Goal: Task Accomplishment & Management: Complete application form

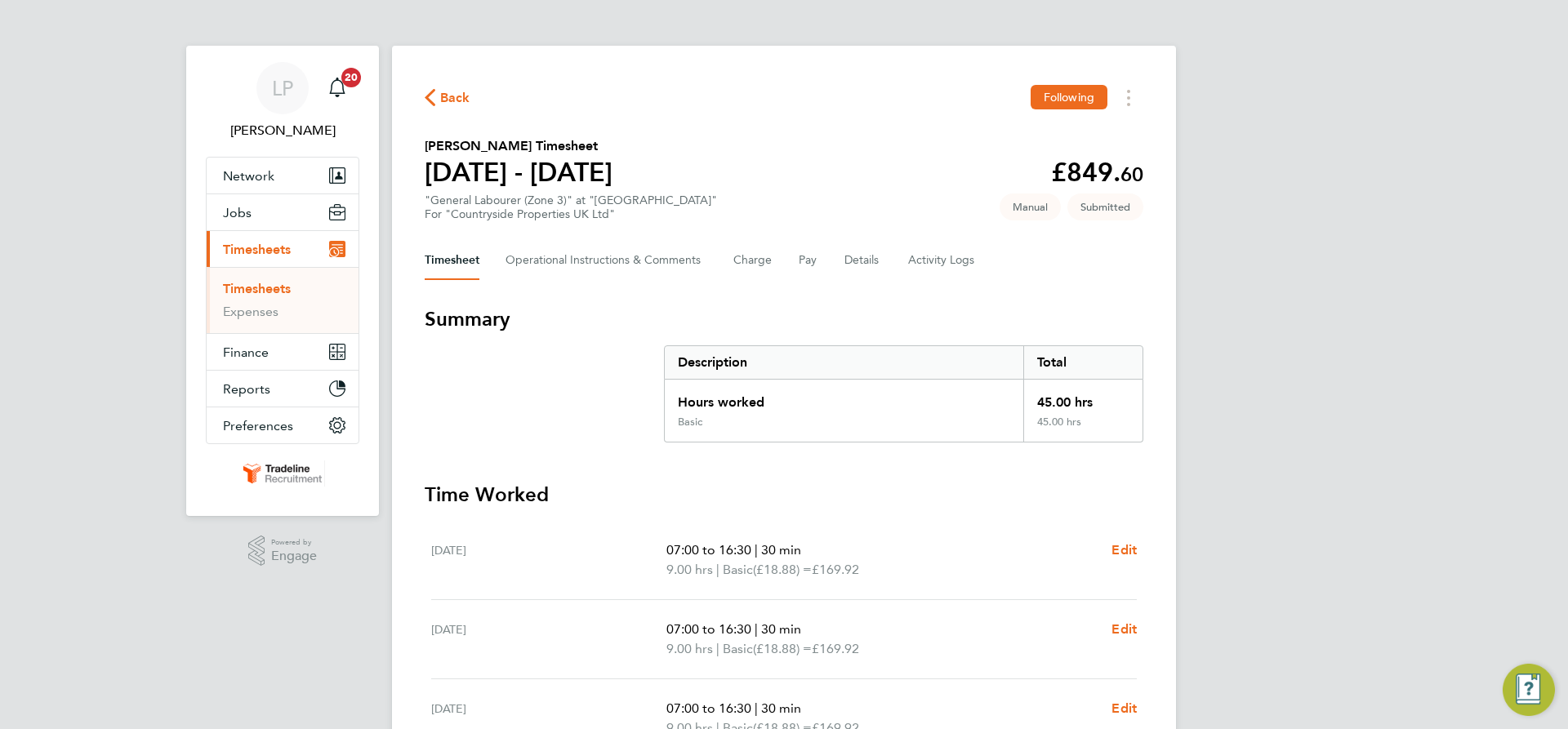
scroll to position [206, 0]
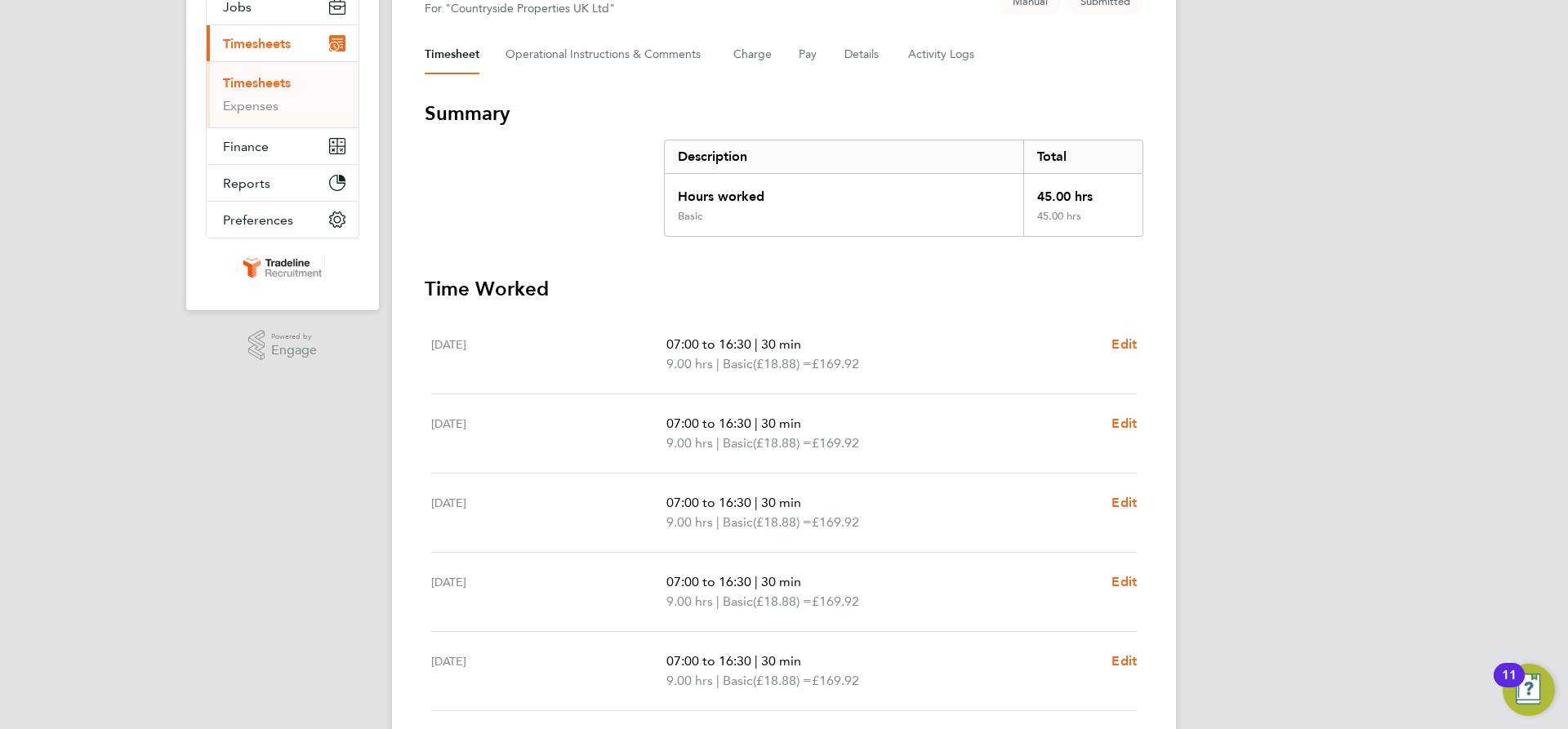
click at [256, 83] on link "Timesheets" at bounding box center [257, 83] width 68 height 16
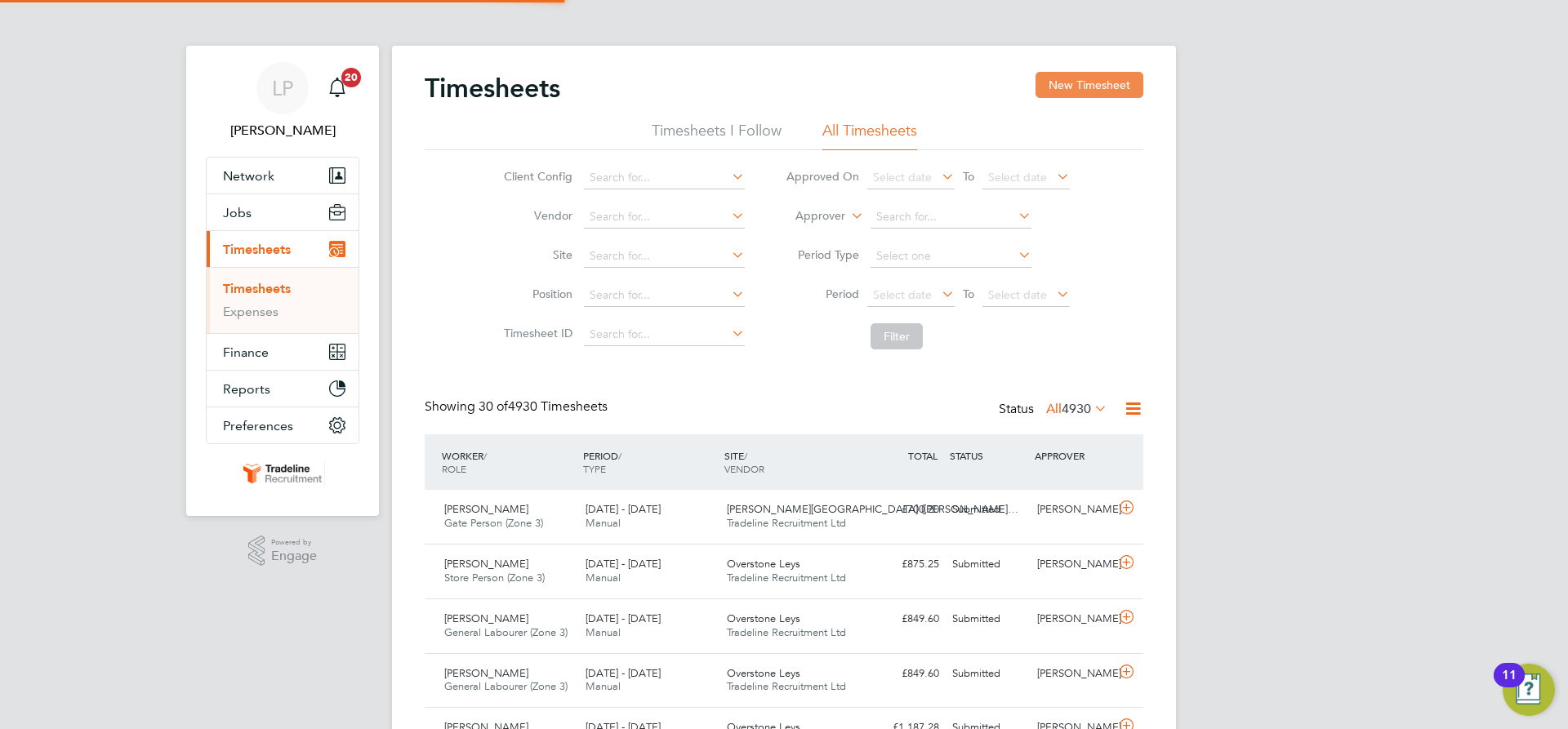
click at [1104, 94] on button "New Timesheet" at bounding box center [1089, 85] width 108 height 26
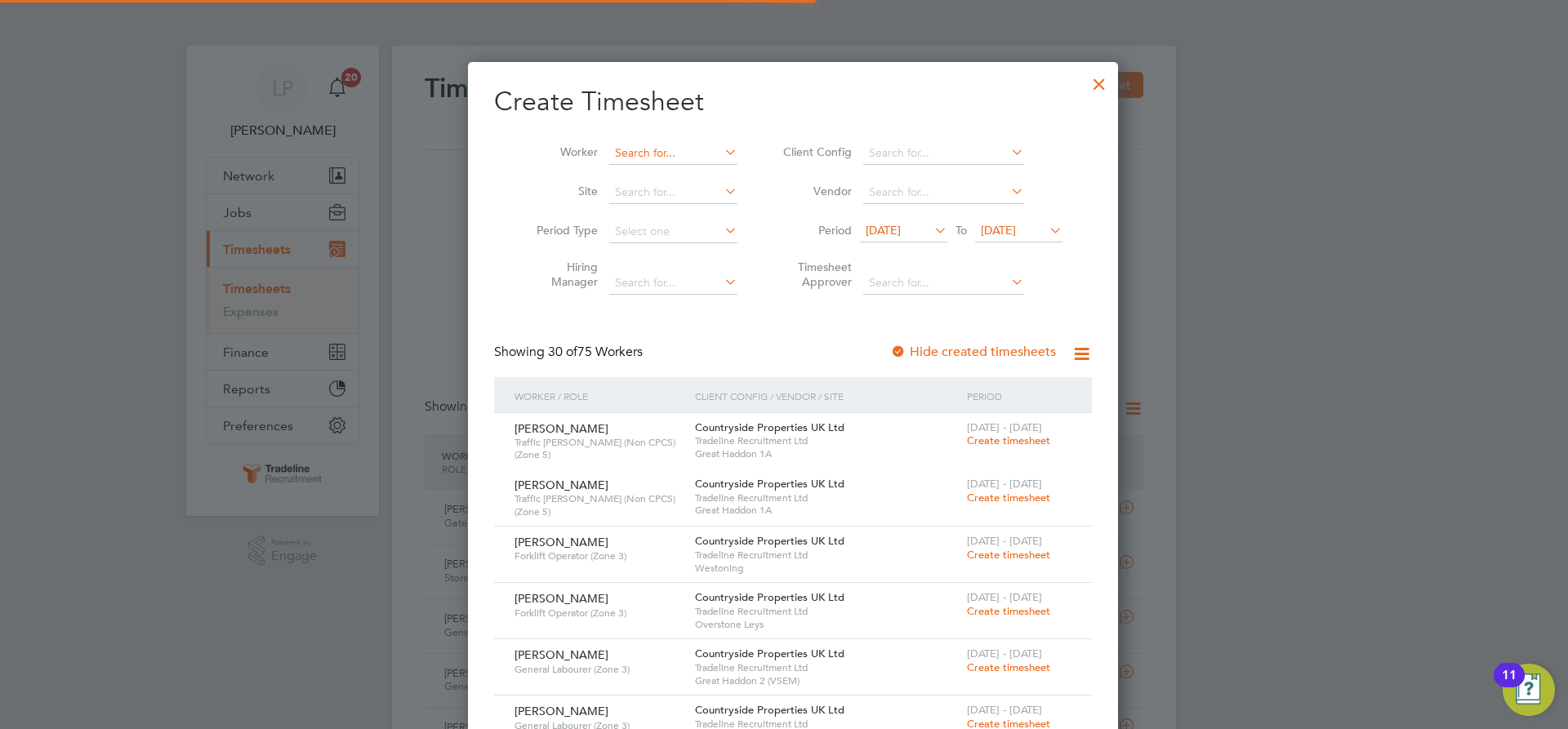
click at [620, 151] on input at bounding box center [673, 153] width 129 height 23
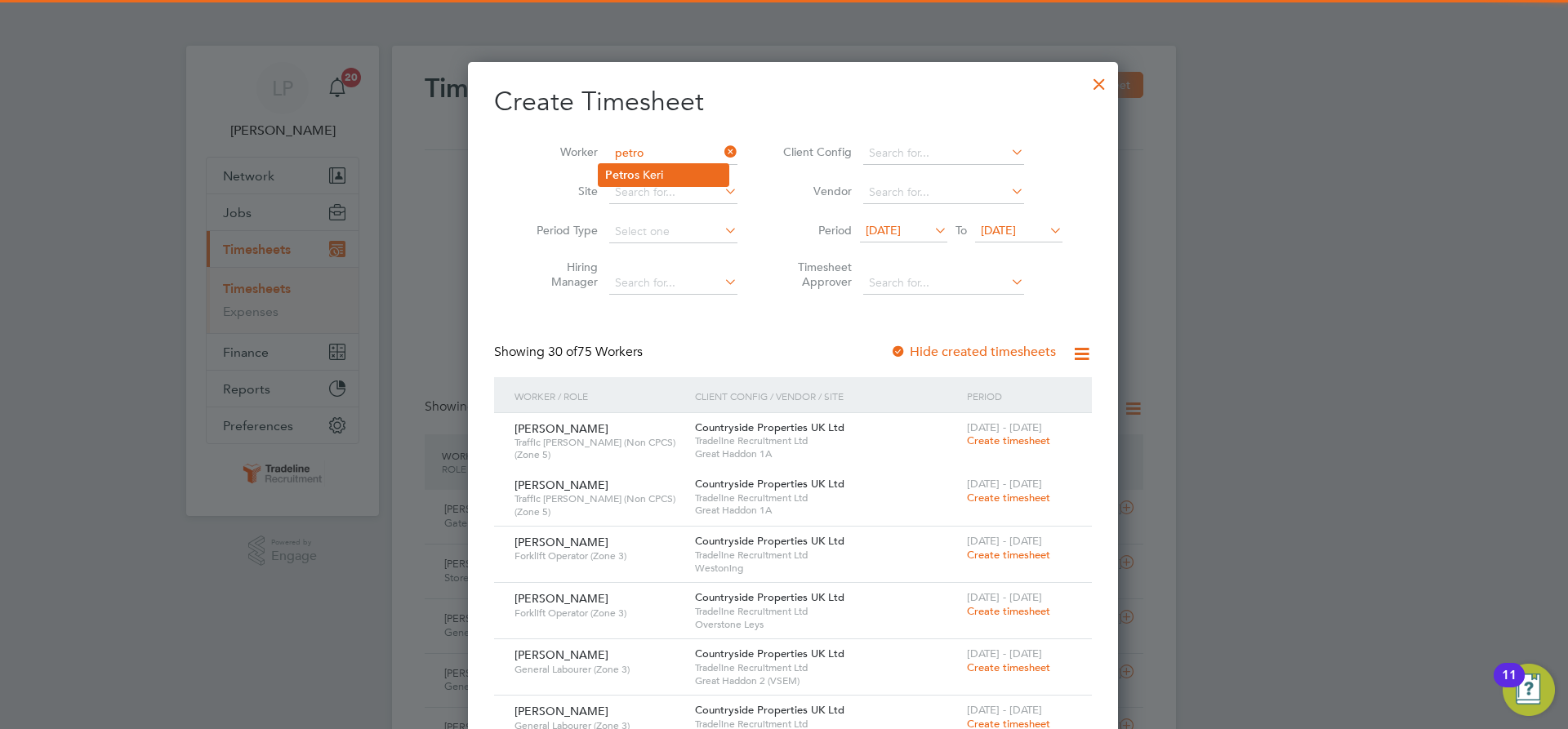
click at [650, 171] on li "[PERSON_NAME] s [PERSON_NAME]" at bounding box center [663, 175] width 130 height 22
type input "[PERSON_NAME]"
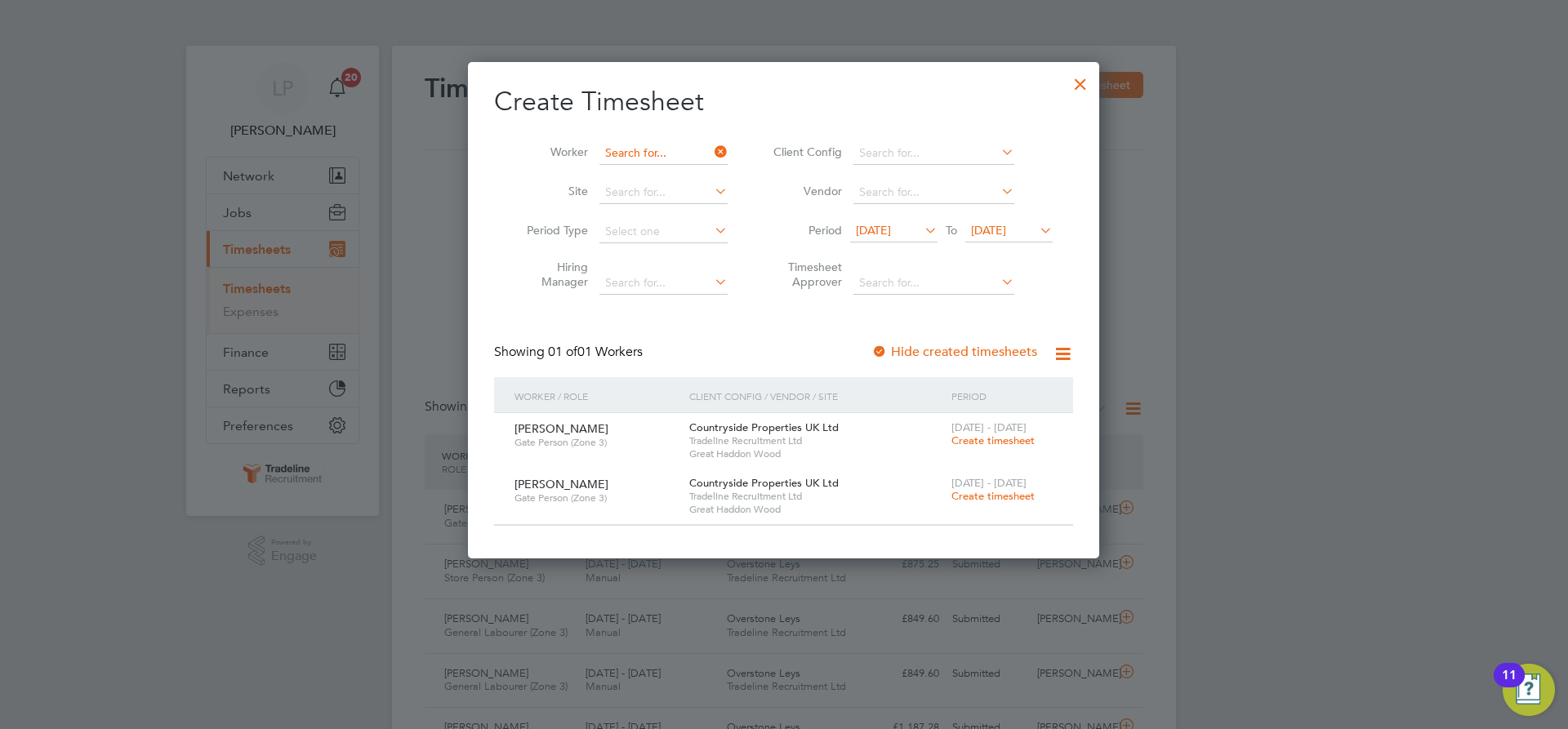
click at [646, 153] on input at bounding box center [663, 153] width 129 height 23
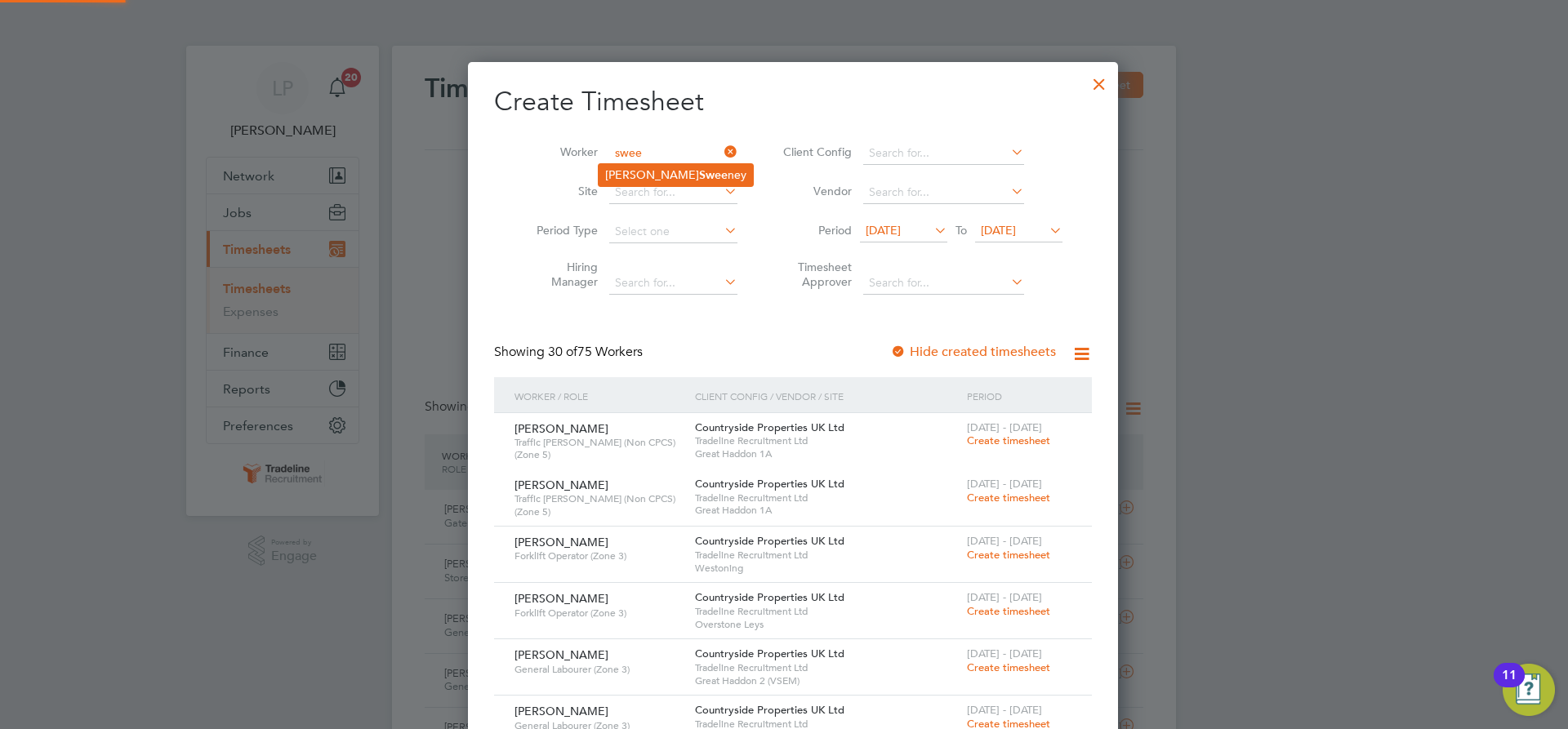
click at [646, 170] on li "[PERSON_NAME] [PERSON_NAME]" at bounding box center [675, 175] width 154 height 22
type input "[PERSON_NAME]"
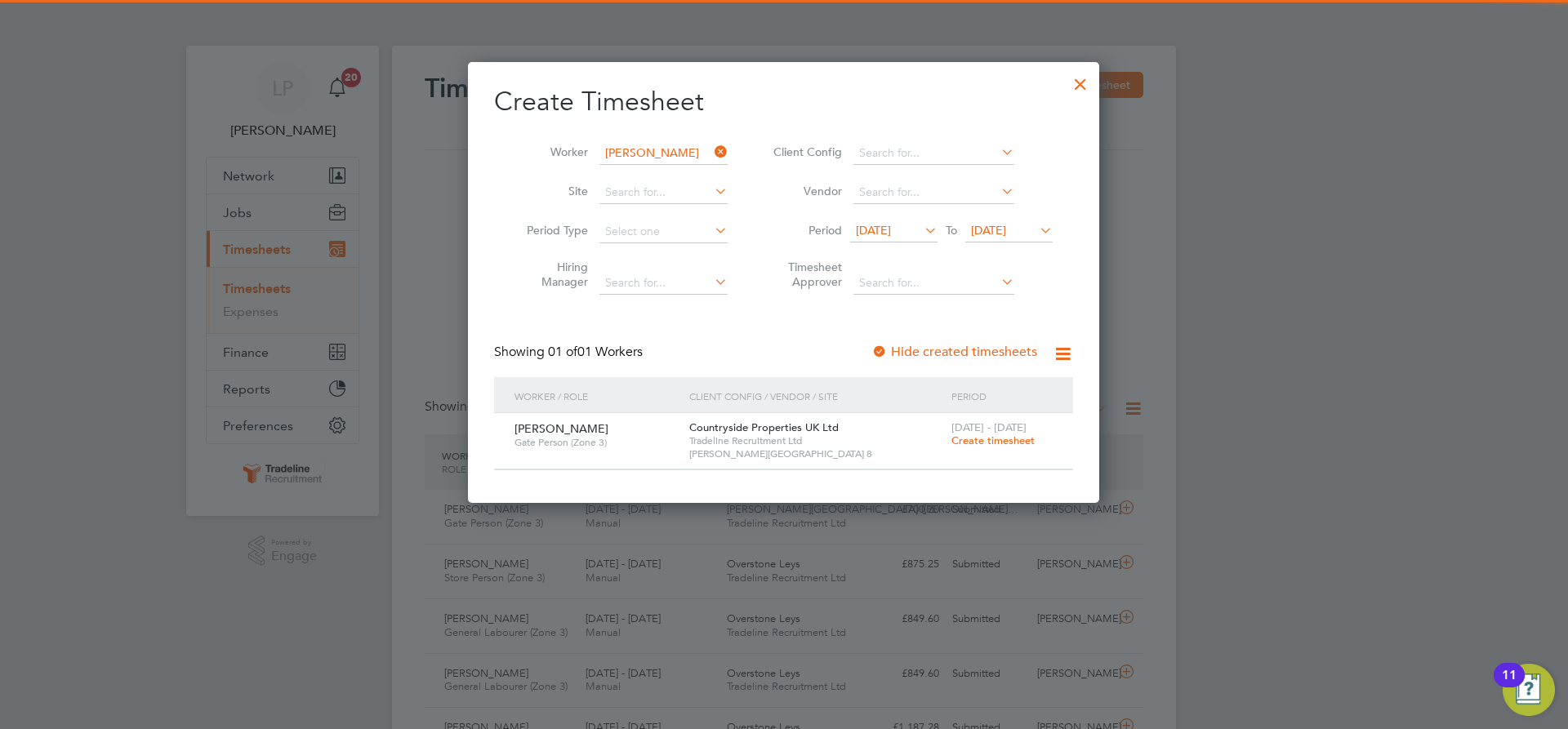
click at [989, 443] on span "Create timesheet" at bounding box center [993, 440] width 84 height 14
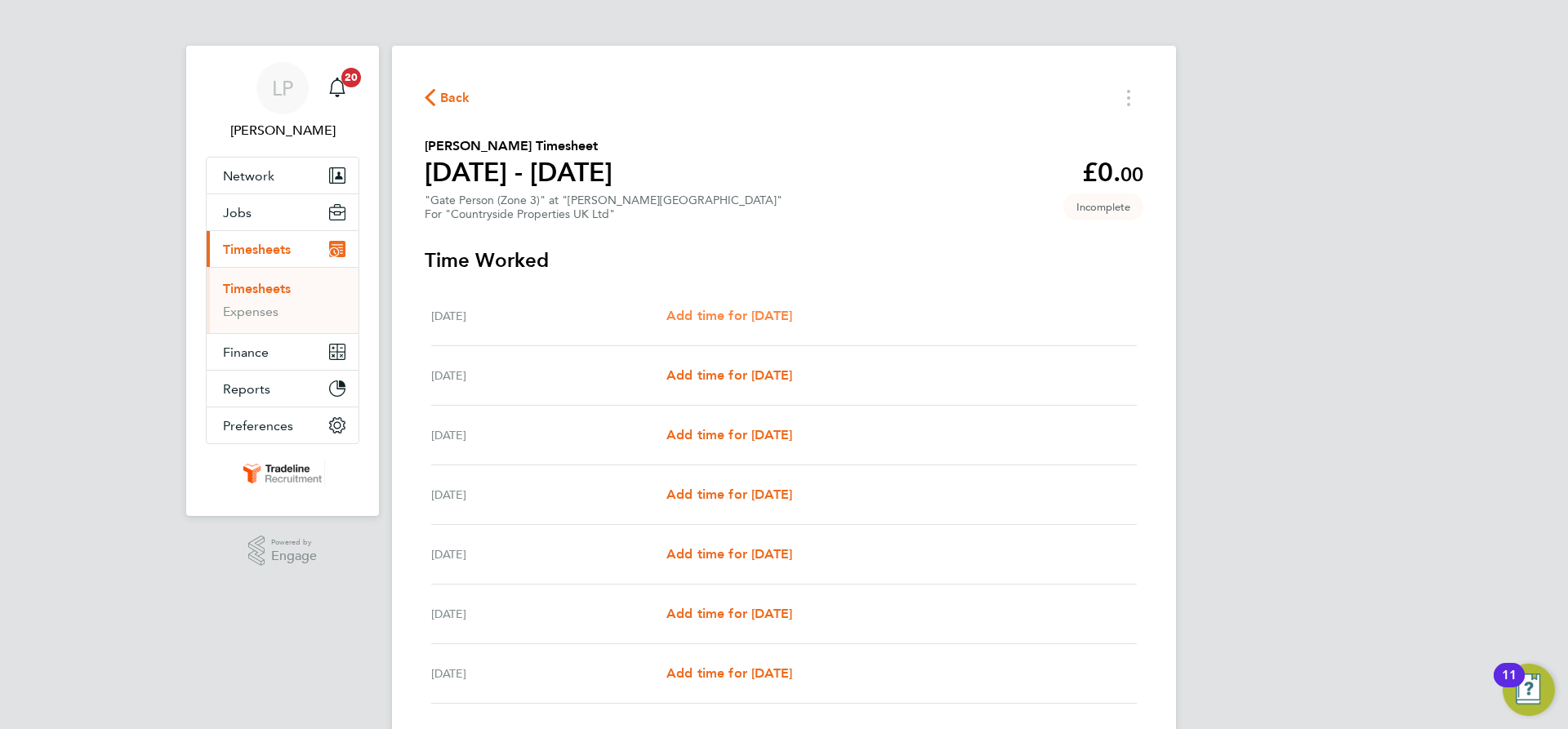
click at [777, 315] on span "Add time for [DATE]" at bounding box center [729, 316] width 126 height 16
select select "30"
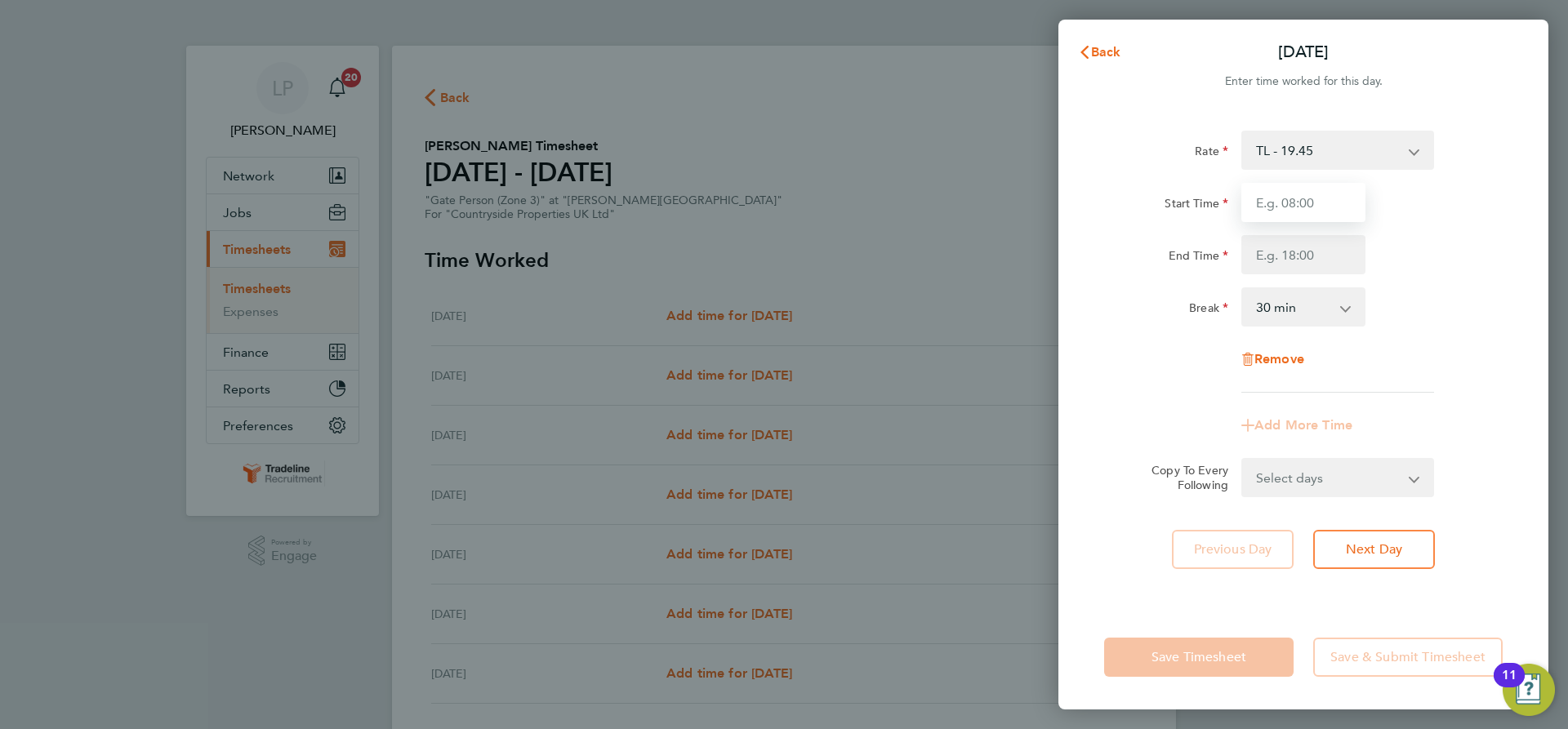
click at [1310, 206] on input "Start Time" at bounding box center [1303, 202] width 125 height 39
type input "07:00"
click at [1328, 251] on input "End Time" at bounding box center [1303, 254] width 125 height 39
type input "16:30"
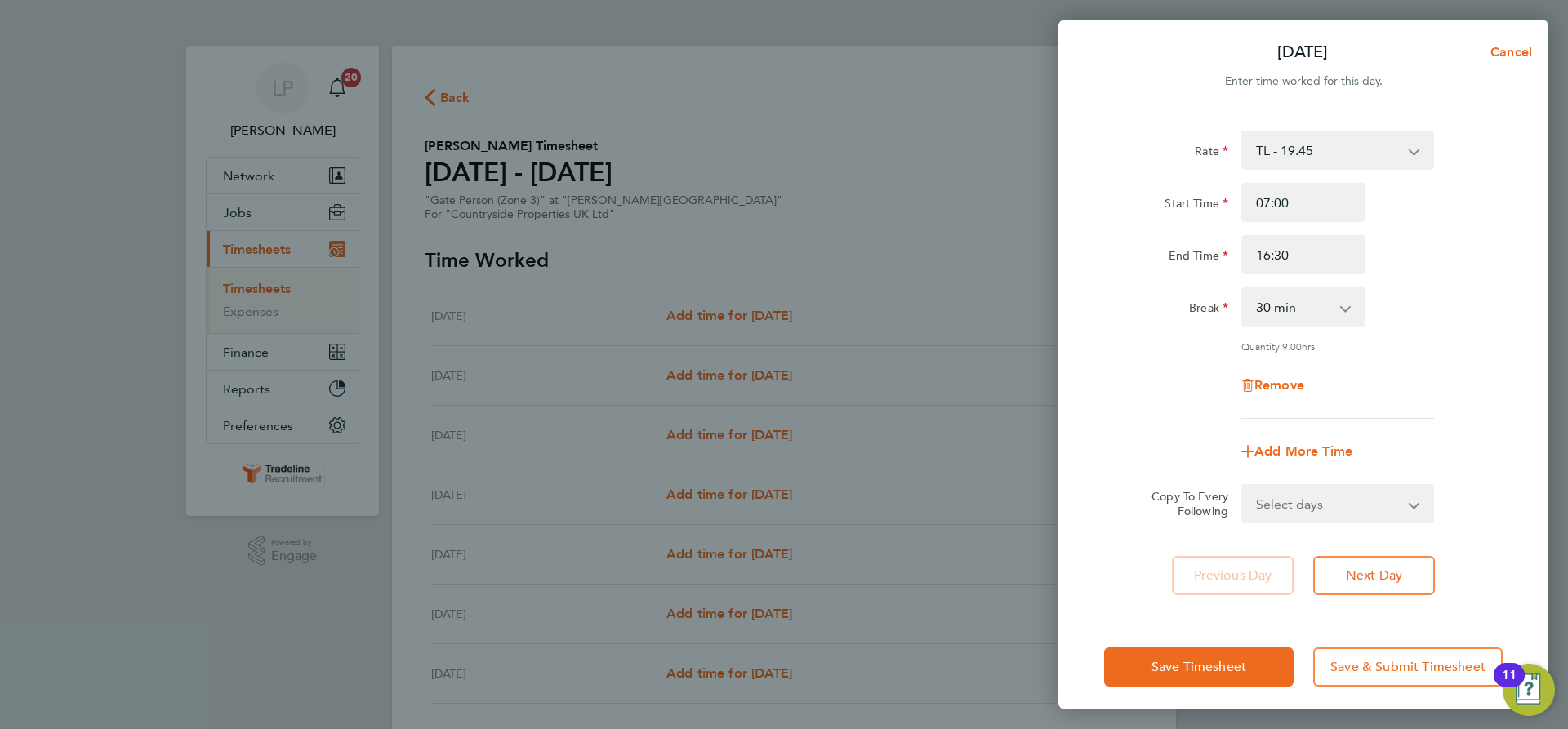
drag, startPoint x: 1378, startPoint y: 282, endPoint x: 1377, endPoint y: 274, distance: 8.1
click at [1383, 279] on div "Rate TL - 19.45 Start Time 07:00 End Time 16:30 Break 0 min 15 min 30 min 45 mi…" at bounding box center [1303, 274] width 398 height 288
click at [1364, 514] on select "Select days Day Weekday (Mon-Fri) Weekend (Sat-Sun) [DATE] [DATE] [DATE] [DATE]…" at bounding box center [1329, 504] width 171 height 36
select select "WEEKDAY"
click at [1243, 486] on select "Select days Day Weekday (Mon-Fri) Weekend (Sat-Sun) [DATE] [DATE] [DATE] [DATE]…" at bounding box center [1329, 504] width 171 height 36
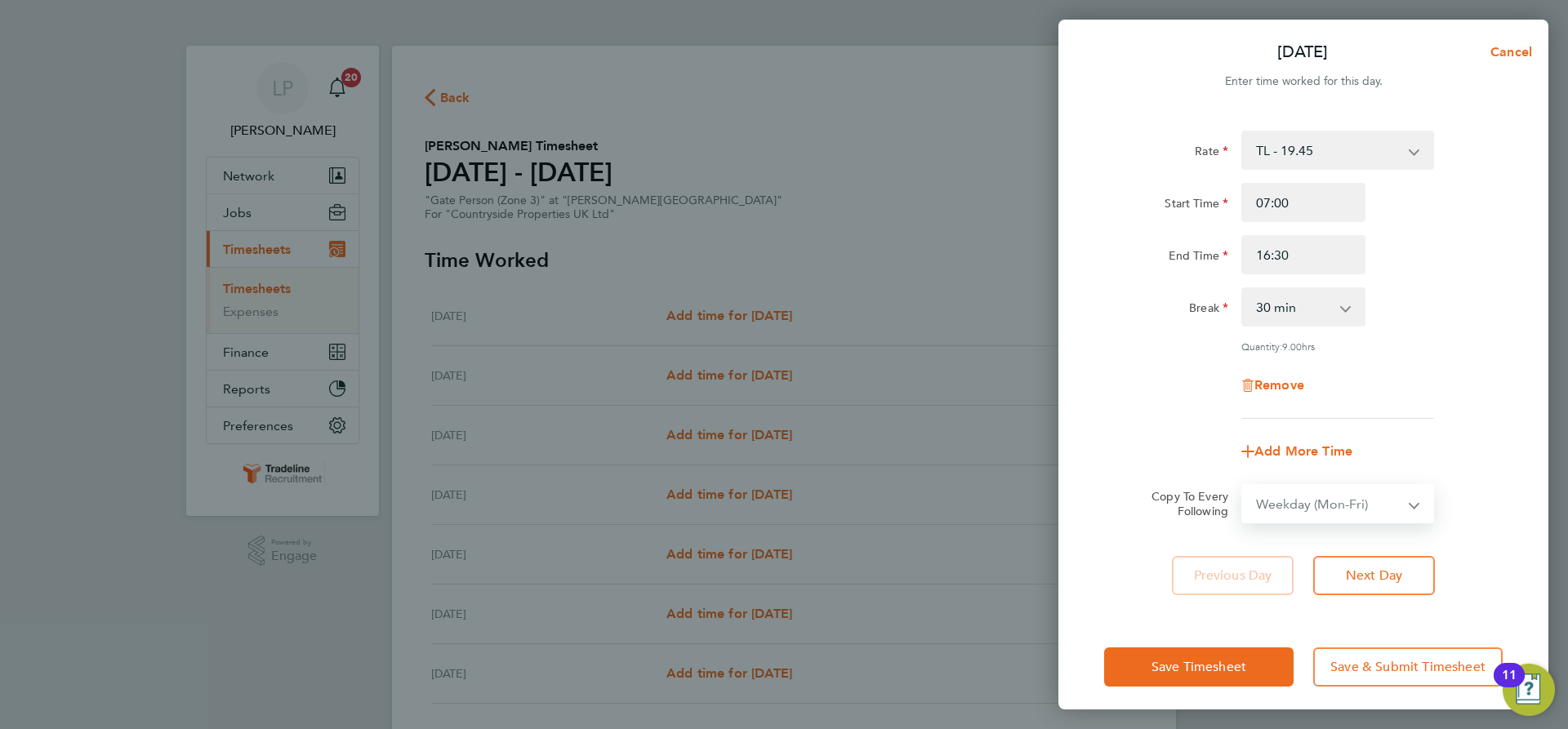
select select "[DATE]"
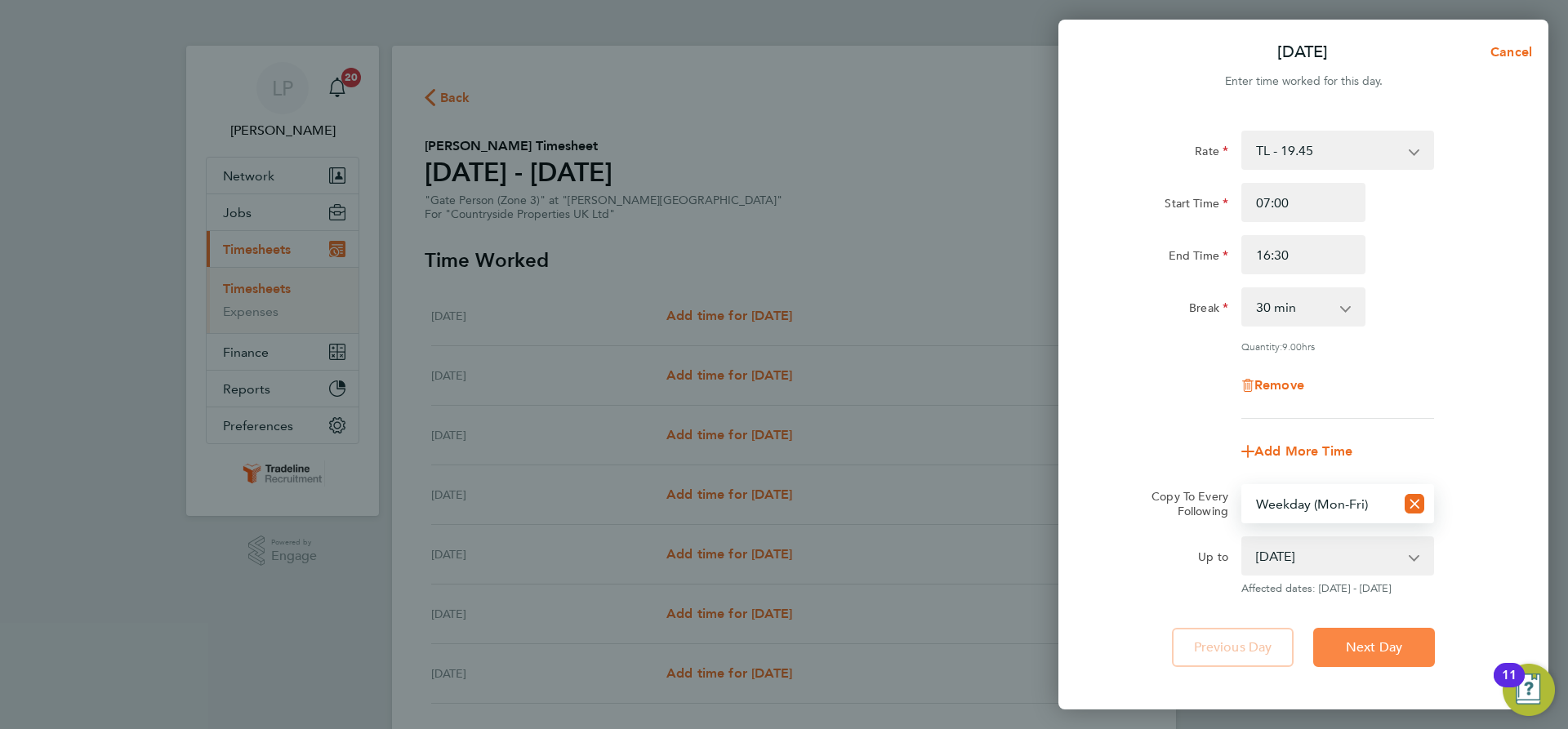
click at [1375, 642] on span "Next Day" at bounding box center [1374, 647] width 57 height 16
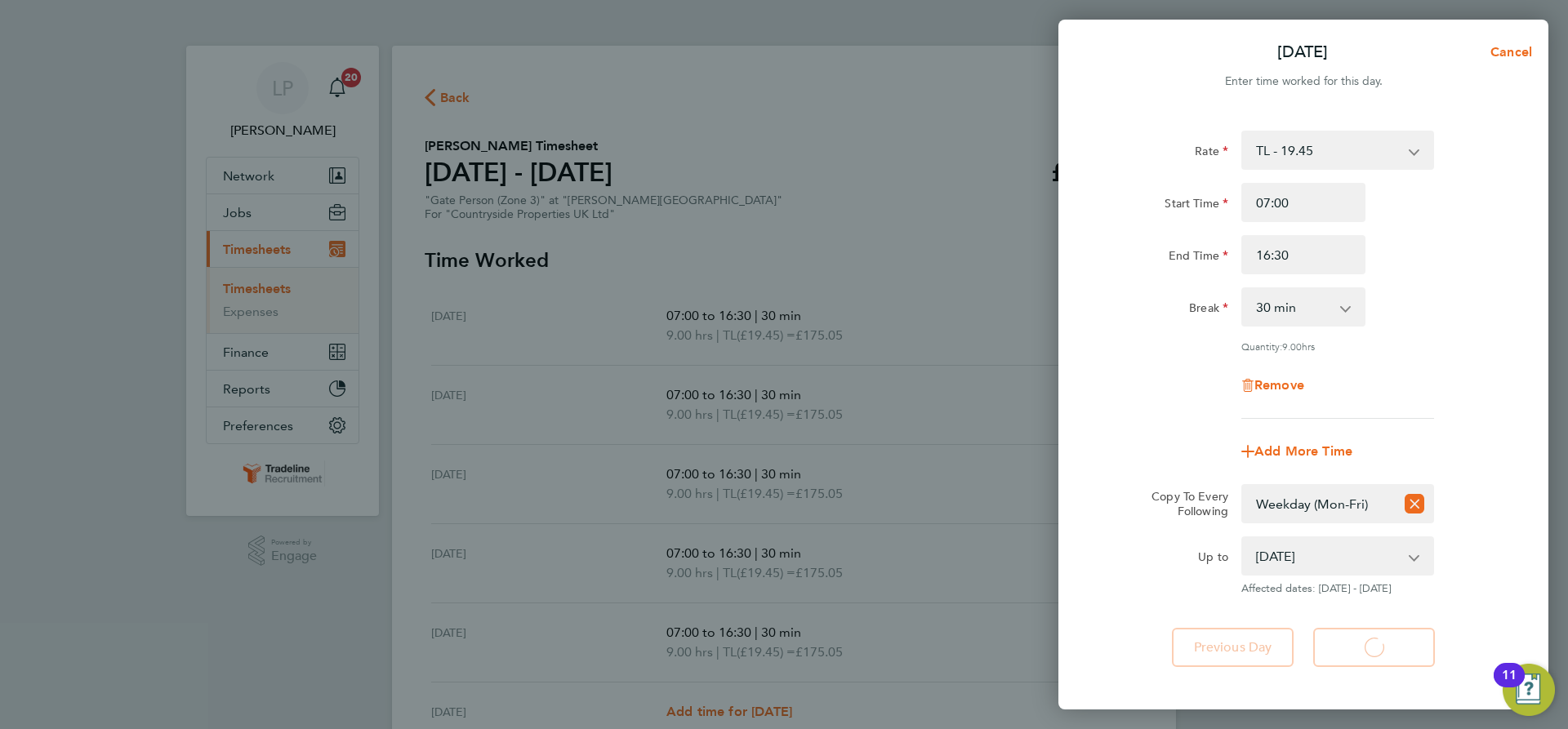
select select "30"
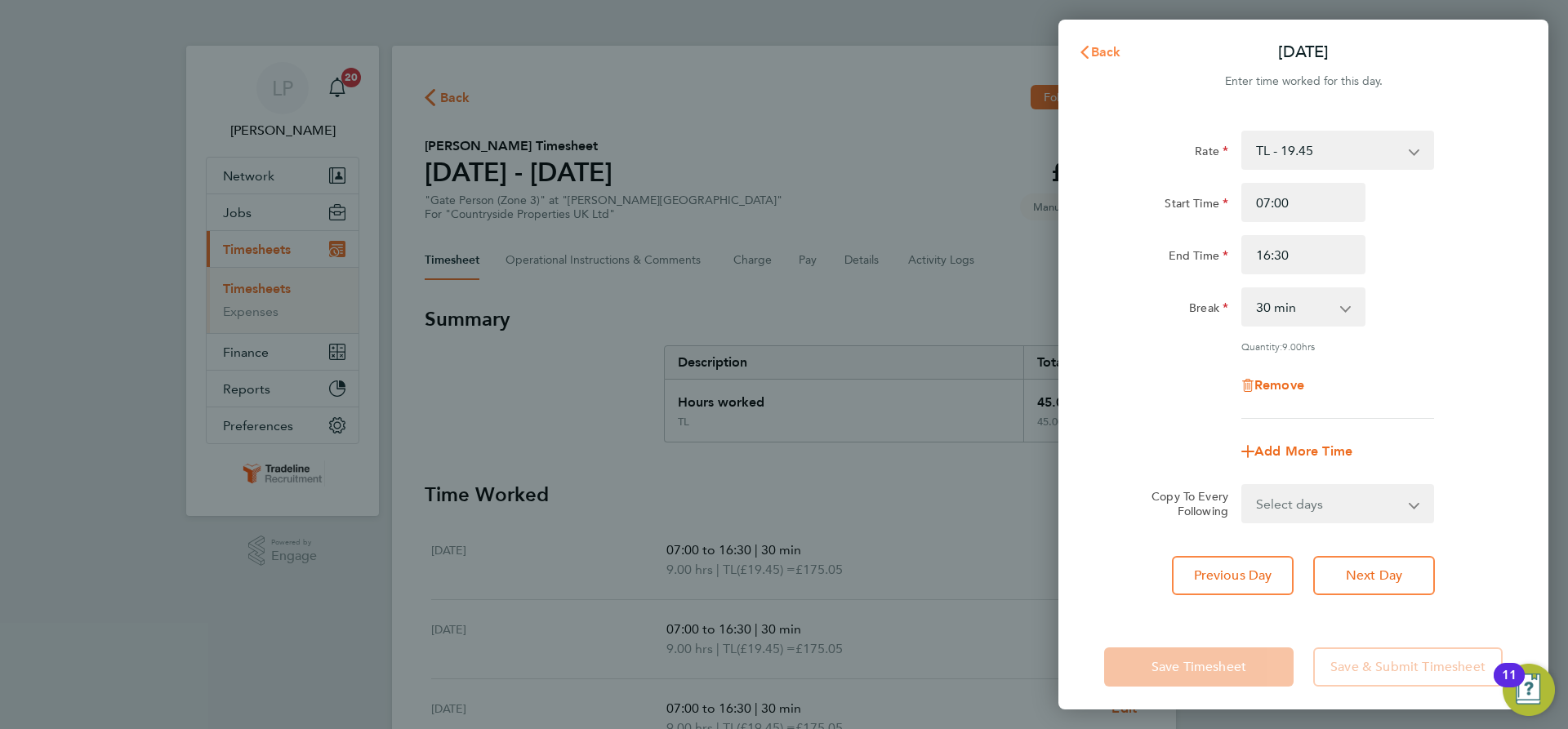
click at [1093, 50] on span "Back" at bounding box center [1106, 52] width 30 height 16
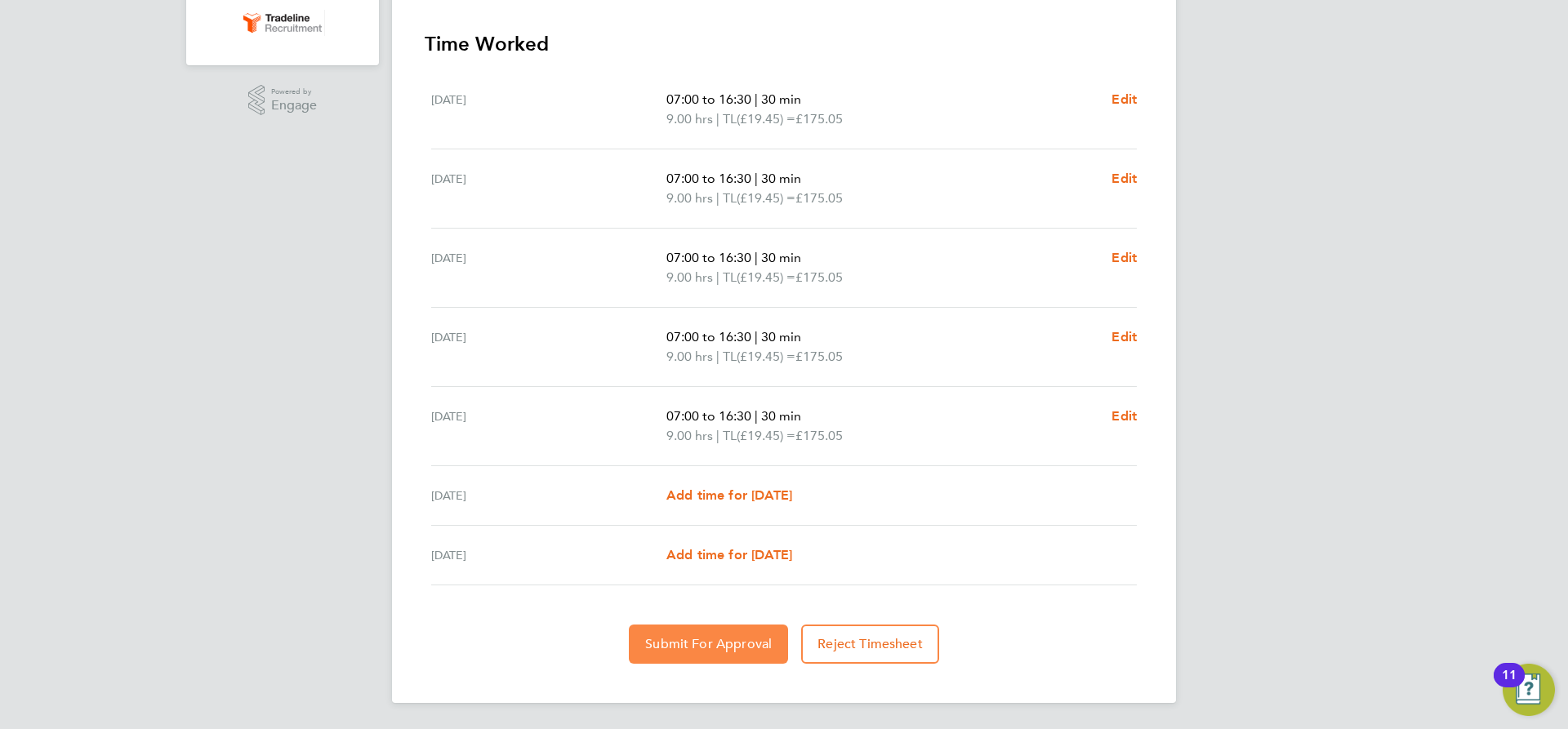
click at [658, 636] on span "Submit For Approval" at bounding box center [708, 644] width 127 height 16
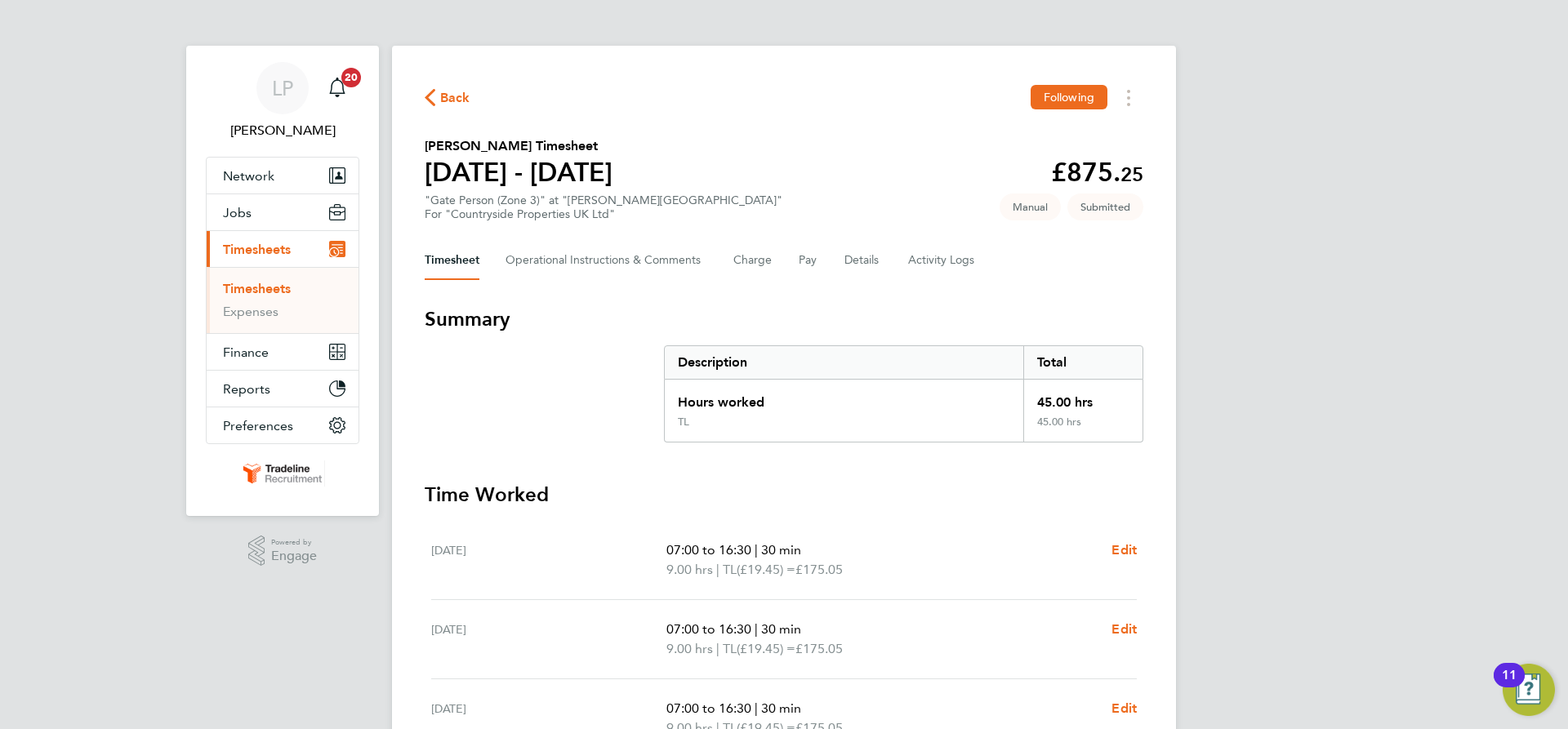
drag, startPoint x: 261, startPoint y: 288, endPoint x: 254, endPoint y: 283, distance: 8.6
click at [261, 287] on link "Timesheets" at bounding box center [257, 289] width 68 height 16
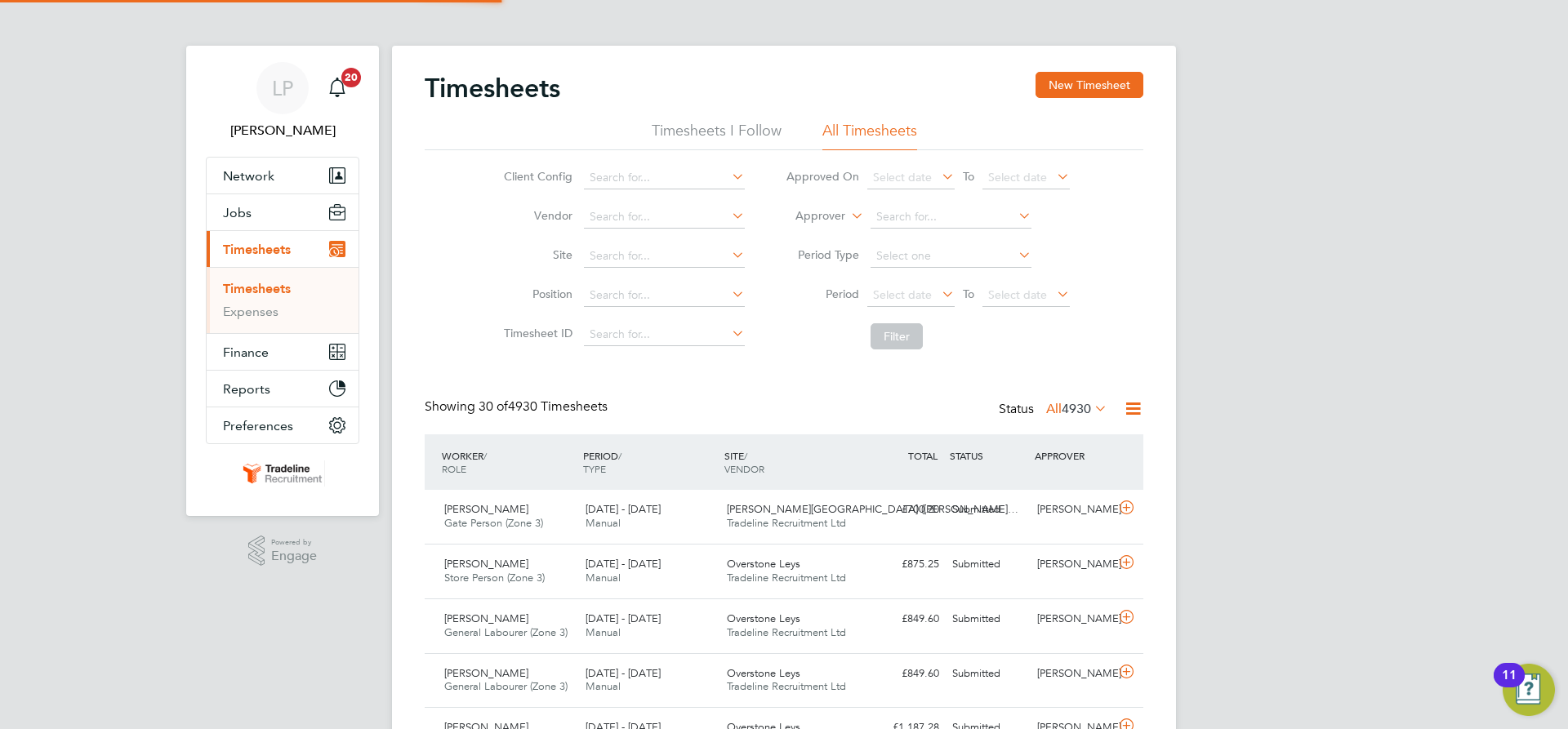
scroll to position [42, 142]
click at [1106, 88] on button "New Timesheet" at bounding box center [1089, 85] width 108 height 26
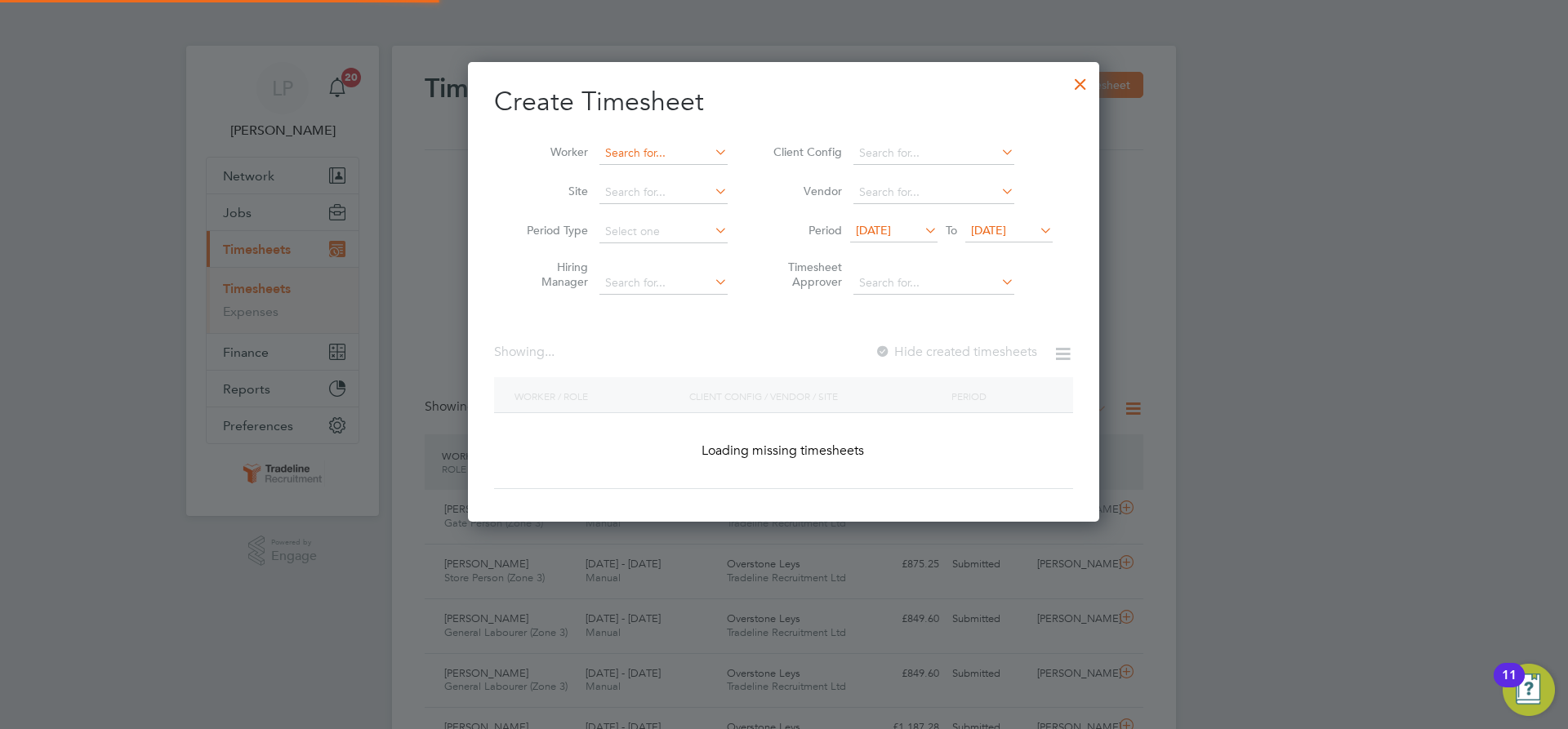
click at [666, 152] on input at bounding box center [663, 153] width 129 height 23
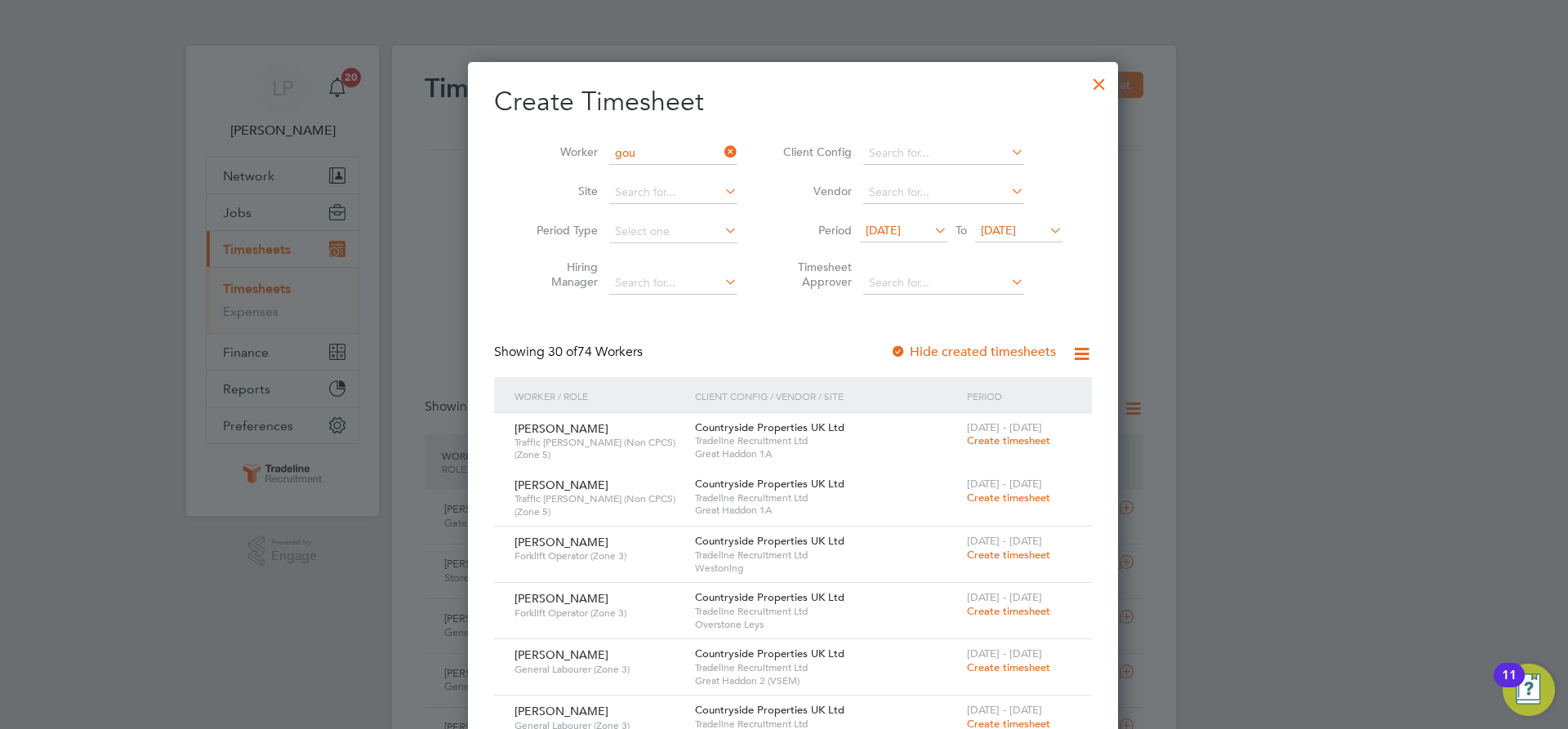
click at [640, 181] on b "Gou" at bounding box center [637, 175] width 23 height 14
type input "[PERSON_NAME]"
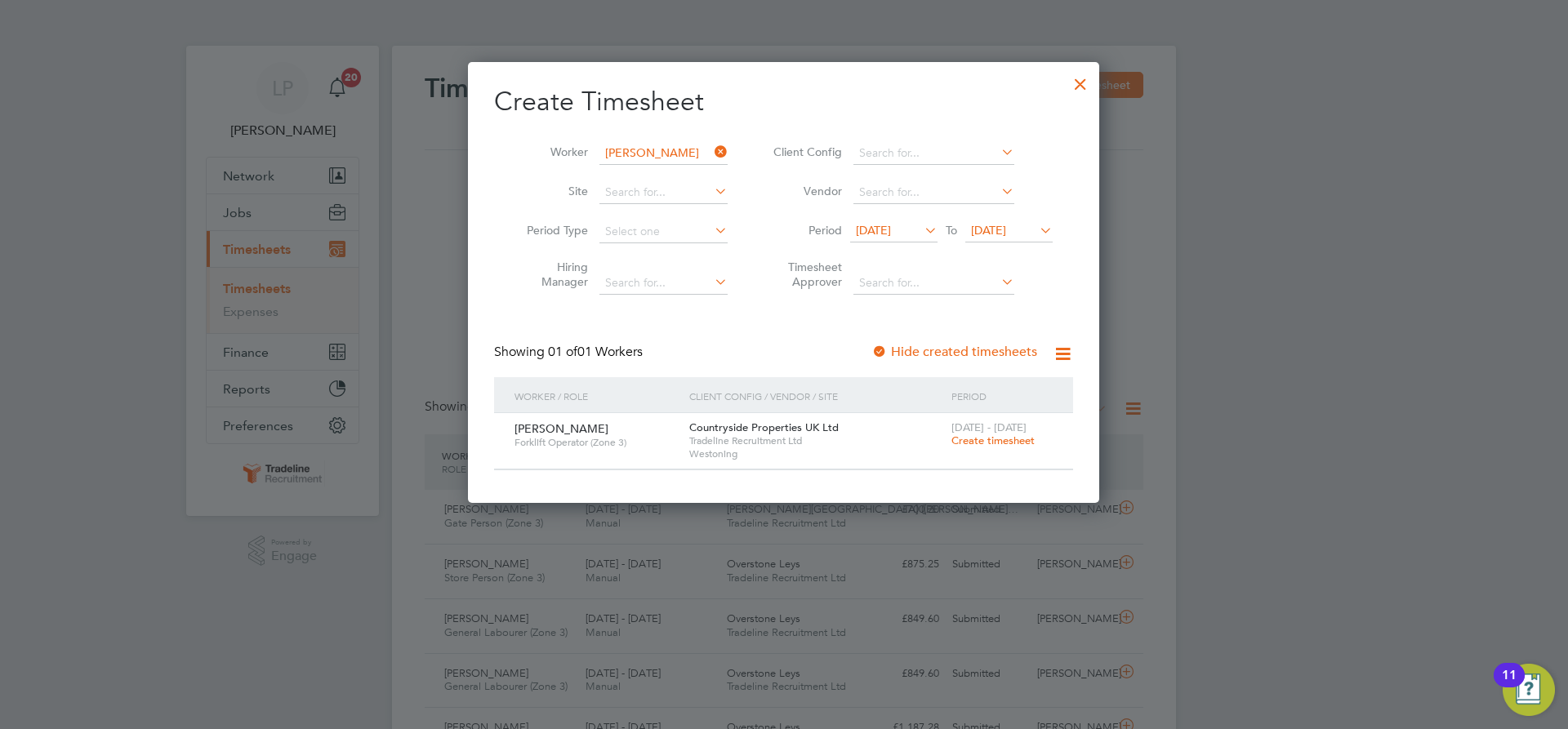
click at [1017, 444] on span "Create timesheet" at bounding box center [993, 440] width 84 height 14
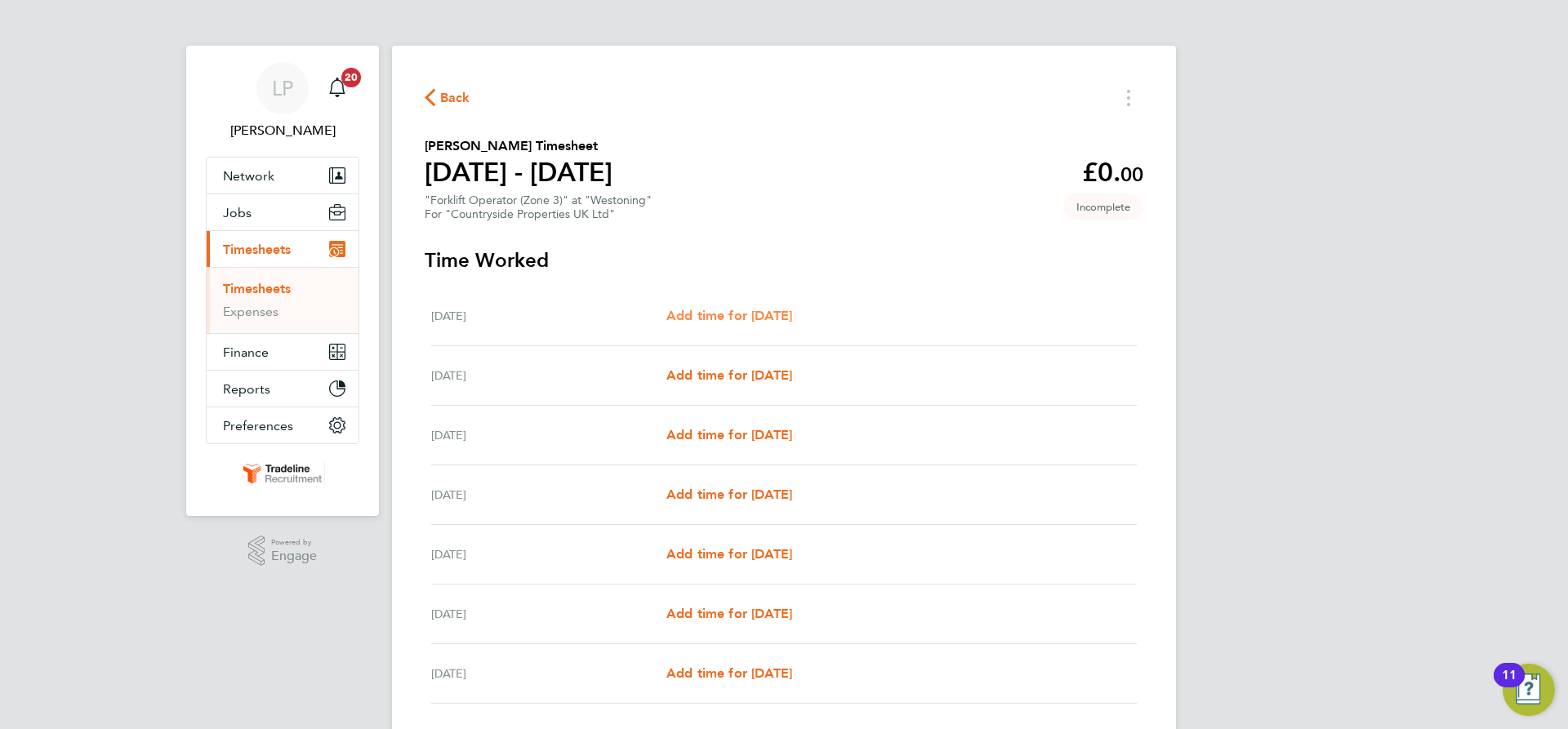
click at [792, 320] on span "Add time for [DATE]" at bounding box center [729, 316] width 126 height 16
select select "30"
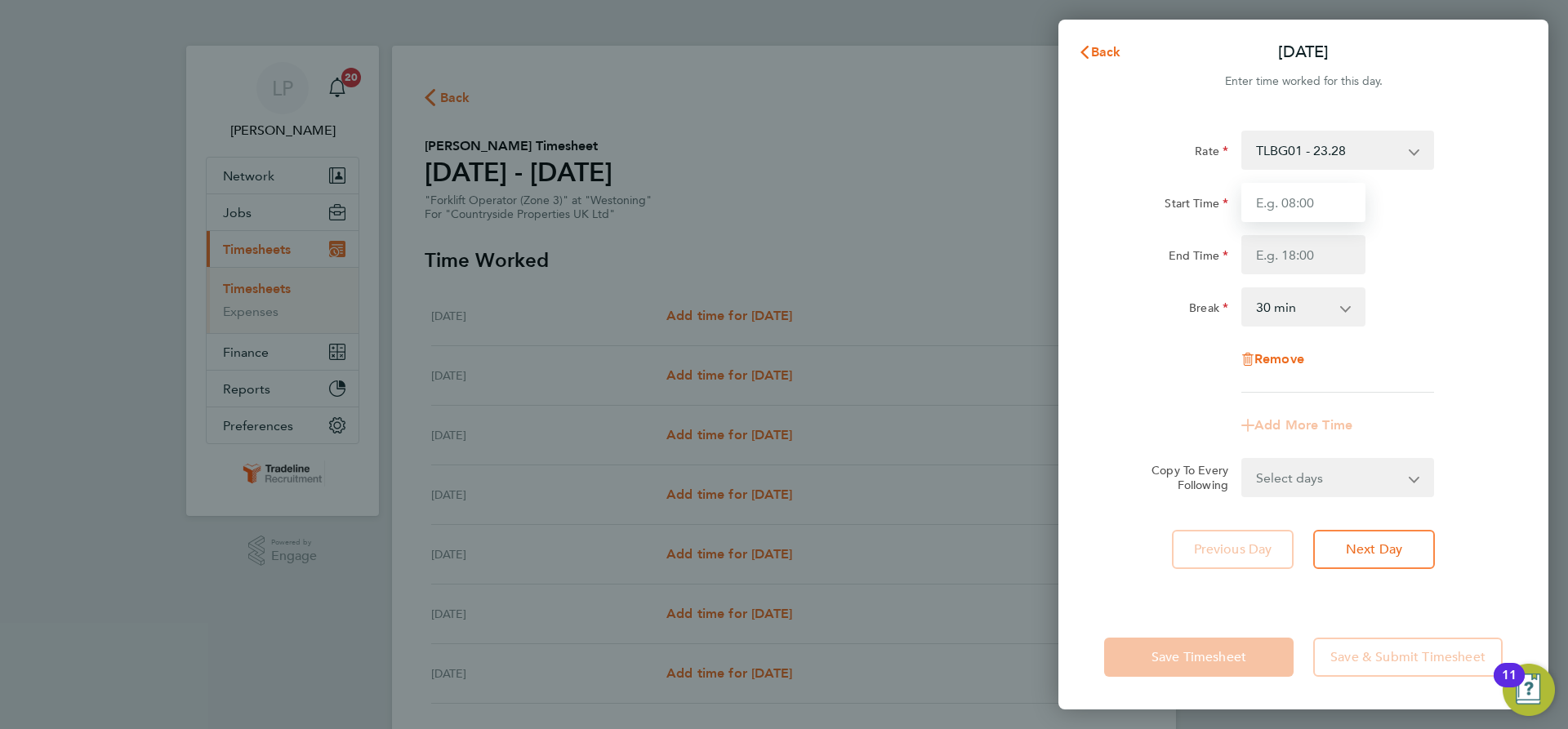
click at [1340, 206] on input "Start Time" at bounding box center [1303, 202] width 125 height 39
type input "07:00"
click at [1316, 261] on input "End Time" at bounding box center [1303, 254] width 125 height 39
type input "16:30"
click at [1443, 467] on form "Rate TLBG01 - 23.28 Start Time 07:00 End Time 16:30 Break 0 min 15 min 30 min 4…" at bounding box center [1303, 314] width 398 height 366
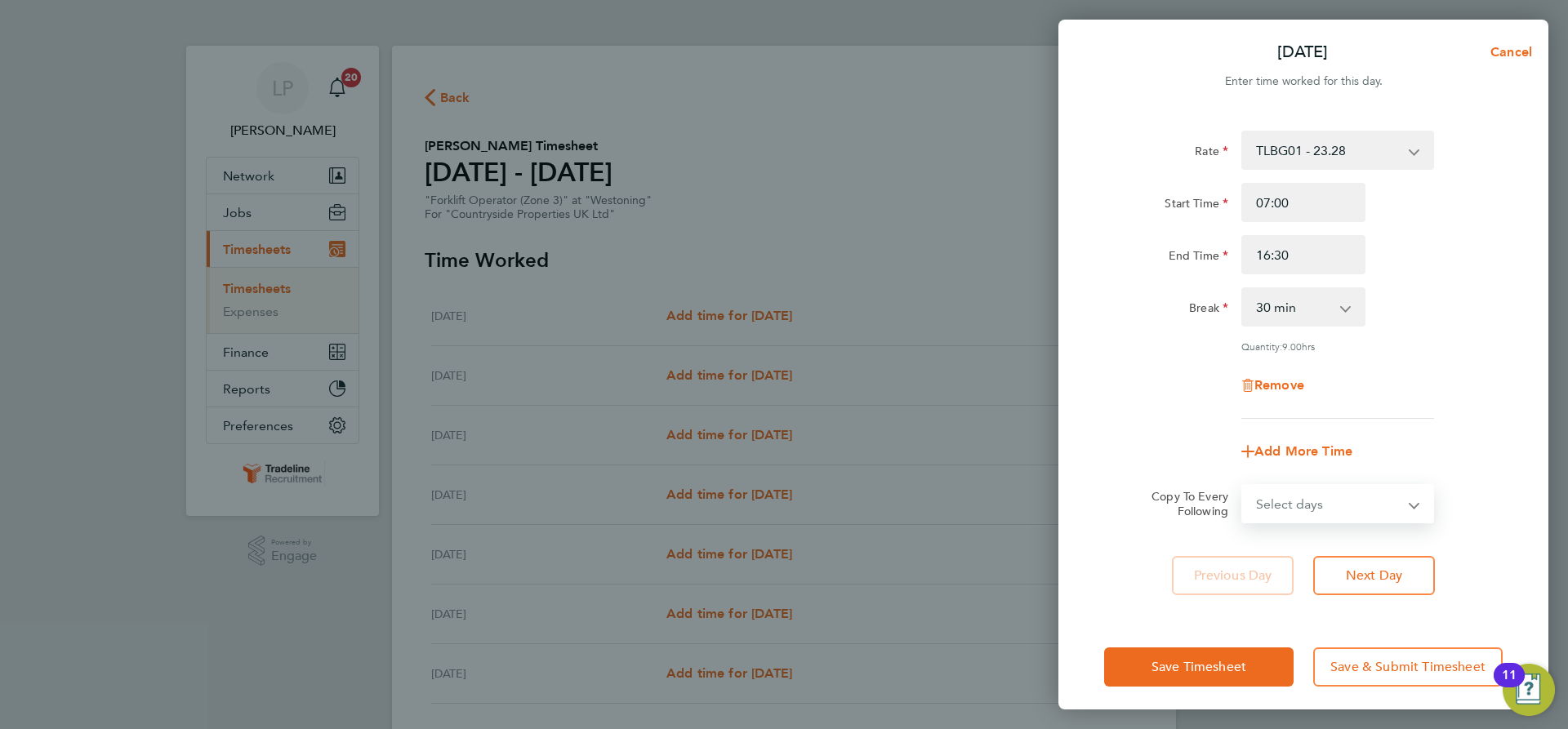
drag, startPoint x: 1379, startPoint y: 490, endPoint x: 1396, endPoint y: 505, distance: 22.7
click at [1379, 490] on select "Select days Day Weekday (Mon-Fri) Weekend (Sat-Sun) [DATE] [DATE] [DATE] [DATE]…" at bounding box center [1329, 504] width 171 height 36
select select "WEEKDAY"
click at [1243, 486] on select "Select days Day Weekday (Mon-Fri) Weekend (Sat-Sun) [DATE] [DATE] [DATE] [DATE]…" at bounding box center [1329, 504] width 171 height 36
select select "[DATE]"
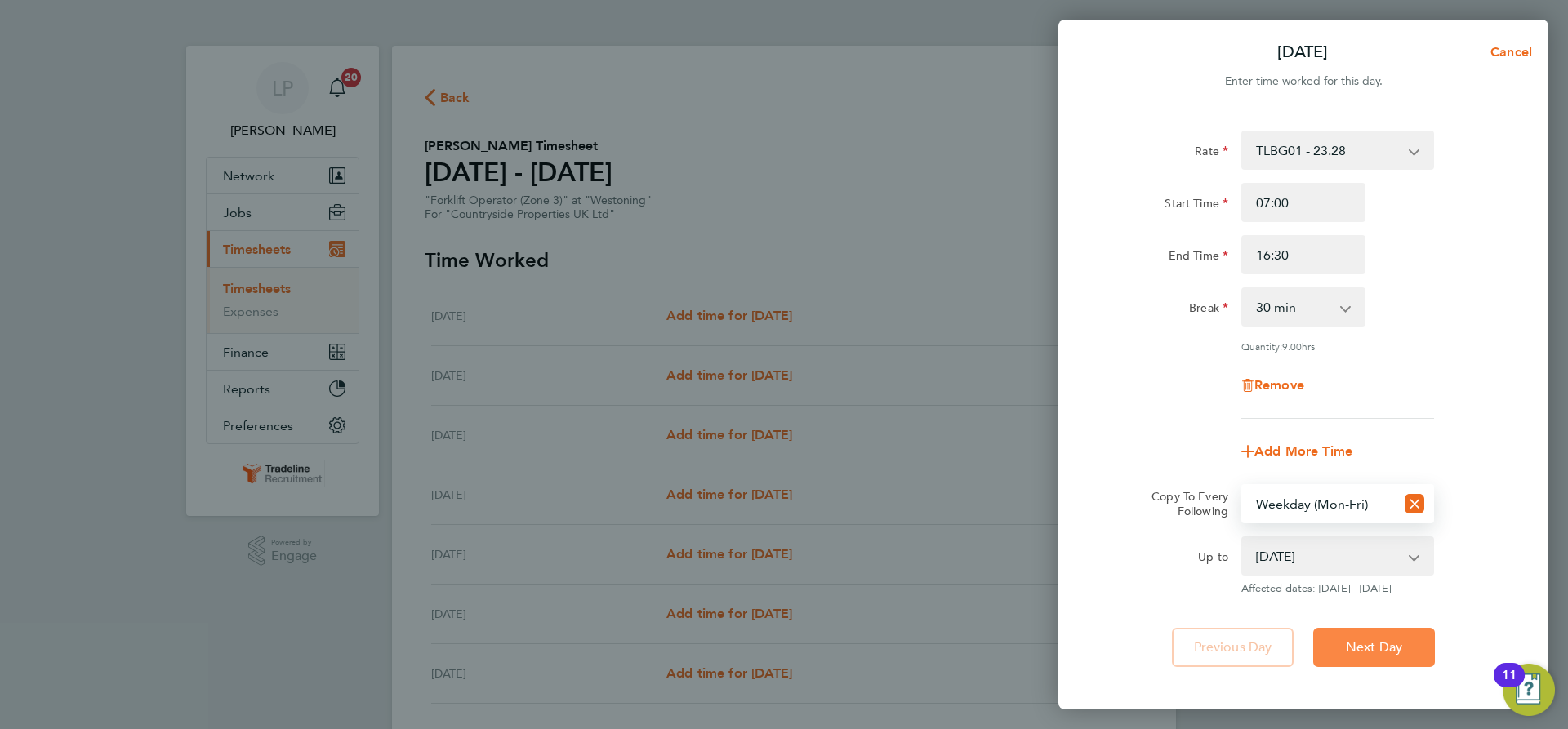
click at [1372, 639] on span "Next Day" at bounding box center [1374, 647] width 57 height 16
click at [1407, 633] on button "Next Day" at bounding box center [1374, 646] width 122 height 39
click at [1370, 655] on button "Next Day" at bounding box center [1374, 646] width 122 height 39
click at [1370, 661] on button "Next Day" at bounding box center [1374, 646] width 122 height 39
click at [1502, 48] on span "Cancel" at bounding box center [1508, 52] width 47 height 16
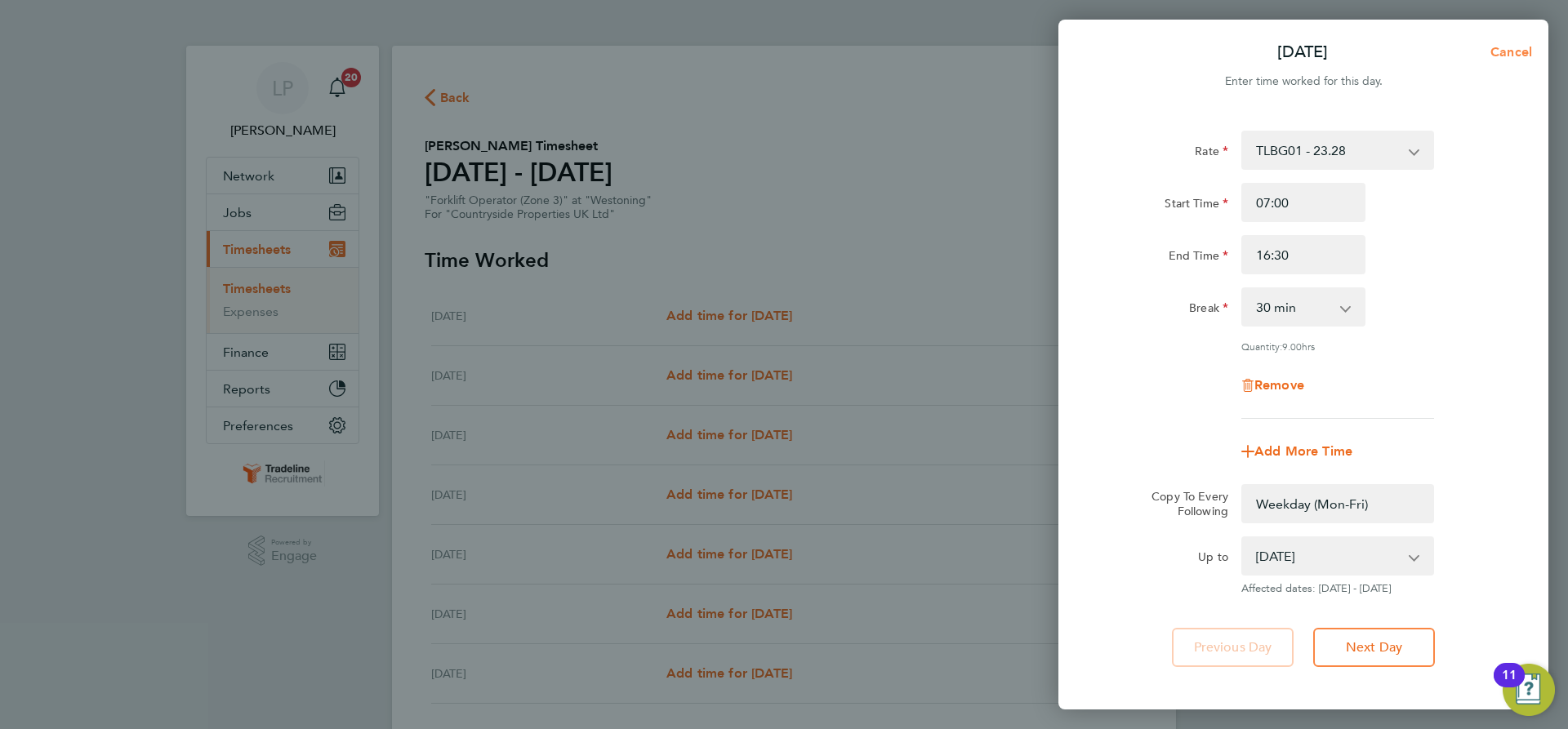
select select "0: null"
select select "30"
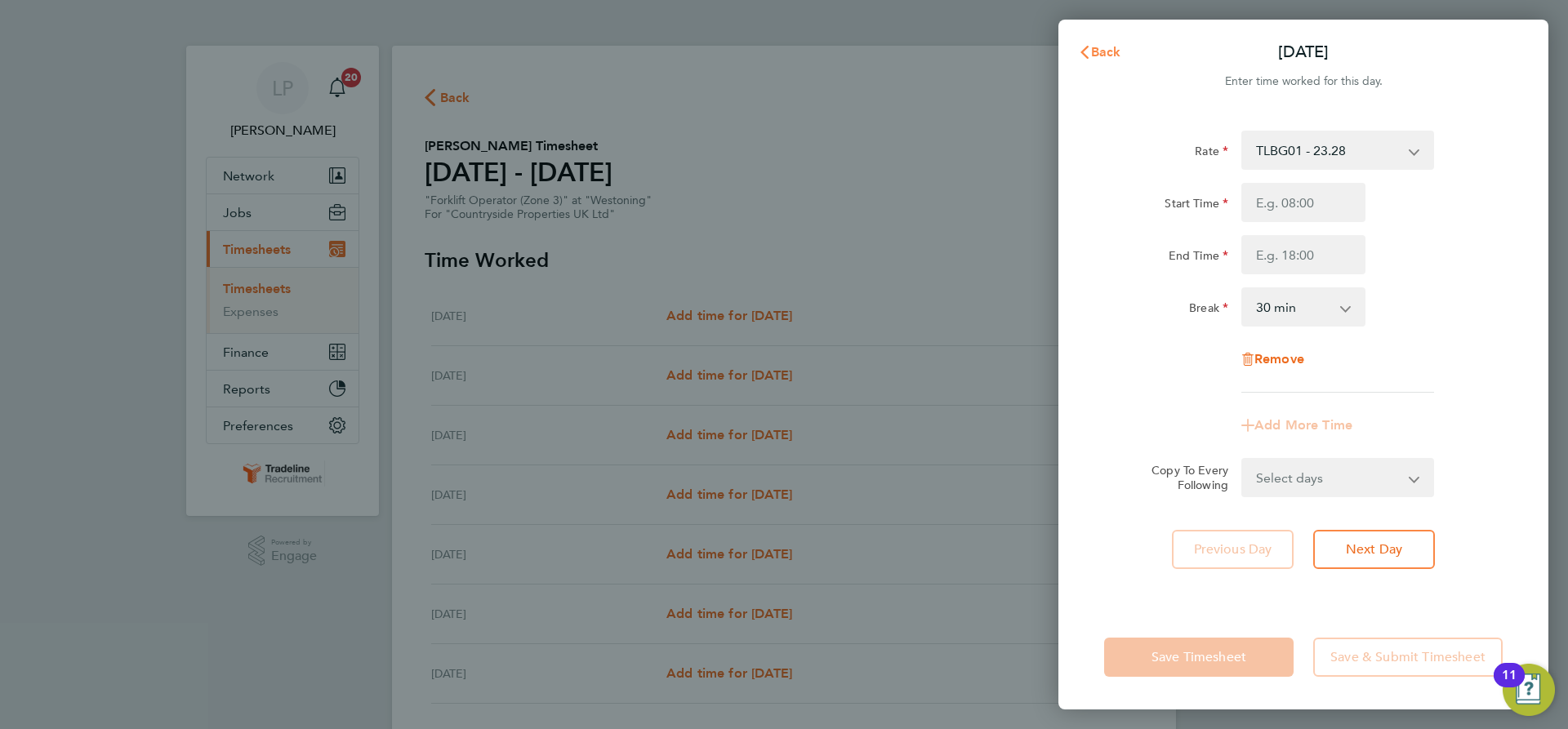
drag, startPoint x: 1111, startPoint y: 58, endPoint x: 1097, endPoint y: 83, distance: 28.7
click at [1110, 58] on span "Back" at bounding box center [1106, 52] width 30 height 16
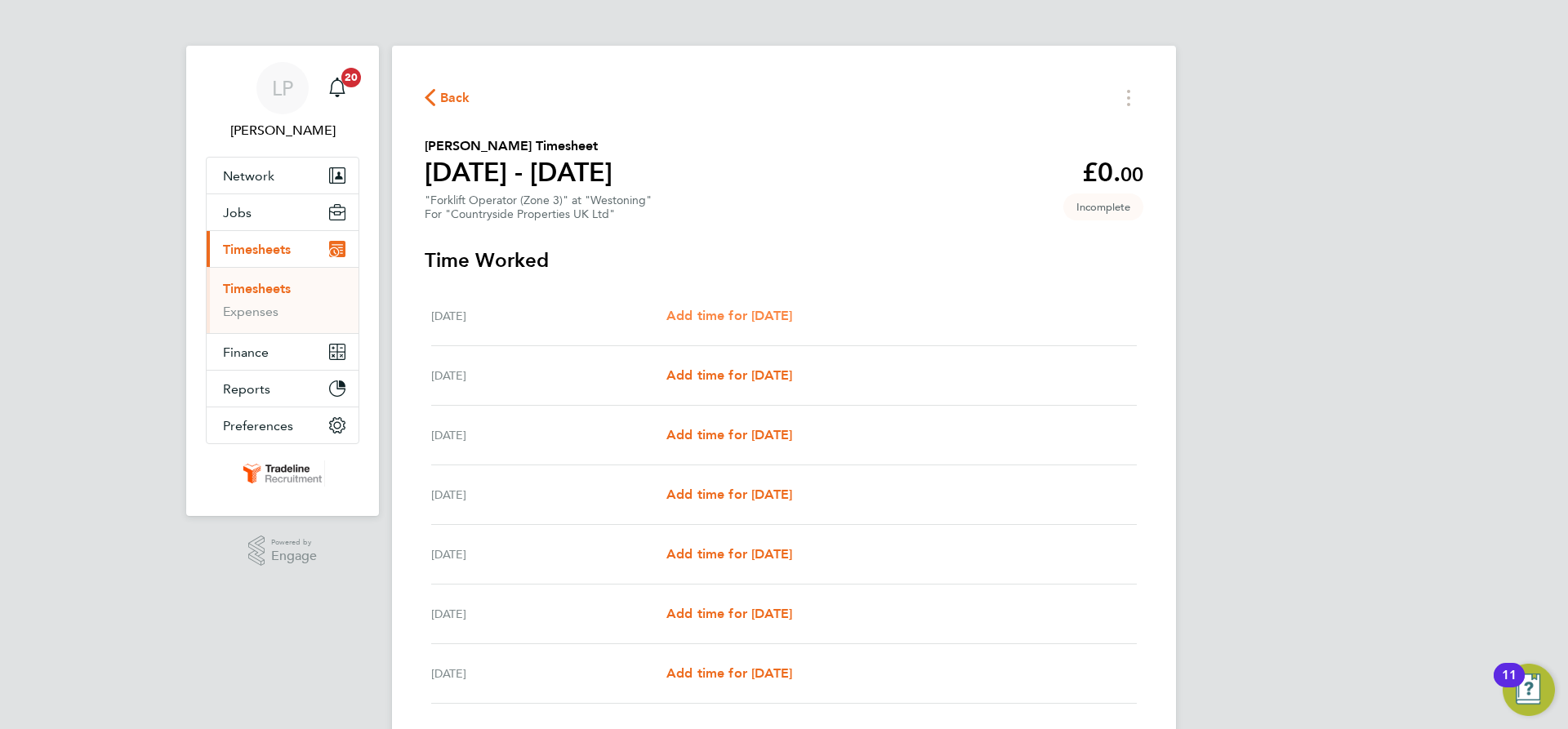
click at [783, 325] on link "Add time for [DATE]" at bounding box center [729, 316] width 126 height 20
select select "30"
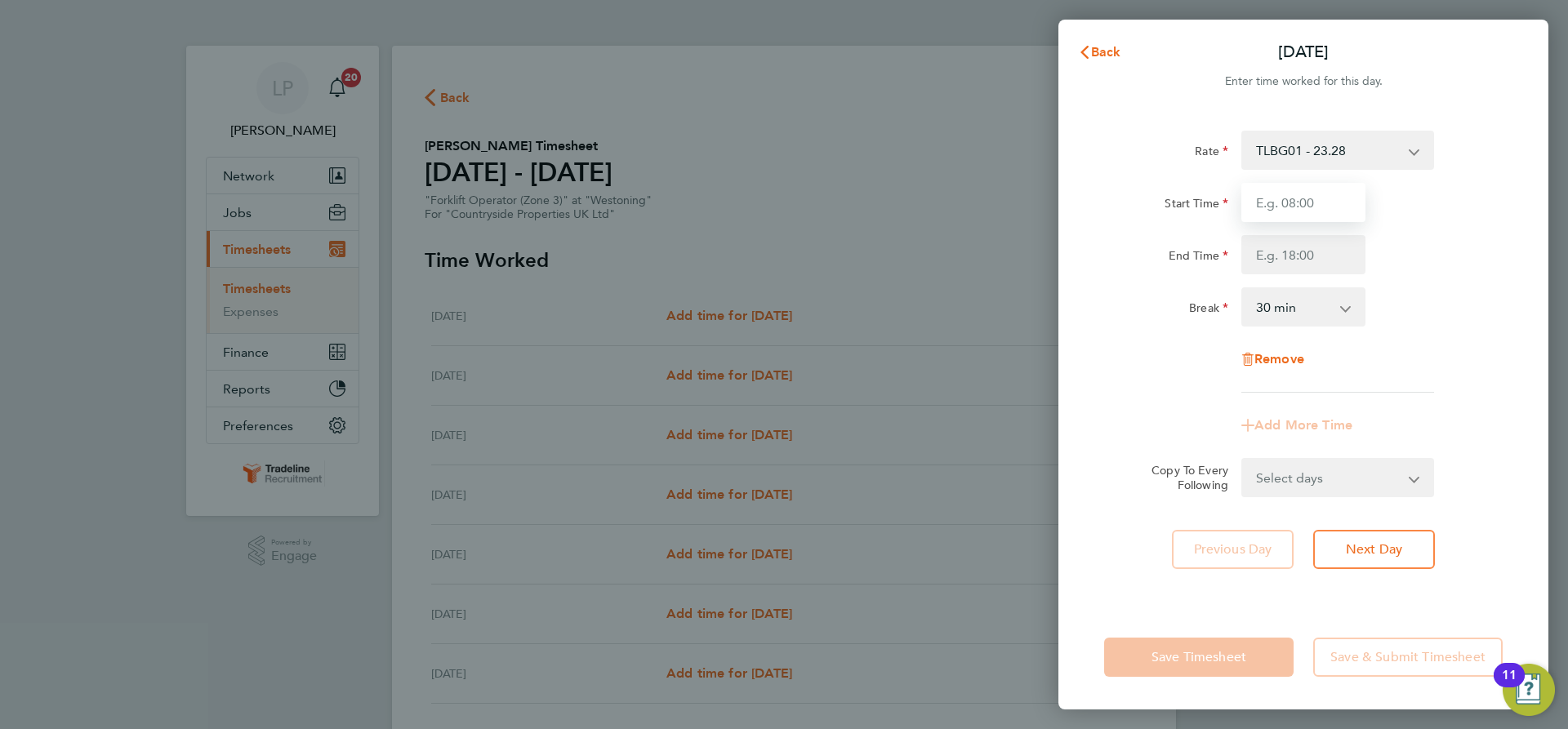
click at [1316, 201] on input "Start Time" at bounding box center [1303, 202] width 125 height 39
type input "07:00"
click at [1324, 273] on input "End Time" at bounding box center [1303, 254] width 125 height 39
type input "16:30"
click at [1416, 295] on div "Break 0 min 15 min 30 min 45 min 60 min 75 min 90 min" at bounding box center [1303, 307] width 411 height 39
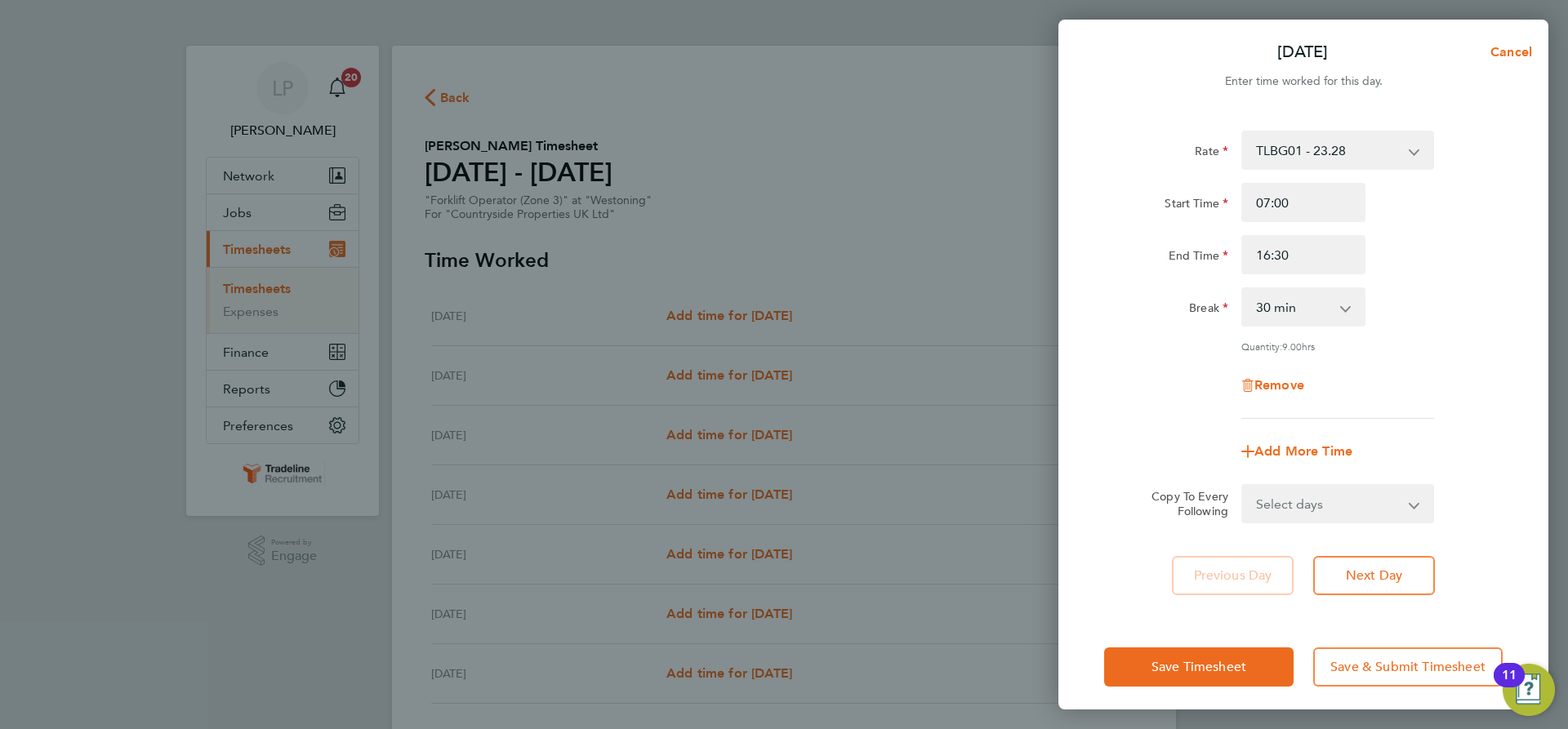
click at [1381, 504] on select "Select days Day Weekday (Mon-Fri) Weekend (Sat-Sun) [DATE] [DATE] [DATE] [DATE]…" at bounding box center [1329, 504] width 171 height 36
select select "WEEKDAY"
click at [1243, 486] on select "Select days Day Weekday (Mon-Fri) Weekend (Sat-Sun) [DATE] [DATE] [DATE] [DATE]…" at bounding box center [1329, 504] width 171 height 36
select select "[DATE]"
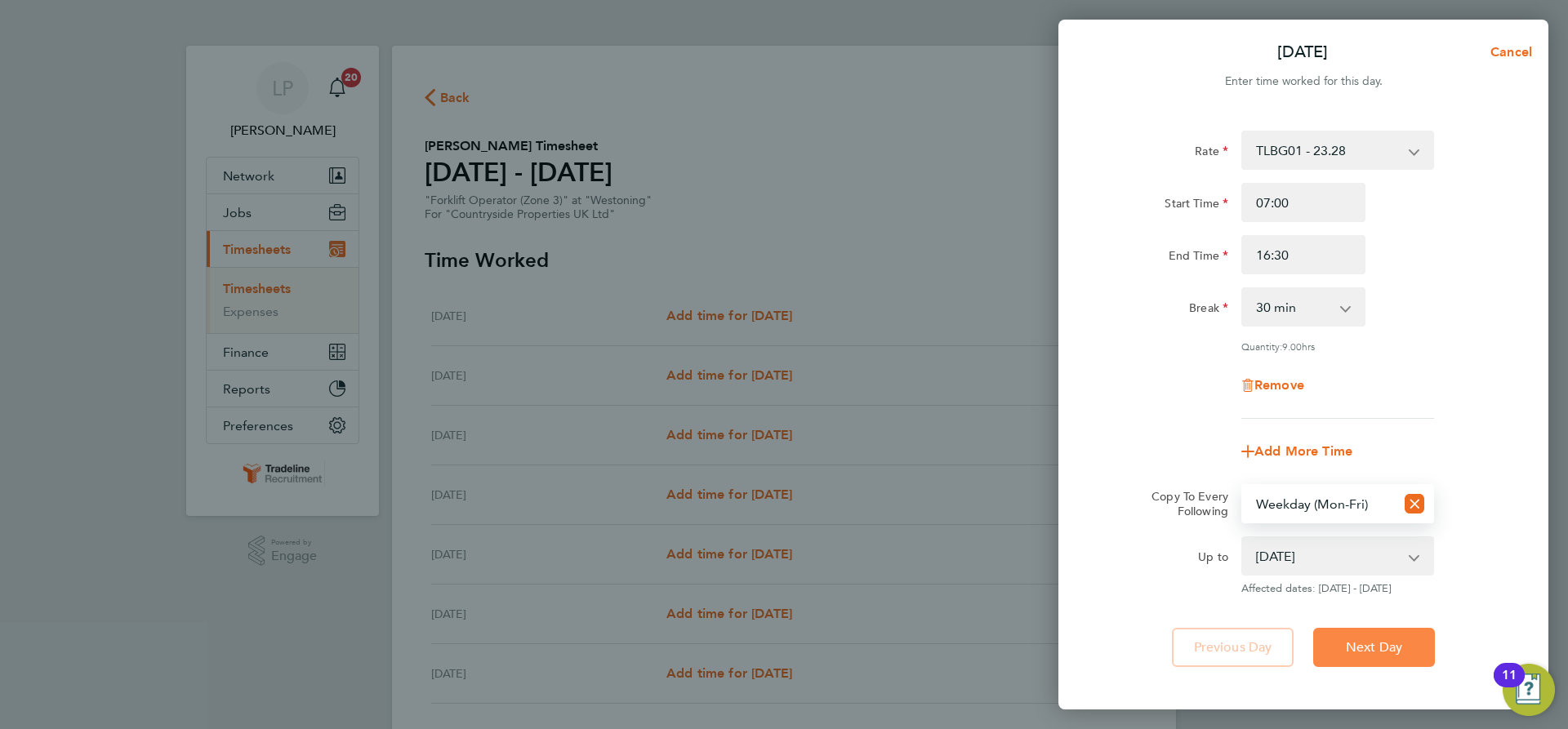
click at [1396, 642] on span "Next Day" at bounding box center [1374, 647] width 57 height 16
click at [1512, 48] on span "Cancel" at bounding box center [1508, 52] width 47 height 16
select select "0: null"
select select "30"
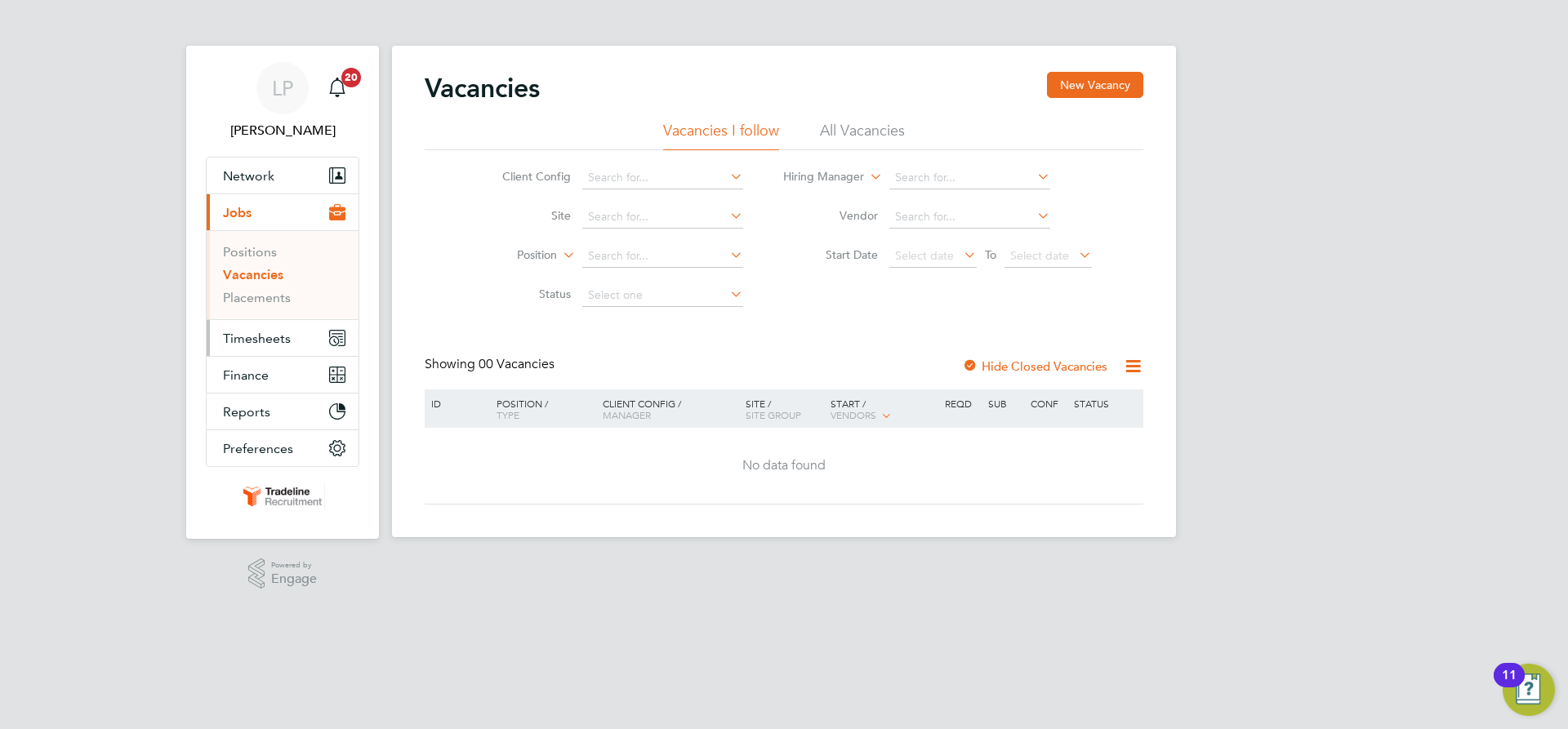
click at [247, 347] on button "Timesheets" at bounding box center [282, 338] width 151 height 36
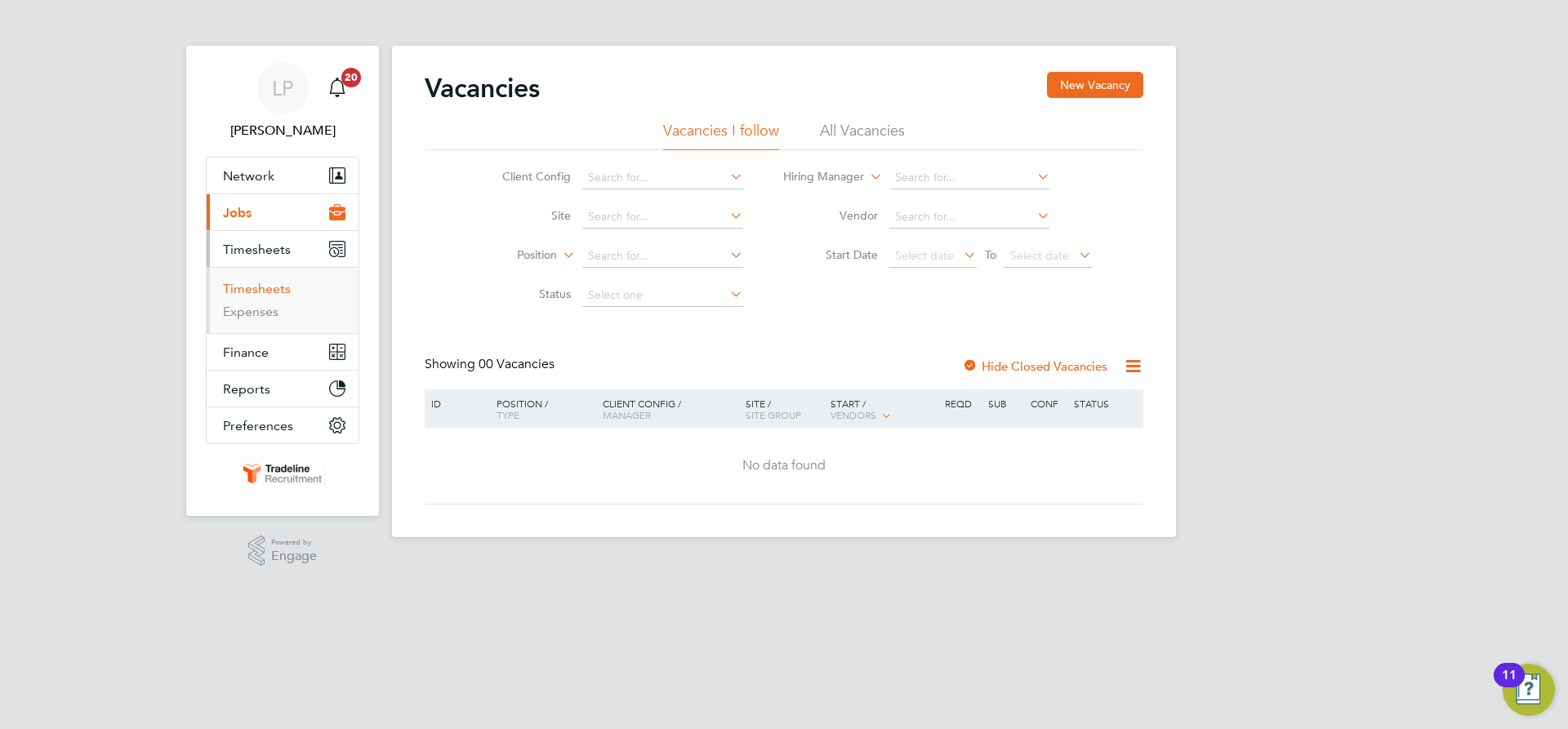
click at [261, 296] on link "Timesheets" at bounding box center [257, 289] width 68 height 16
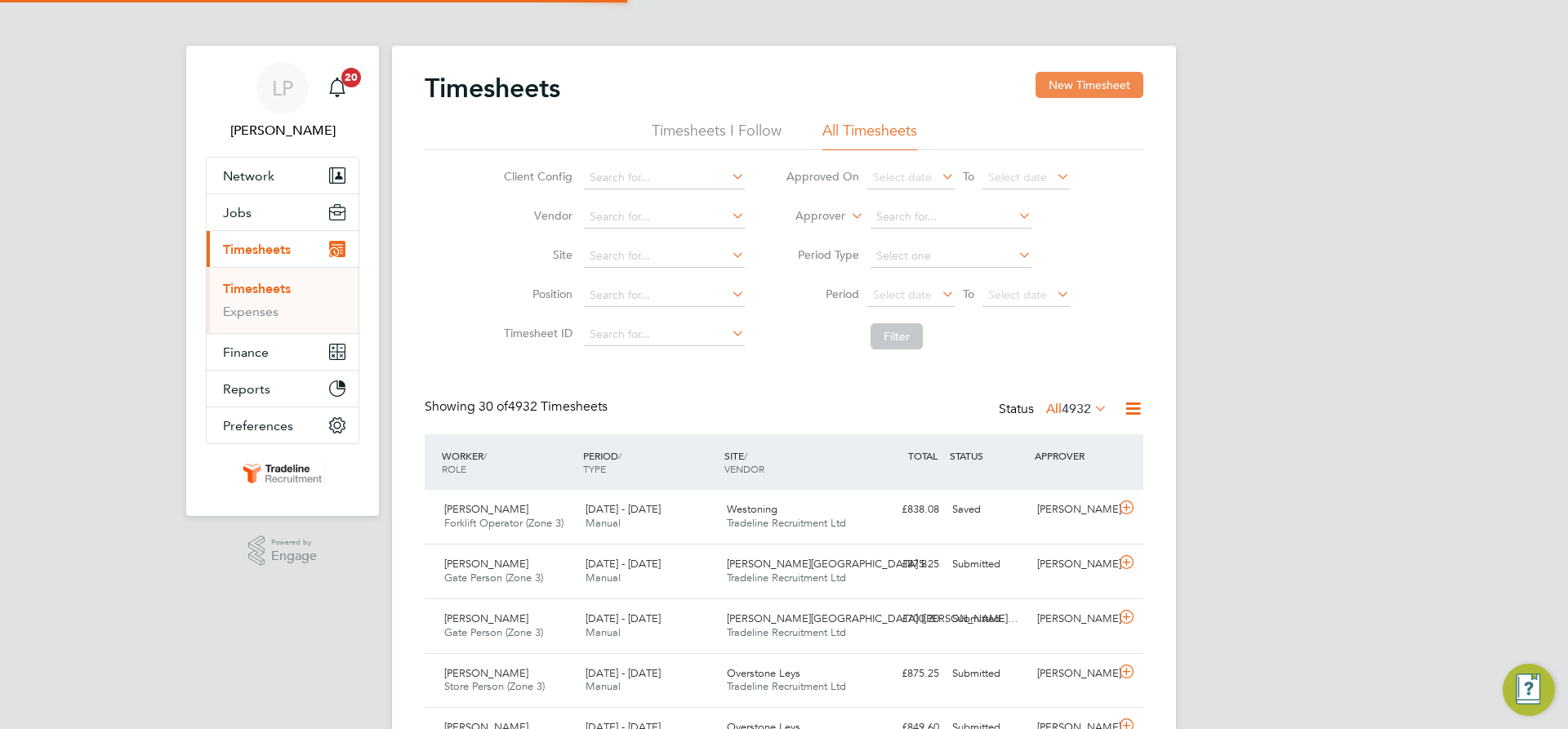
click at [1072, 90] on button "New Timesheet" at bounding box center [1089, 85] width 108 height 26
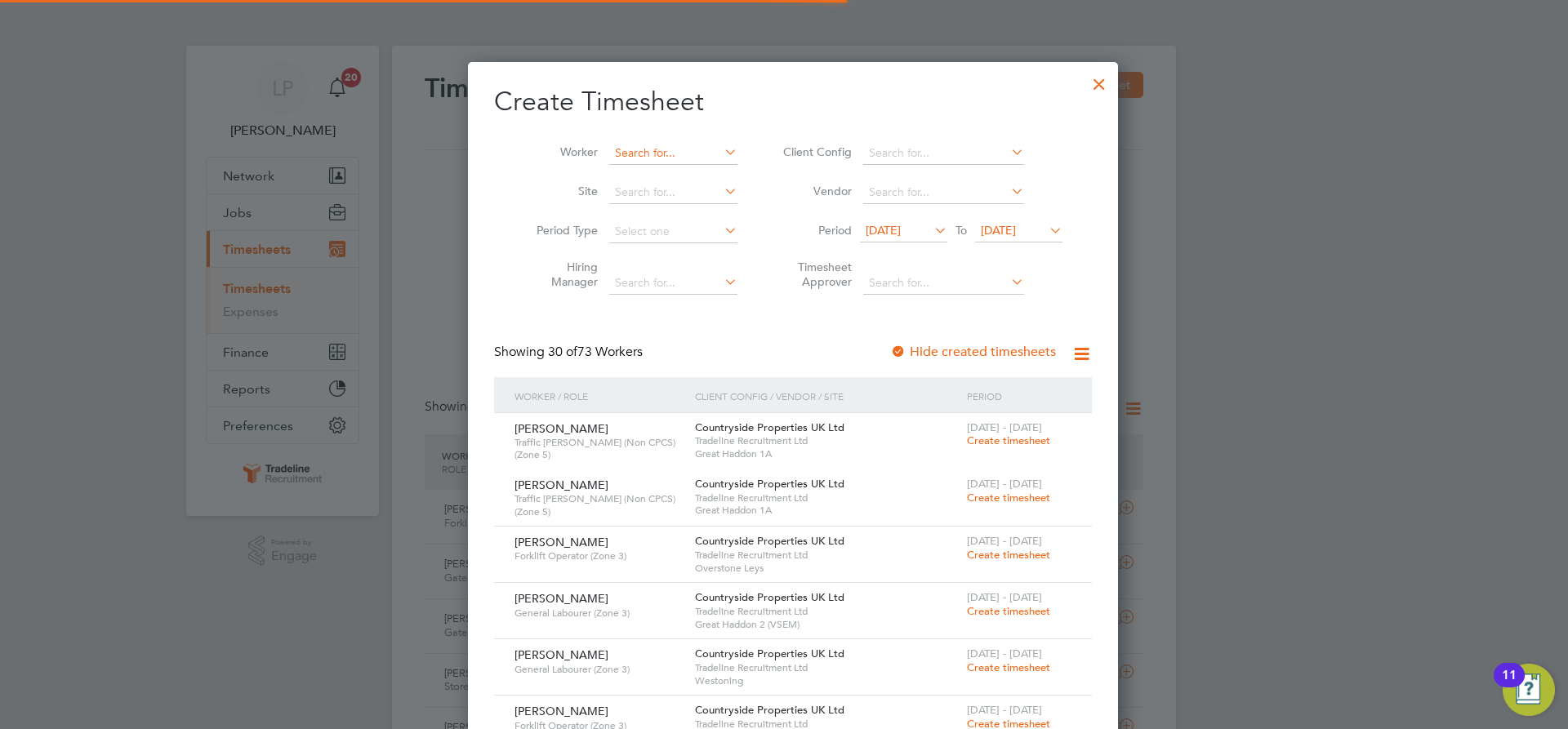
click at [626, 146] on input at bounding box center [673, 153] width 129 height 23
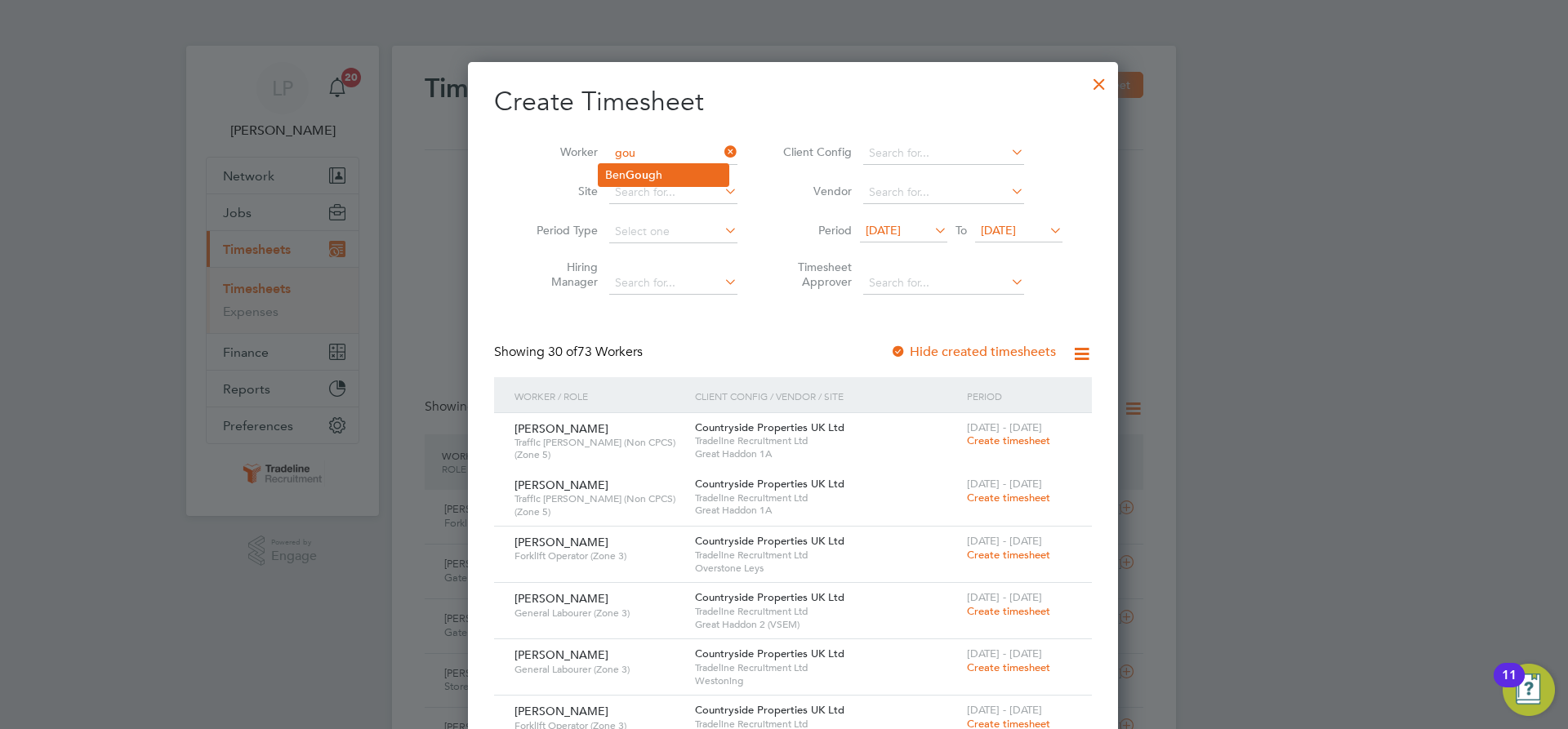
click at [624, 172] on li "Ben Gou gh" at bounding box center [663, 175] width 130 height 22
type input "[PERSON_NAME]"
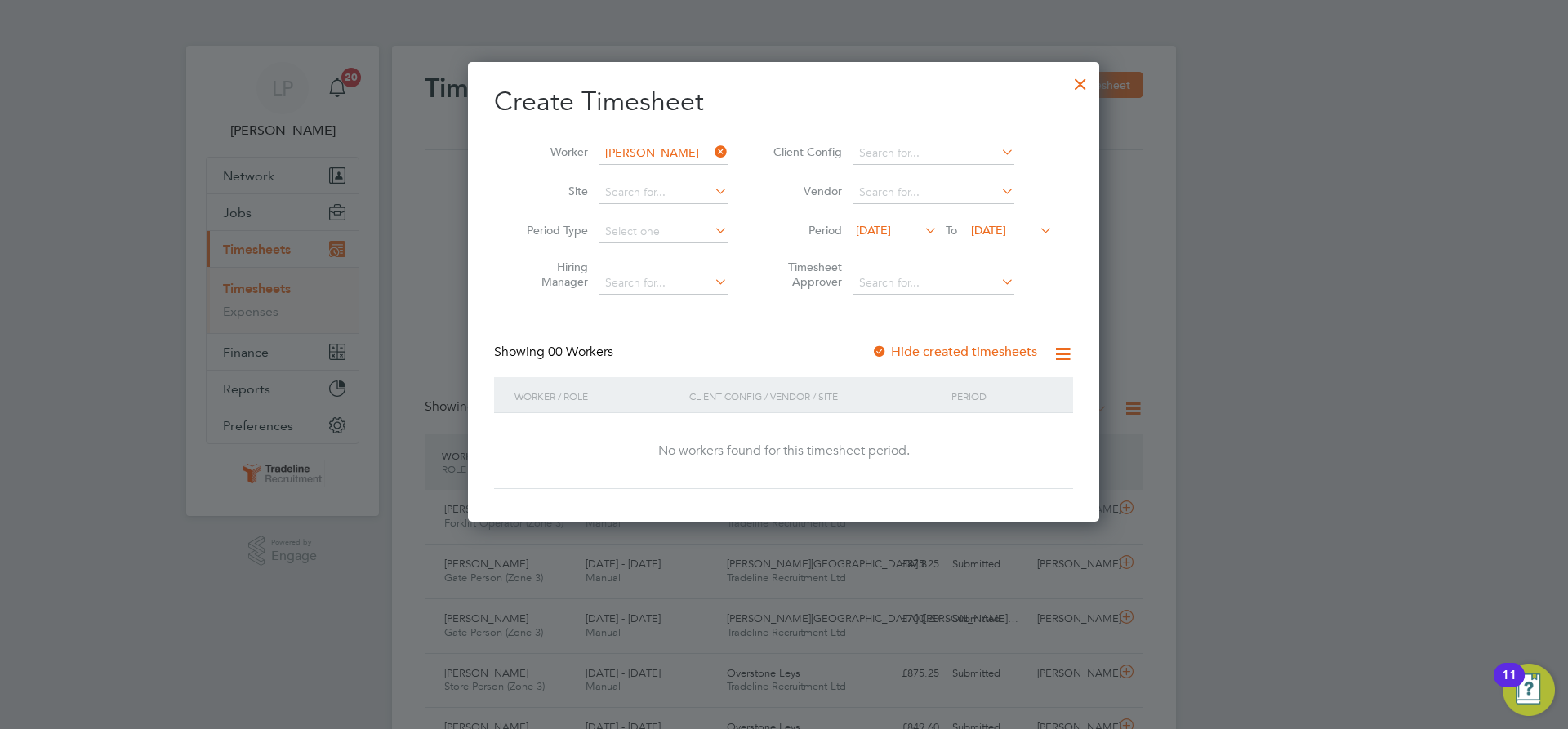
click at [882, 351] on div at bounding box center [880, 353] width 16 height 16
click at [1006, 233] on span "[DATE]" at bounding box center [988, 230] width 35 height 15
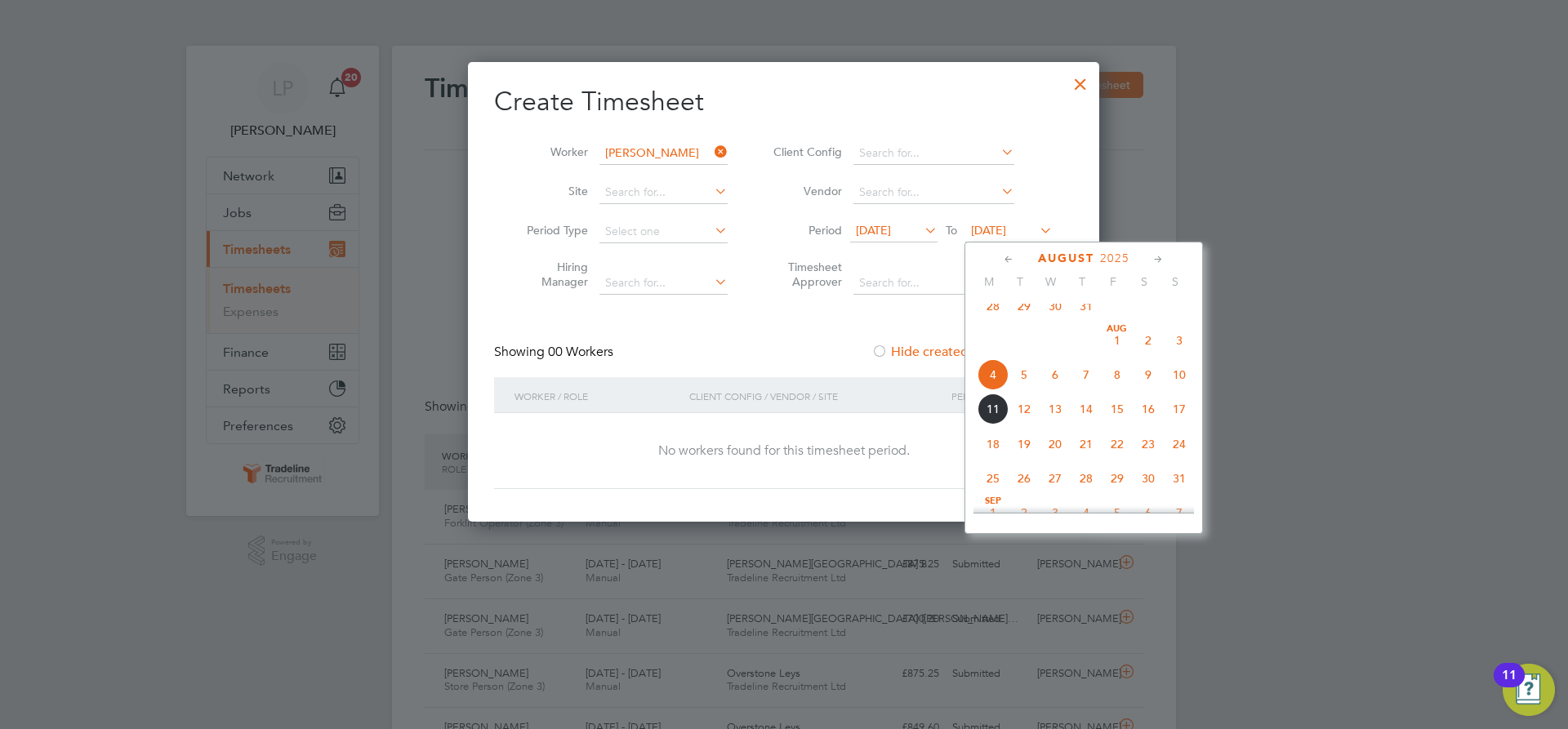
click at [1080, 460] on span "21" at bounding box center [1086, 443] width 31 height 31
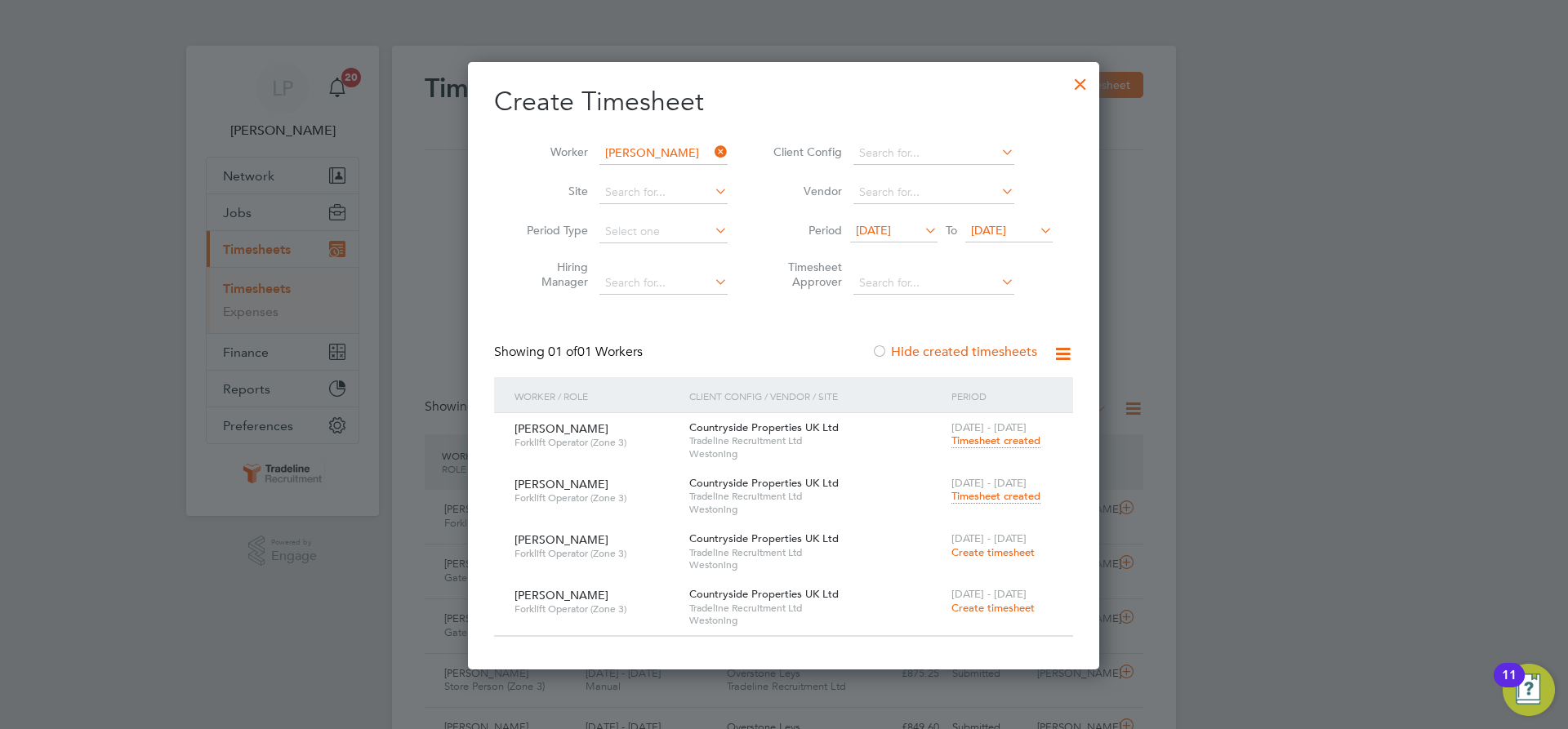
click at [1015, 498] on span "Timesheet created" at bounding box center [995, 496] width 89 height 15
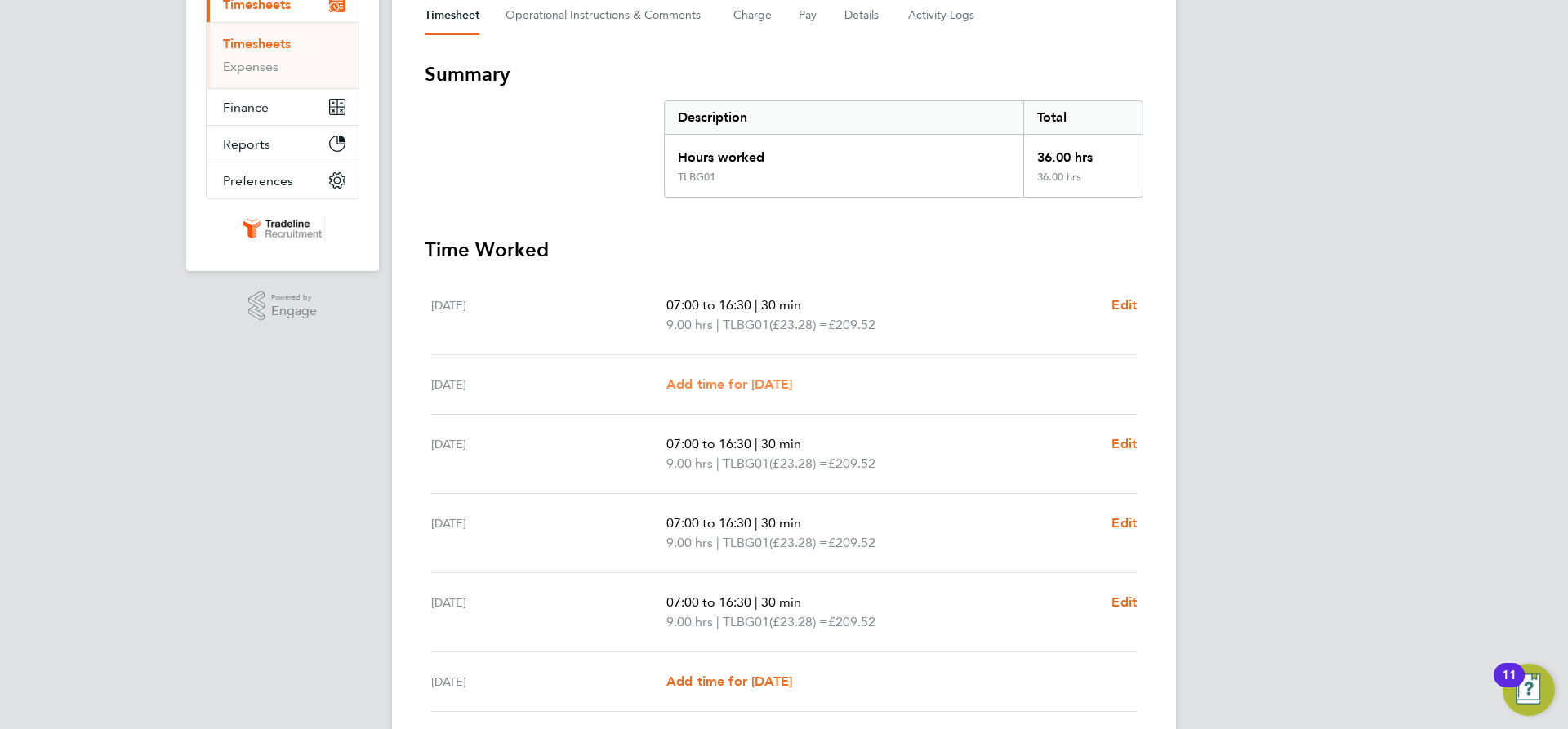
click at [792, 385] on span "Add time for [DATE]" at bounding box center [729, 384] width 126 height 16
select select "30"
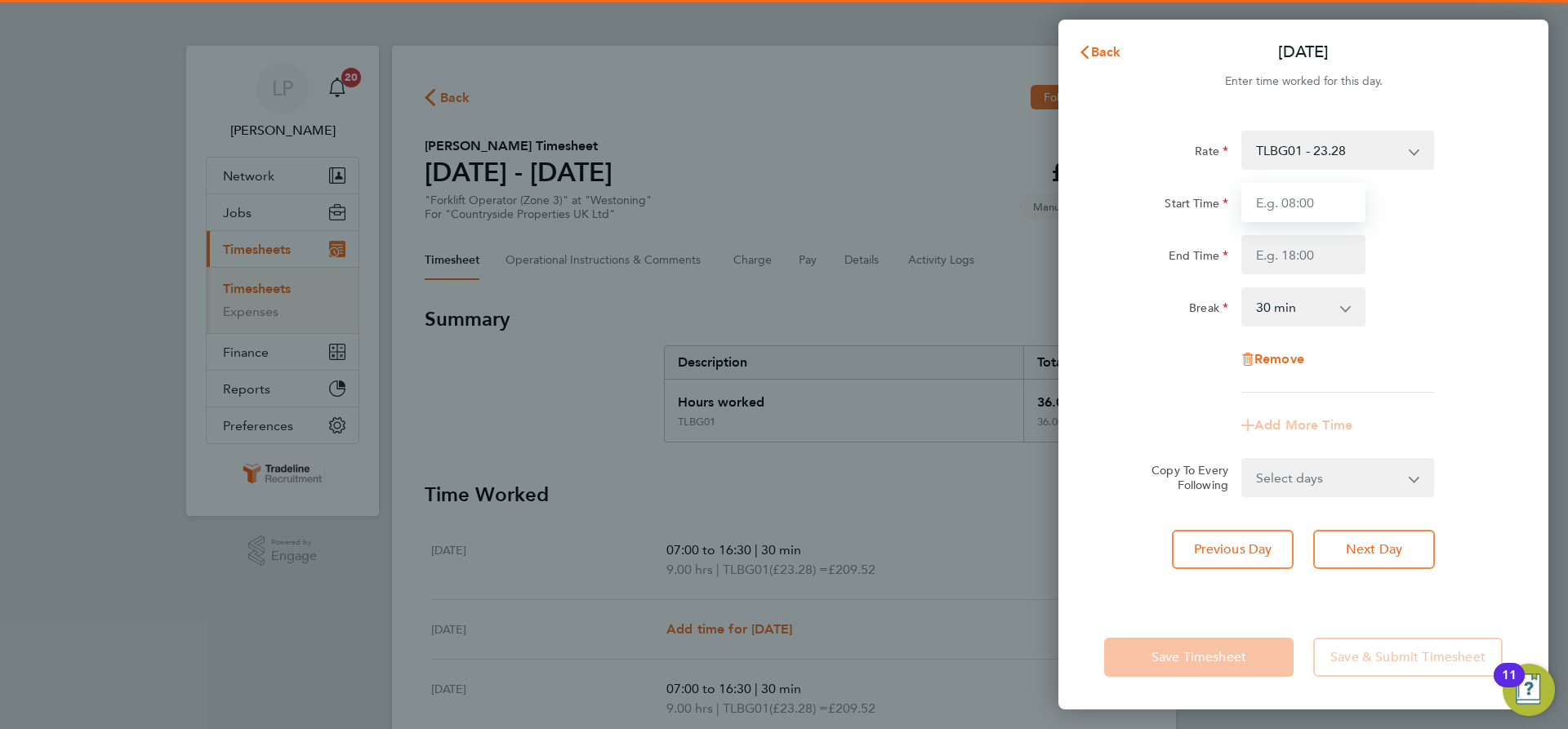
click at [1295, 202] on input "Start Time" at bounding box center [1303, 202] width 125 height 39
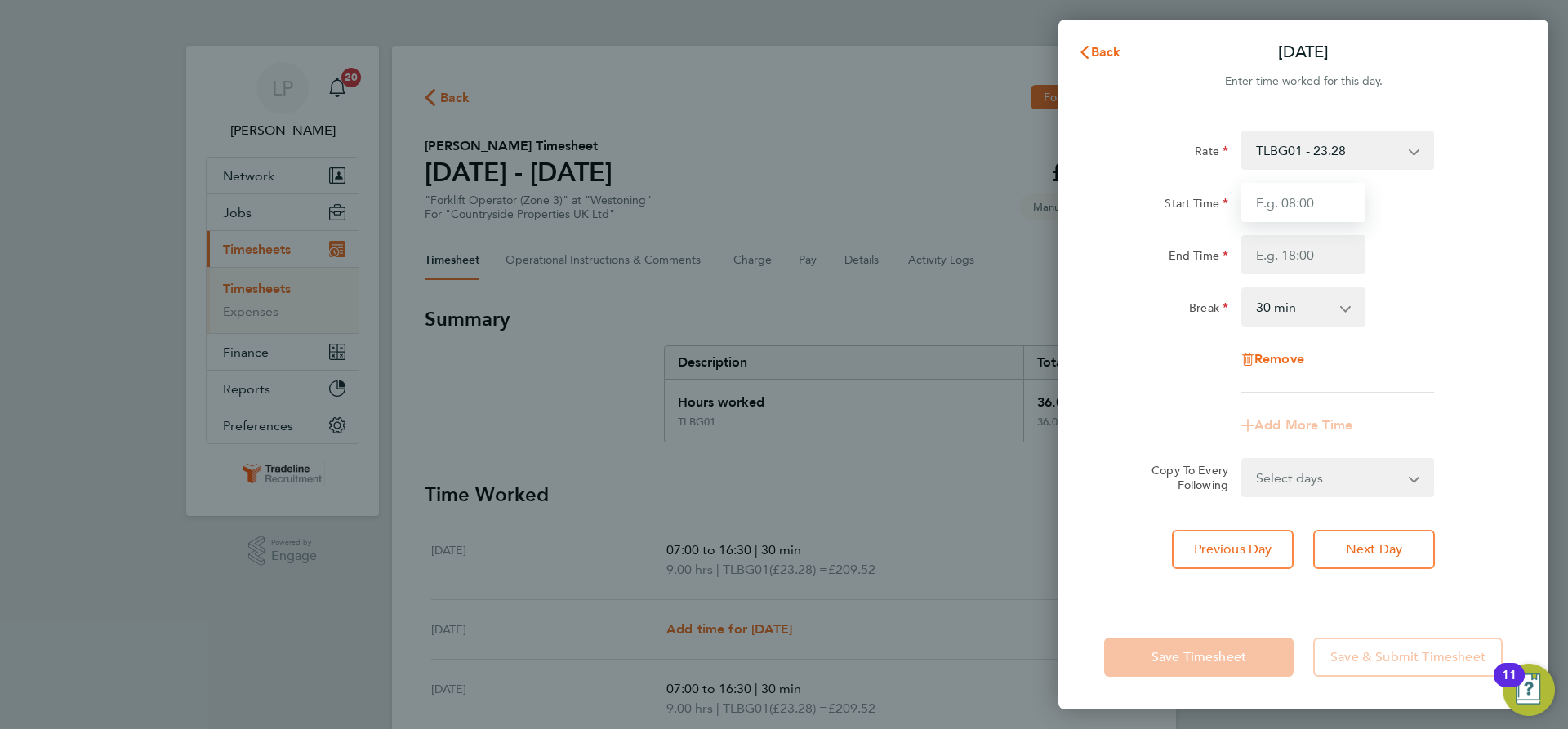
type input "07:00"
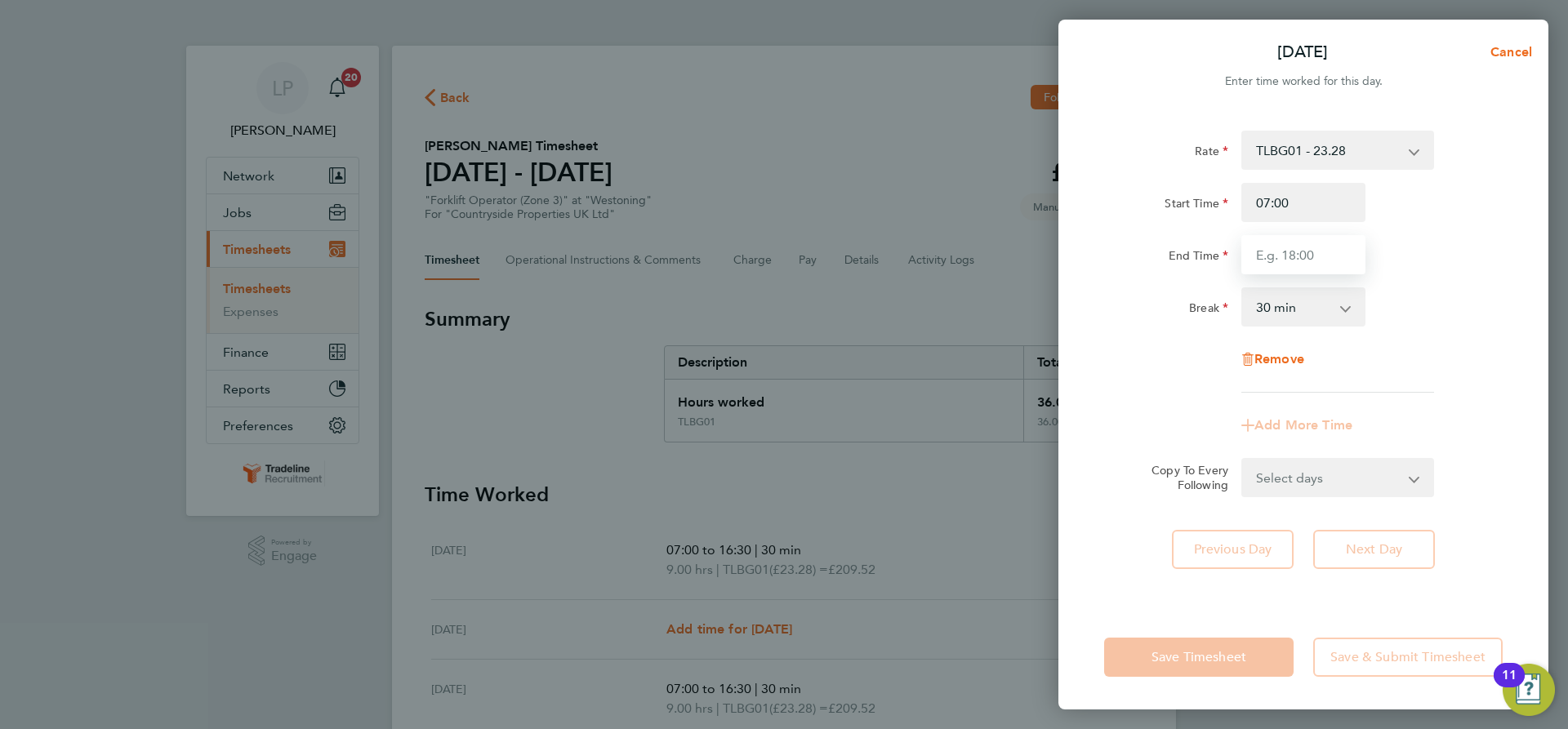
click at [1321, 251] on input "End Time" at bounding box center [1303, 254] width 125 height 39
type input "16:30"
click at [1431, 283] on div "Rate TLBG01 - 23.28 Start Time 07:00 End Time 16:30 Break 0 min 15 min 30 min 4…" at bounding box center [1303, 261] width 398 height 262
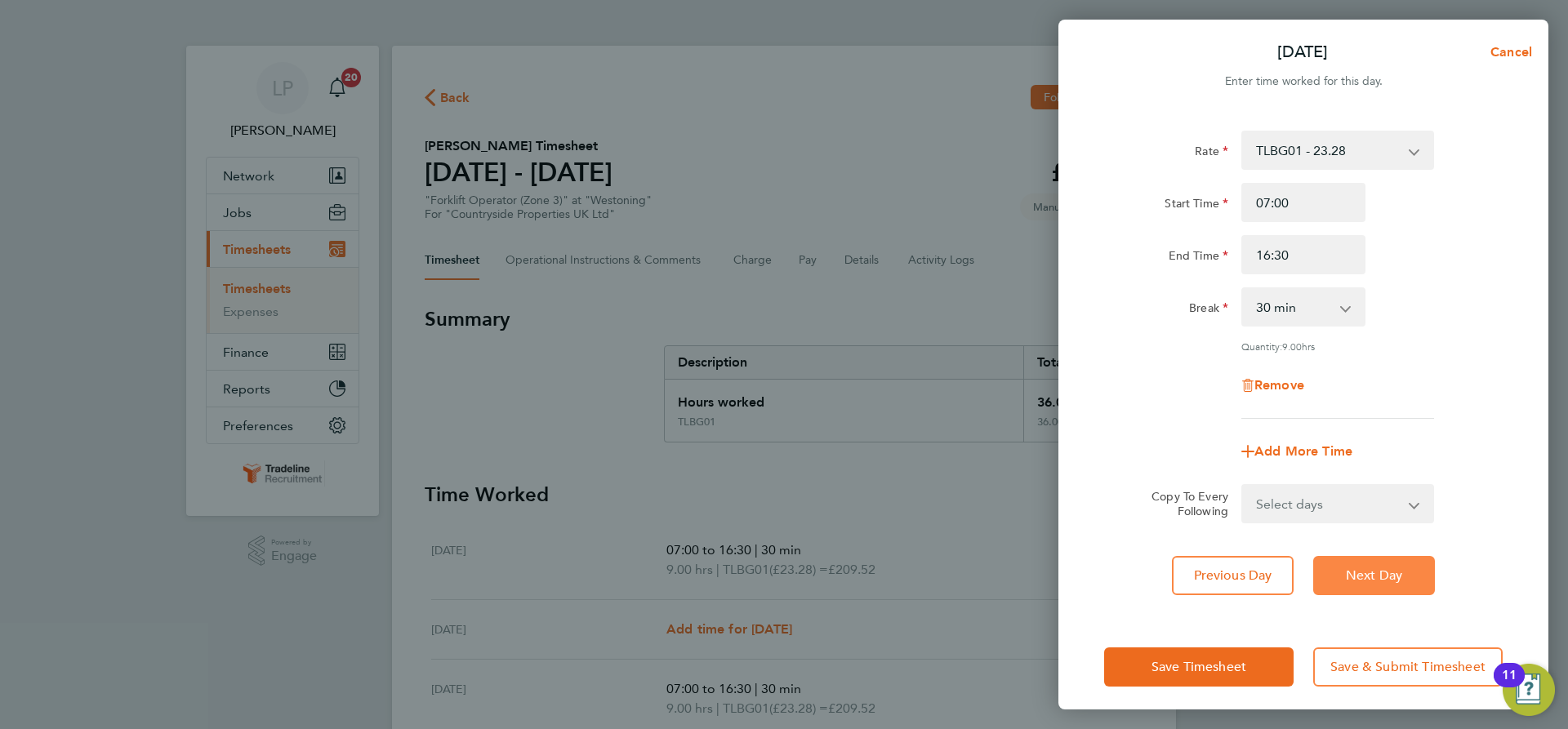
click at [1385, 574] on span "Next Day" at bounding box center [1374, 576] width 57 height 16
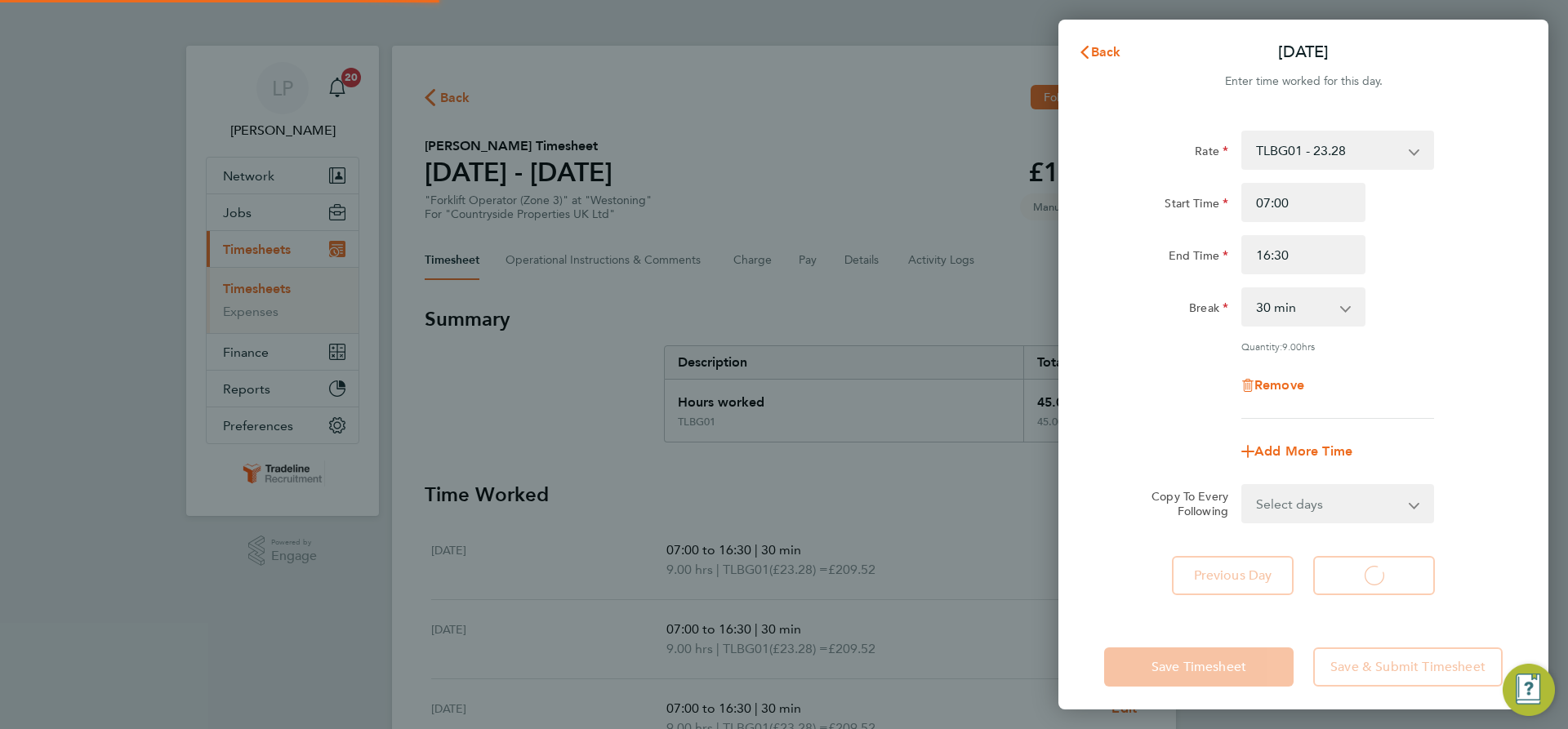
select select "30"
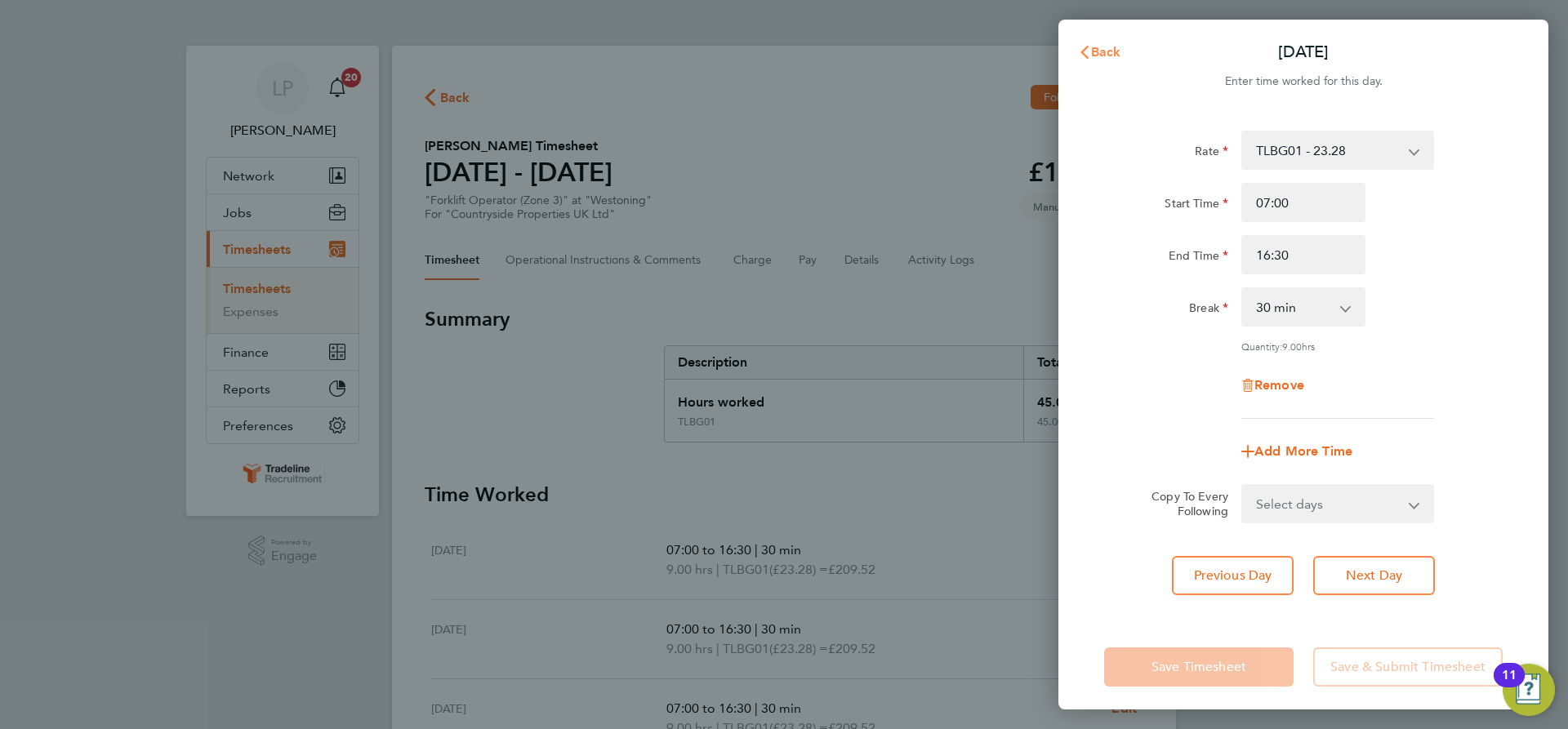
click at [1104, 46] on span "Back" at bounding box center [1106, 52] width 30 height 16
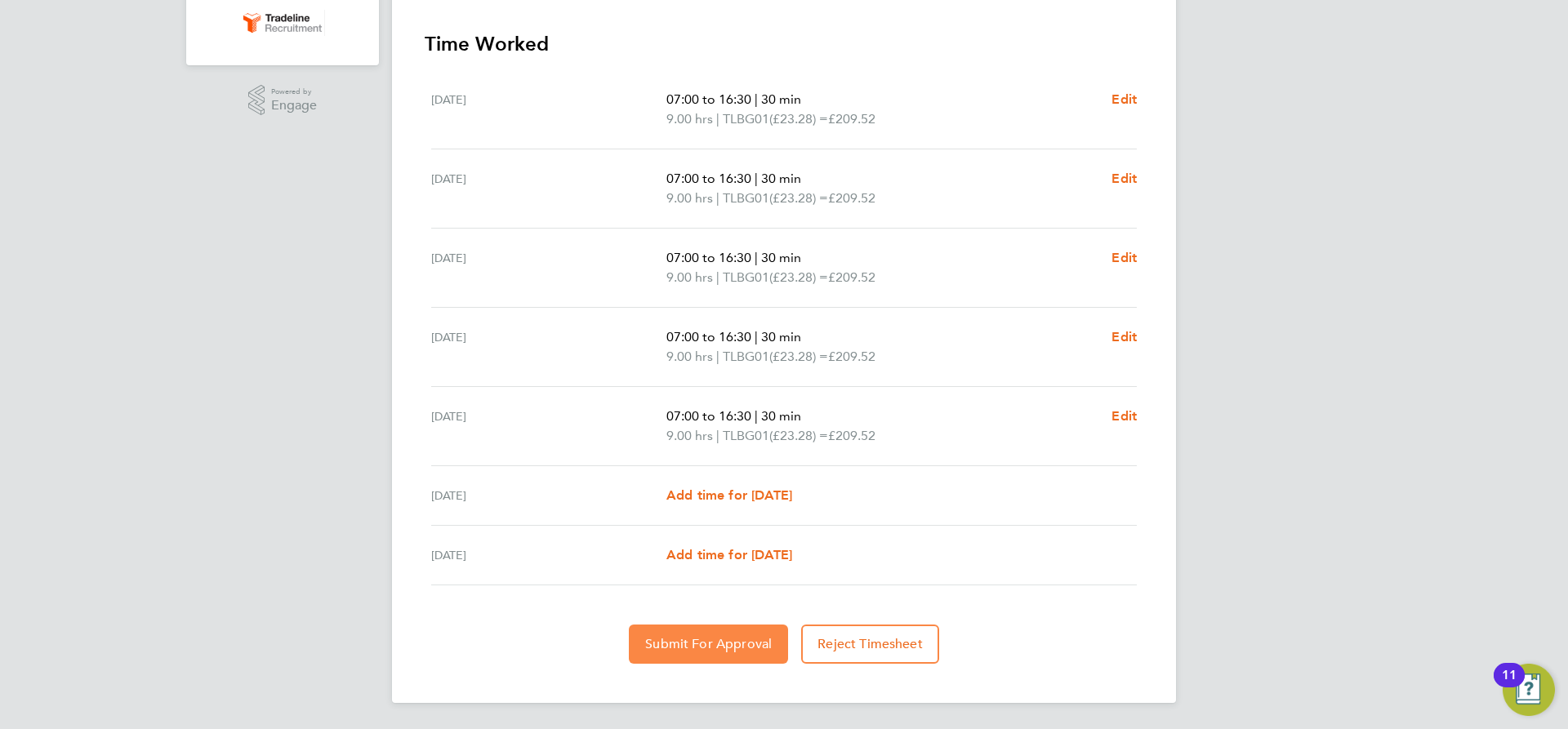
click at [735, 635] on button "Submit For Approval" at bounding box center [708, 643] width 159 height 39
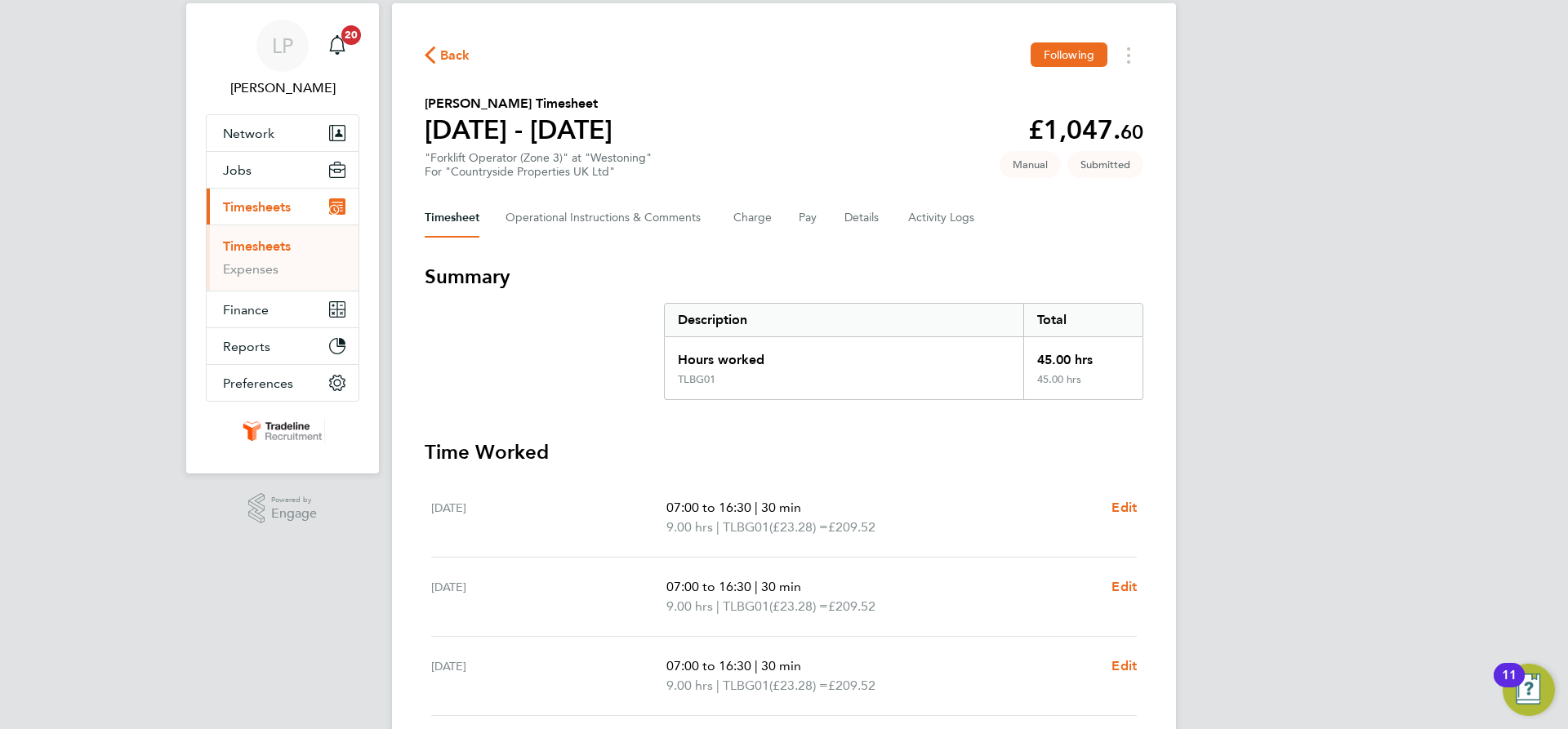
click at [275, 248] on link "Timesheets" at bounding box center [257, 246] width 68 height 16
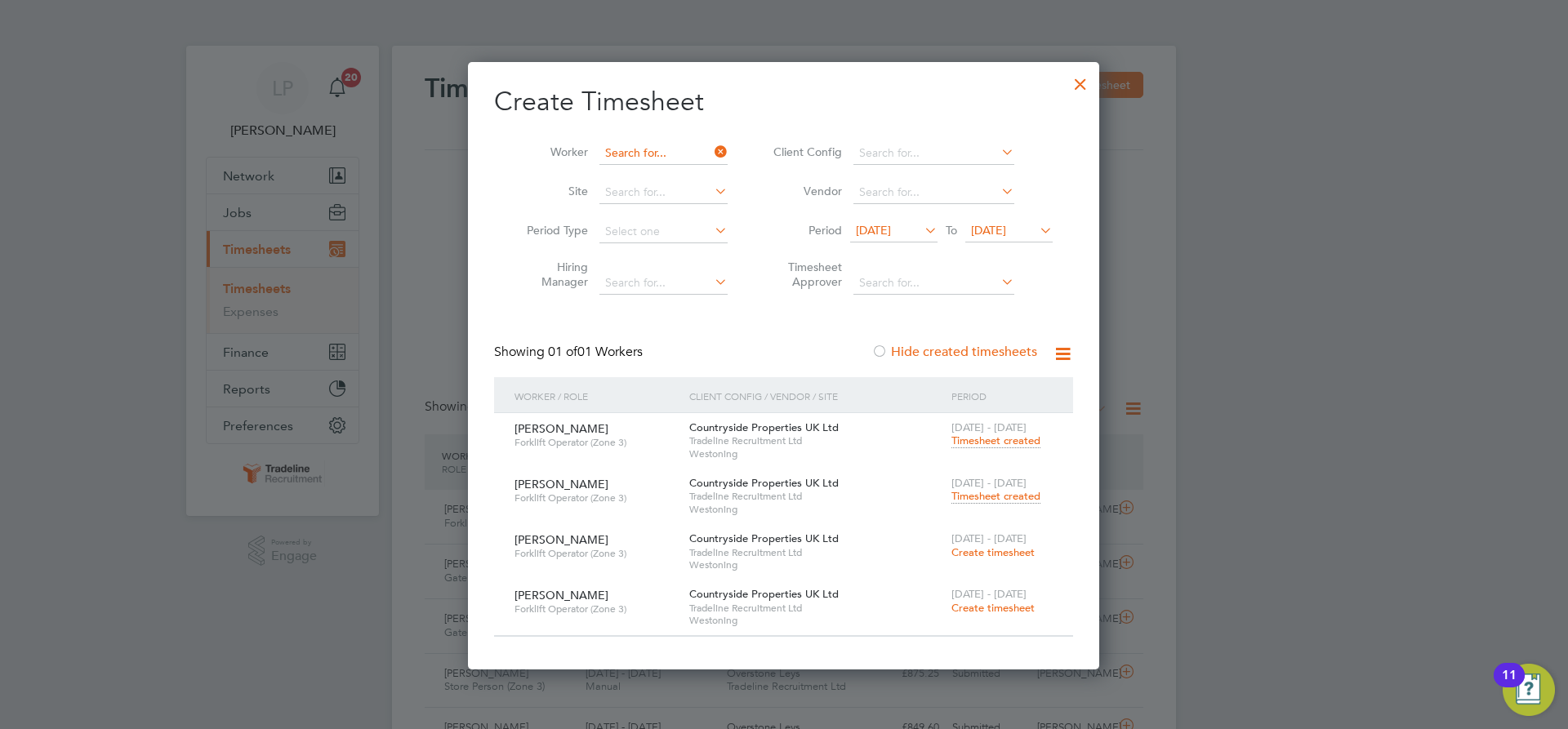
click at [675, 151] on input at bounding box center [663, 153] width 129 height 23
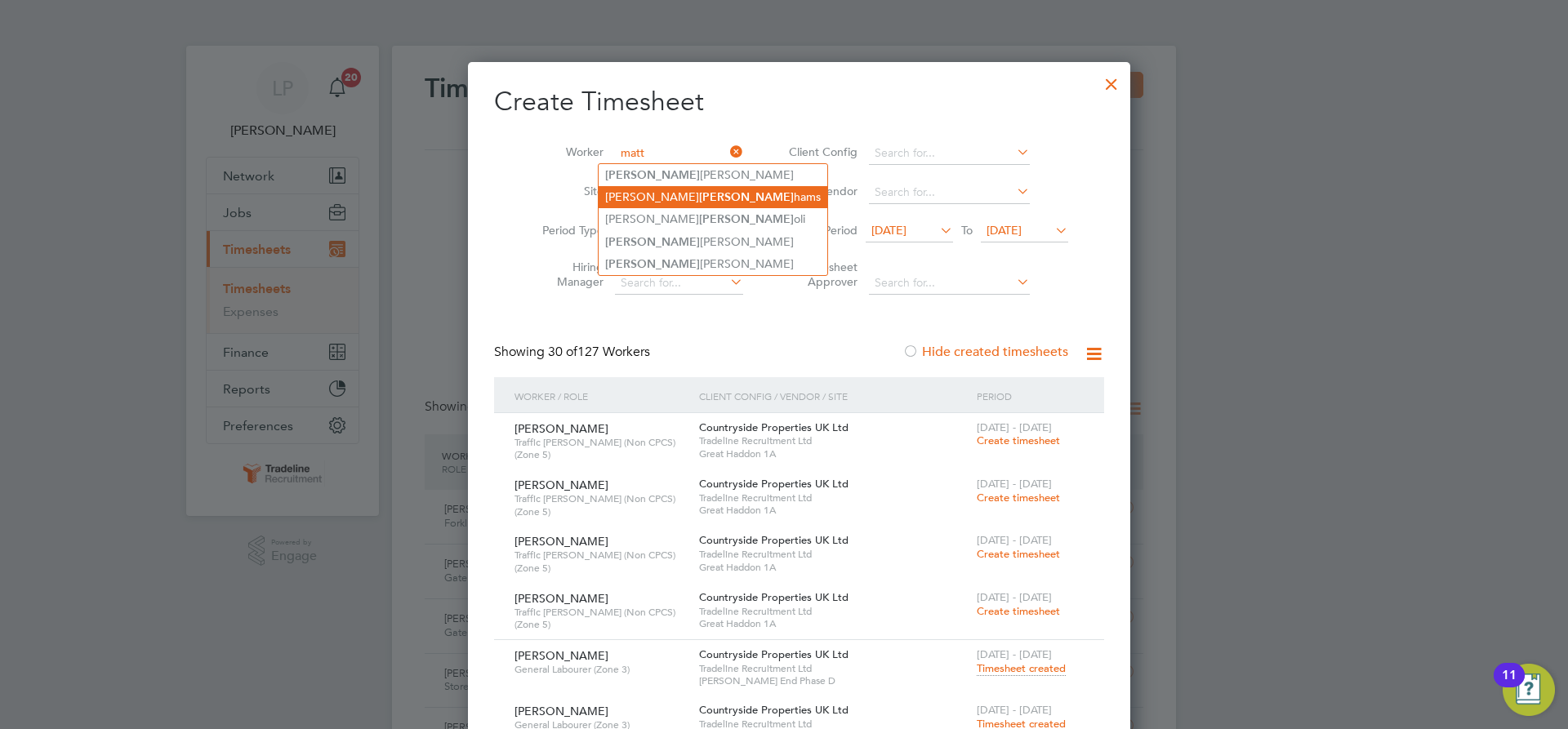
click at [677, 194] on li "Aaron Matt hams" at bounding box center [713, 197] width 229 height 22
type input "[PERSON_NAME]"
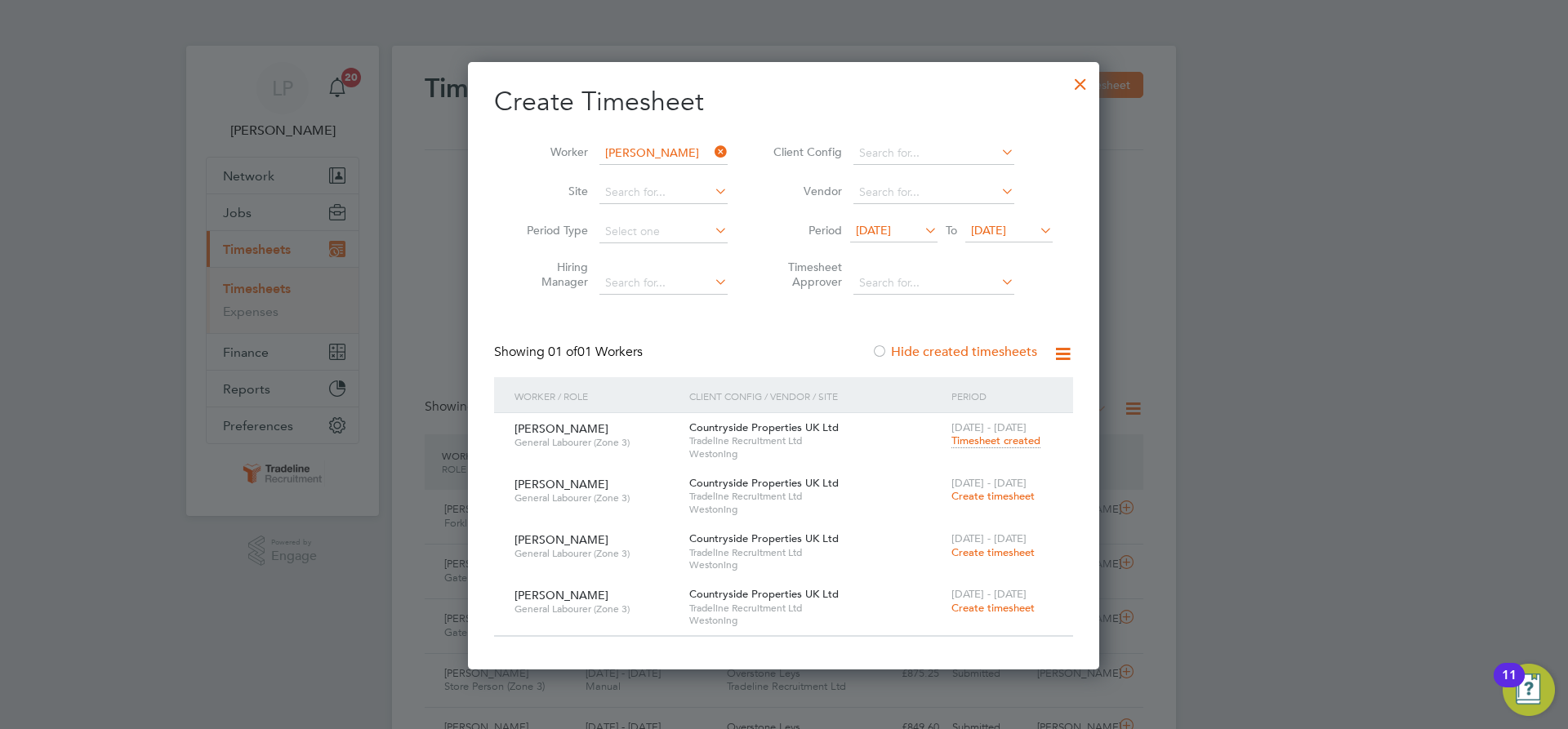
click at [999, 495] on span "Create timesheet" at bounding box center [993, 496] width 84 height 14
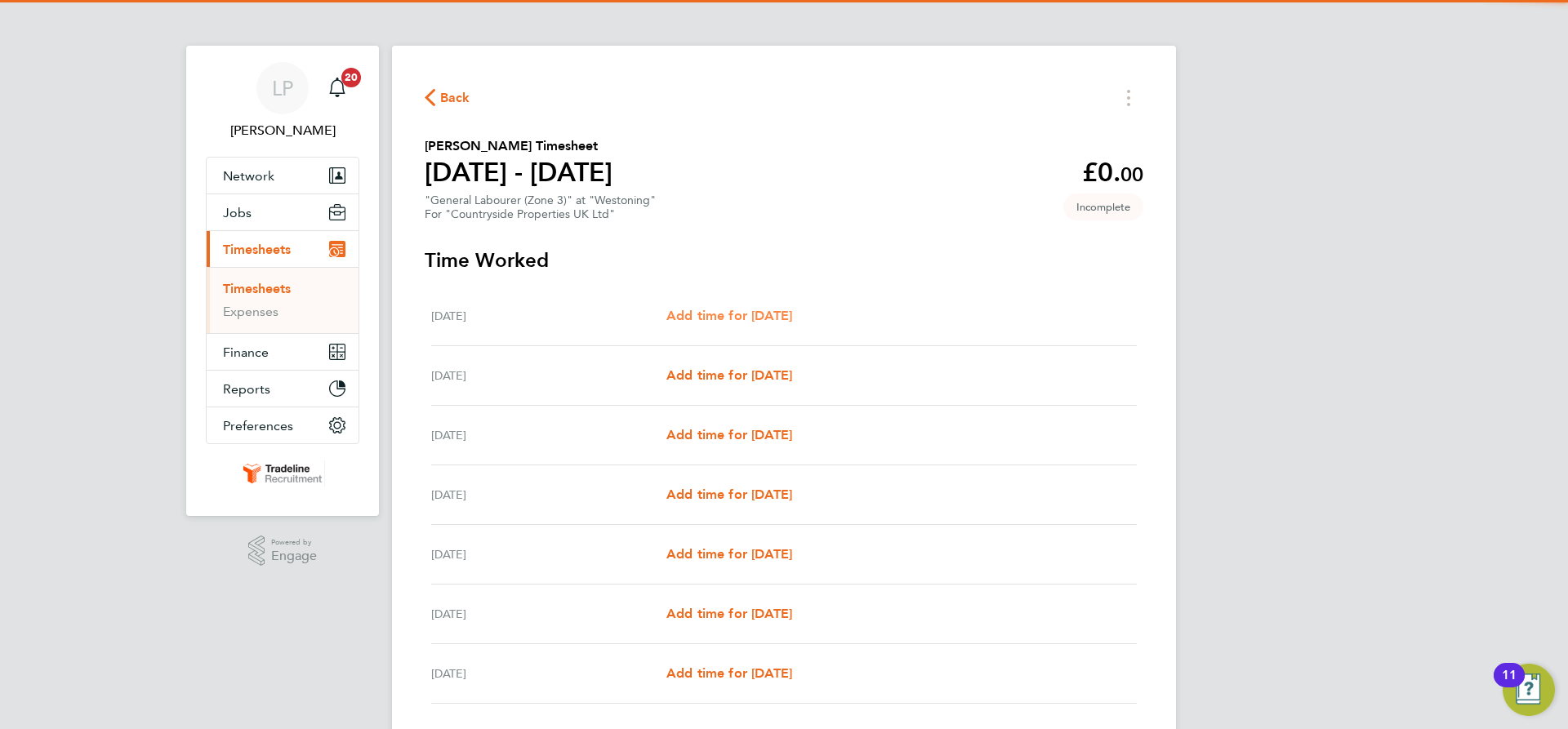
click at [772, 315] on span "Add time for [DATE]" at bounding box center [729, 316] width 126 height 16
select select "30"
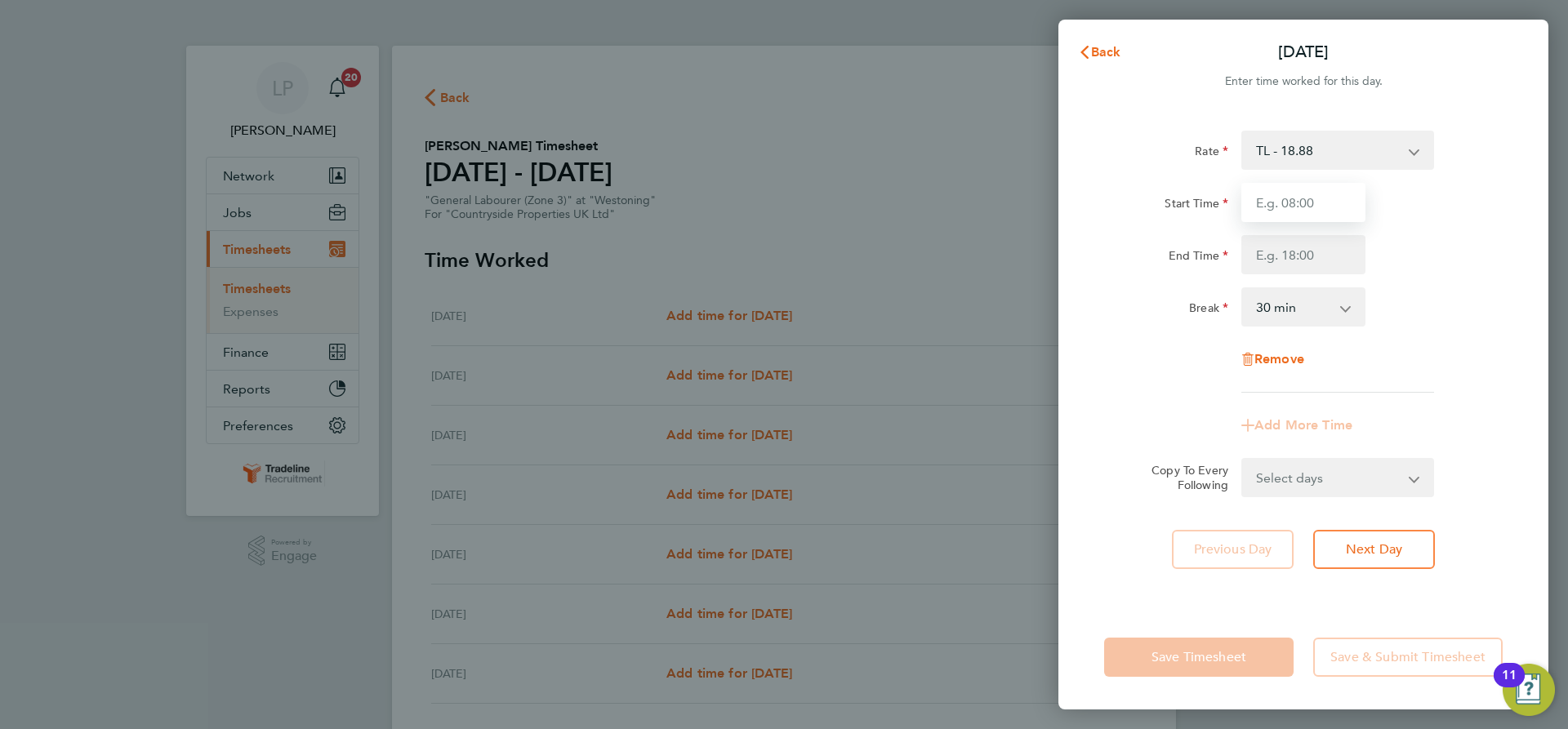
click at [1334, 206] on input "Start Time" at bounding box center [1303, 202] width 125 height 39
type input "07:00"
click at [1313, 265] on input "End Time" at bounding box center [1303, 254] width 125 height 39
type input "16:30"
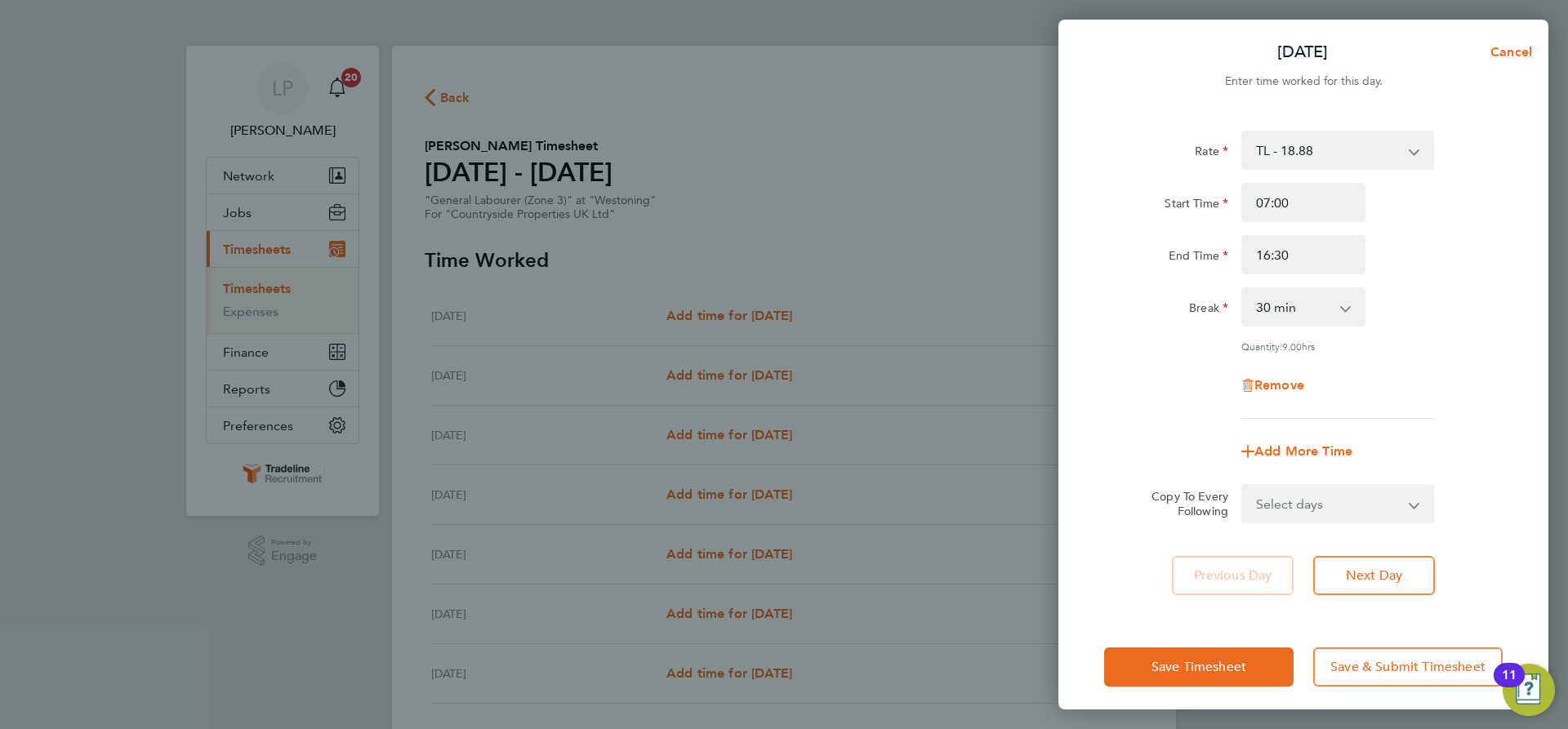
click at [1388, 310] on div "Break 0 min 15 min 30 min 45 min 60 min 75 min 90 min" at bounding box center [1303, 307] width 411 height 39
click at [1388, 504] on select "Select days Day Weekday (Mon-Fri) Weekend (Sat-Sun) [DATE] [DATE] [DATE] [DATE]…" at bounding box center [1329, 504] width 171 height 36
select select "WEEKDAY"
click at [1243, 486] on select "Select days Day Weekday (Mon-Fri) Weekend (Sat-Sun) [DATE] [DATE] [DATE] [DATE]…" at bounding box center [1329, 504] width 171 height 36
select select "[DATE]"
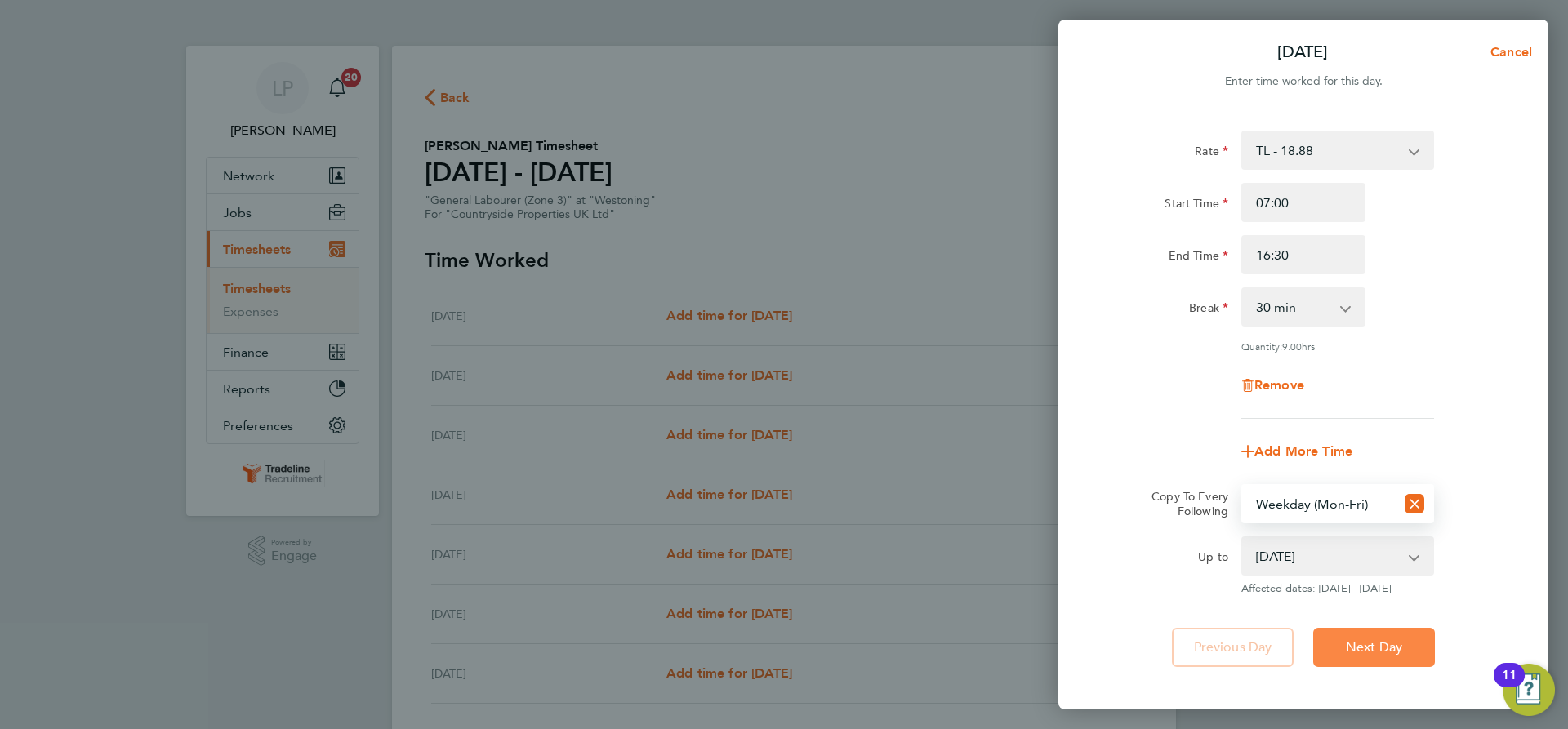
click at [1383, 647] on span "Next Day" at bounding box center [1374, 647] width 57 height 16
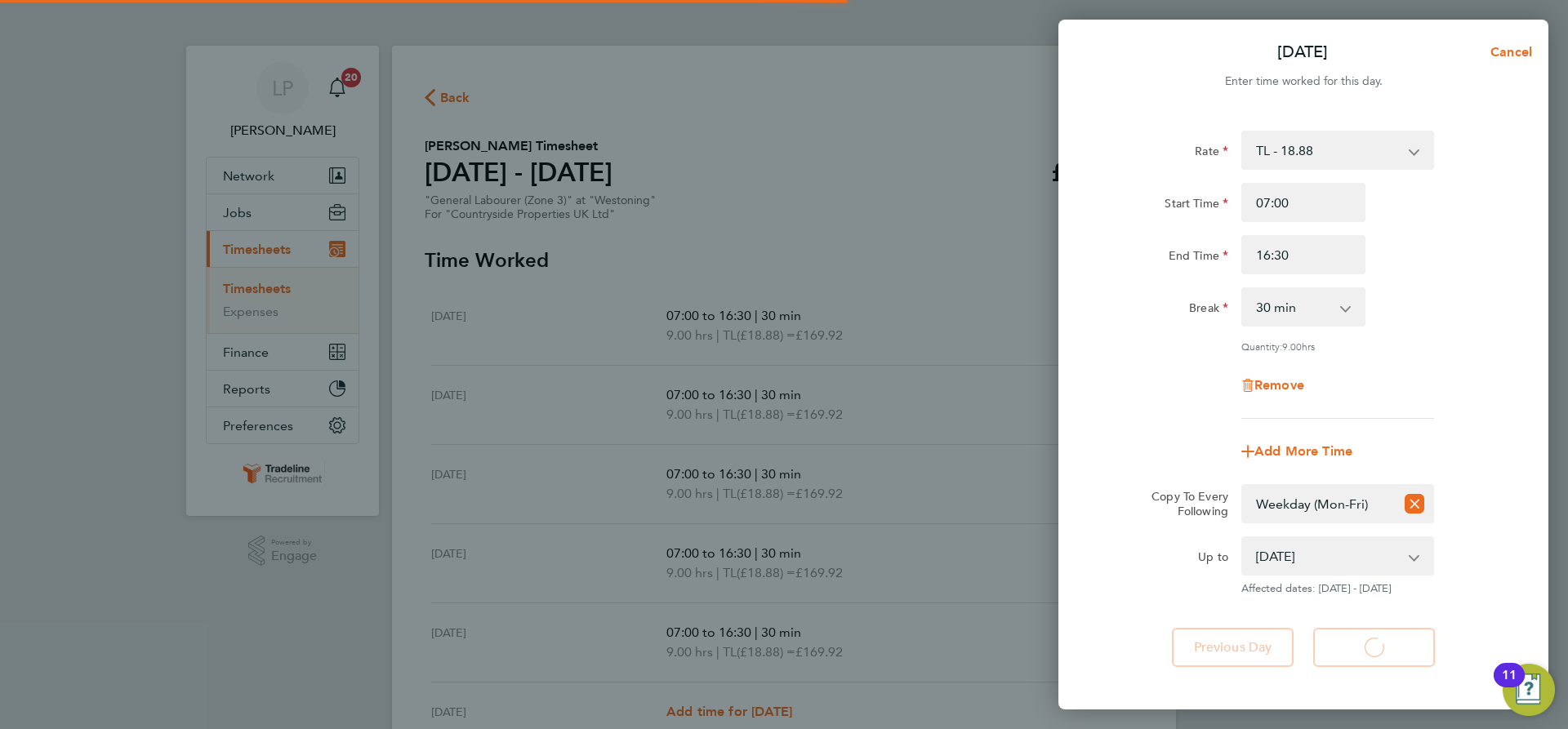
select select "30"
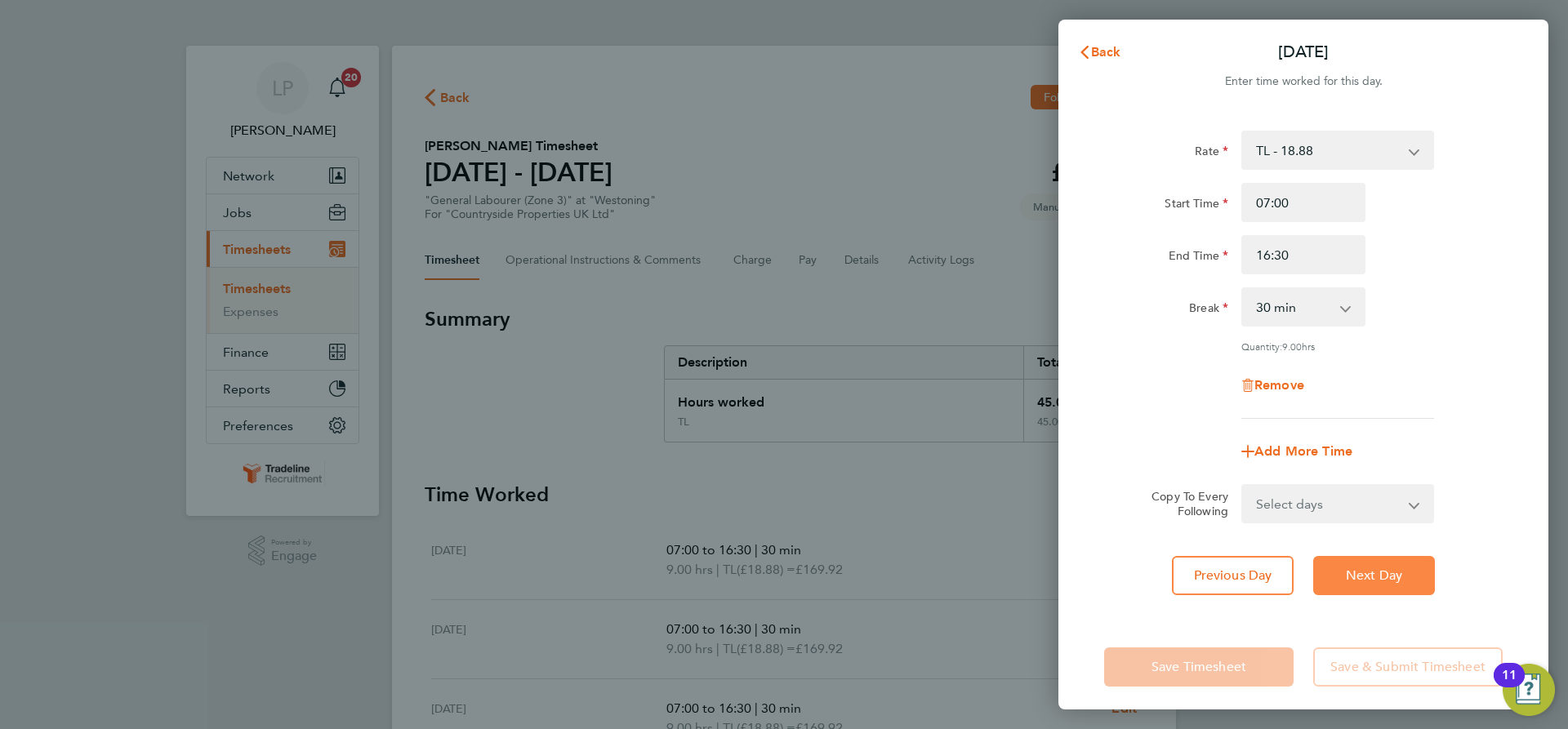
click at [1380, 565] on button "Next Day" at bounding box center [1374, 575] width 122 height 39
select select "30"
click at [1300, 373] on div "Remove" at bounding box center [1303, 384] width 137 height 39
click at [1299, 374] on div "Remove" at bounding box center [1303, 384] width 137 height 39
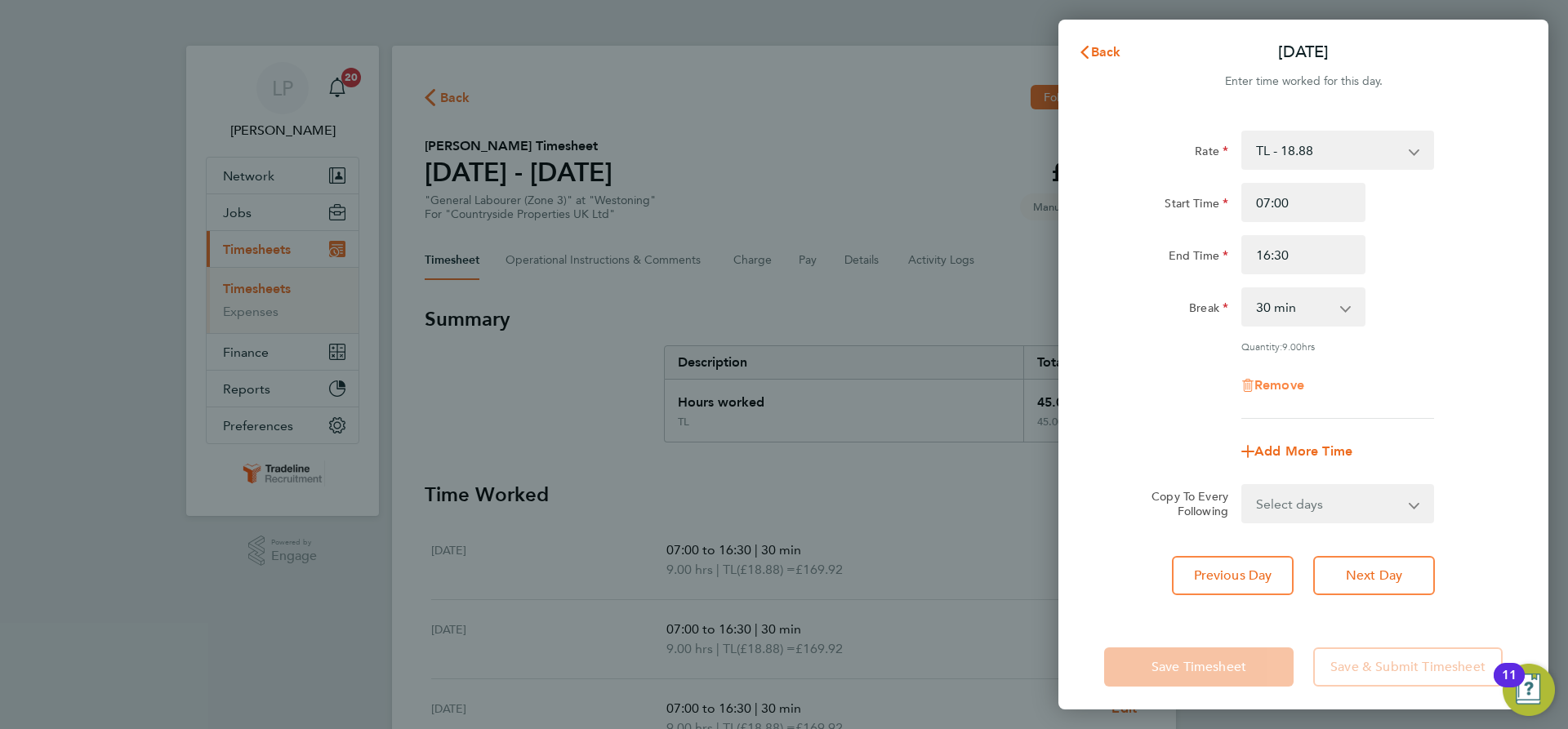
click at [1302, 382] on span "Remove" at bounding box center [1279, 385] width 50 height 16
select select "null"
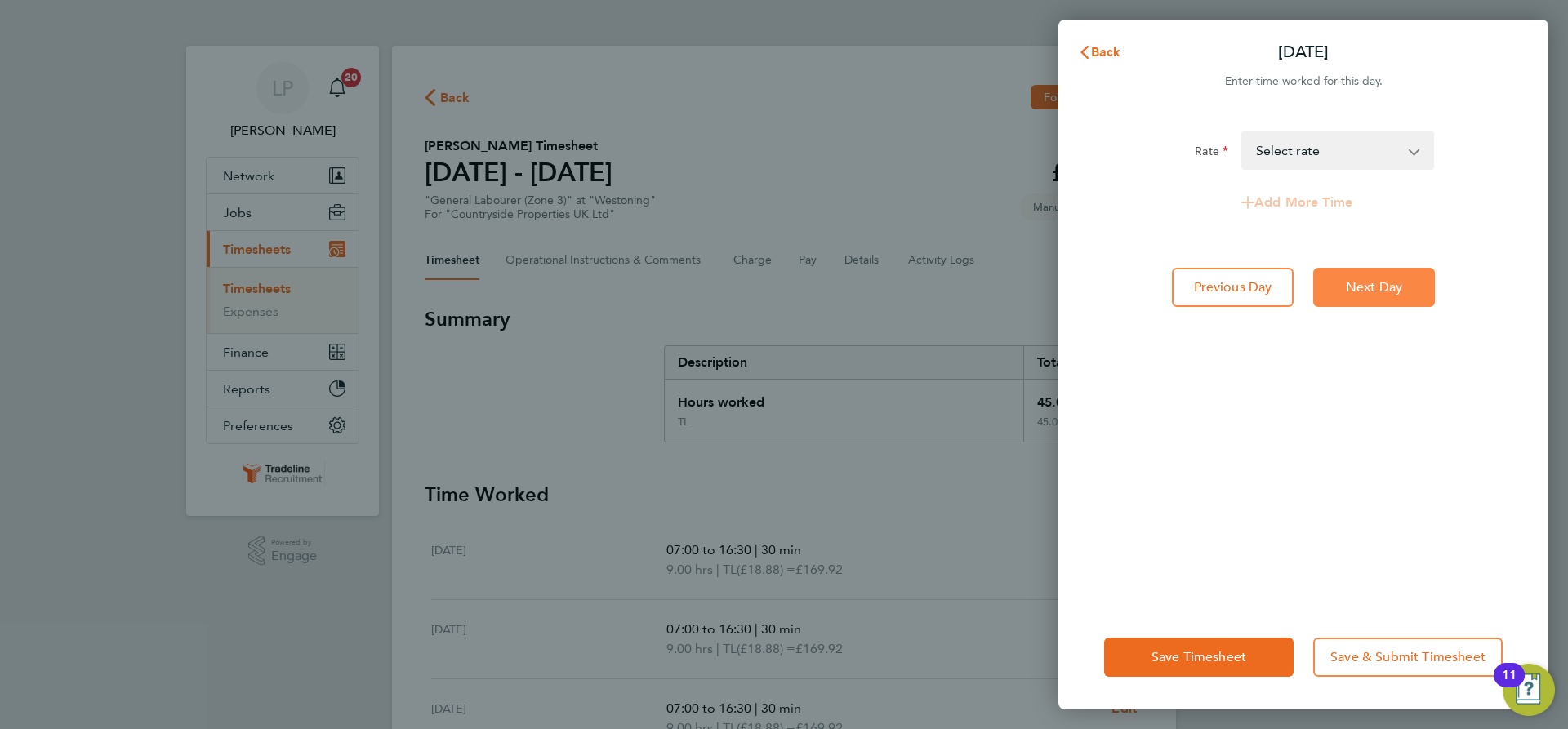
click at [1414, 279] on button "Next Day" at bounding box center [1374, 287] width 122 height 39
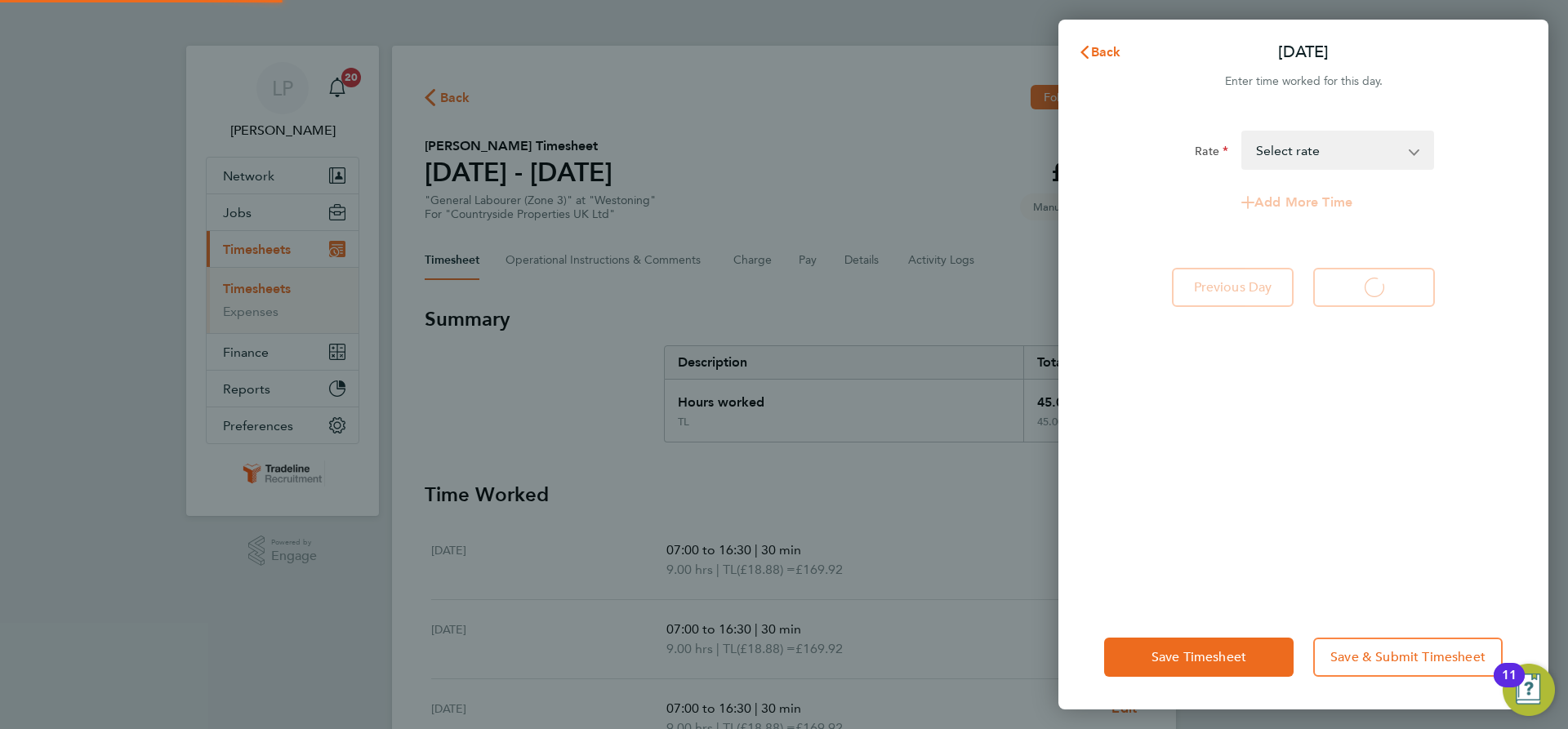
select select "30"
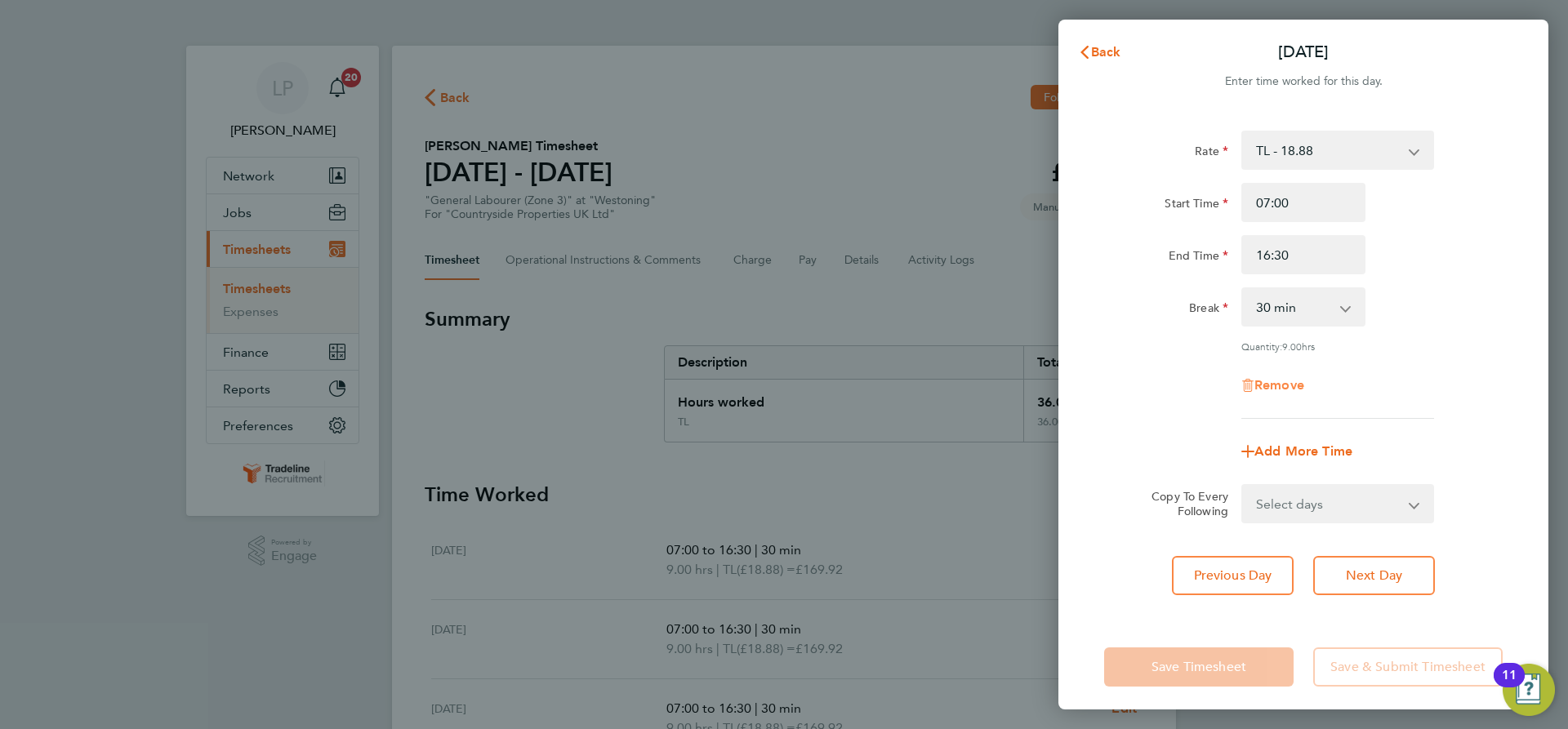
click at [1304, 379] on span "Remove" at bounding box center [1279, 385] width 50 height 16
select select "null"
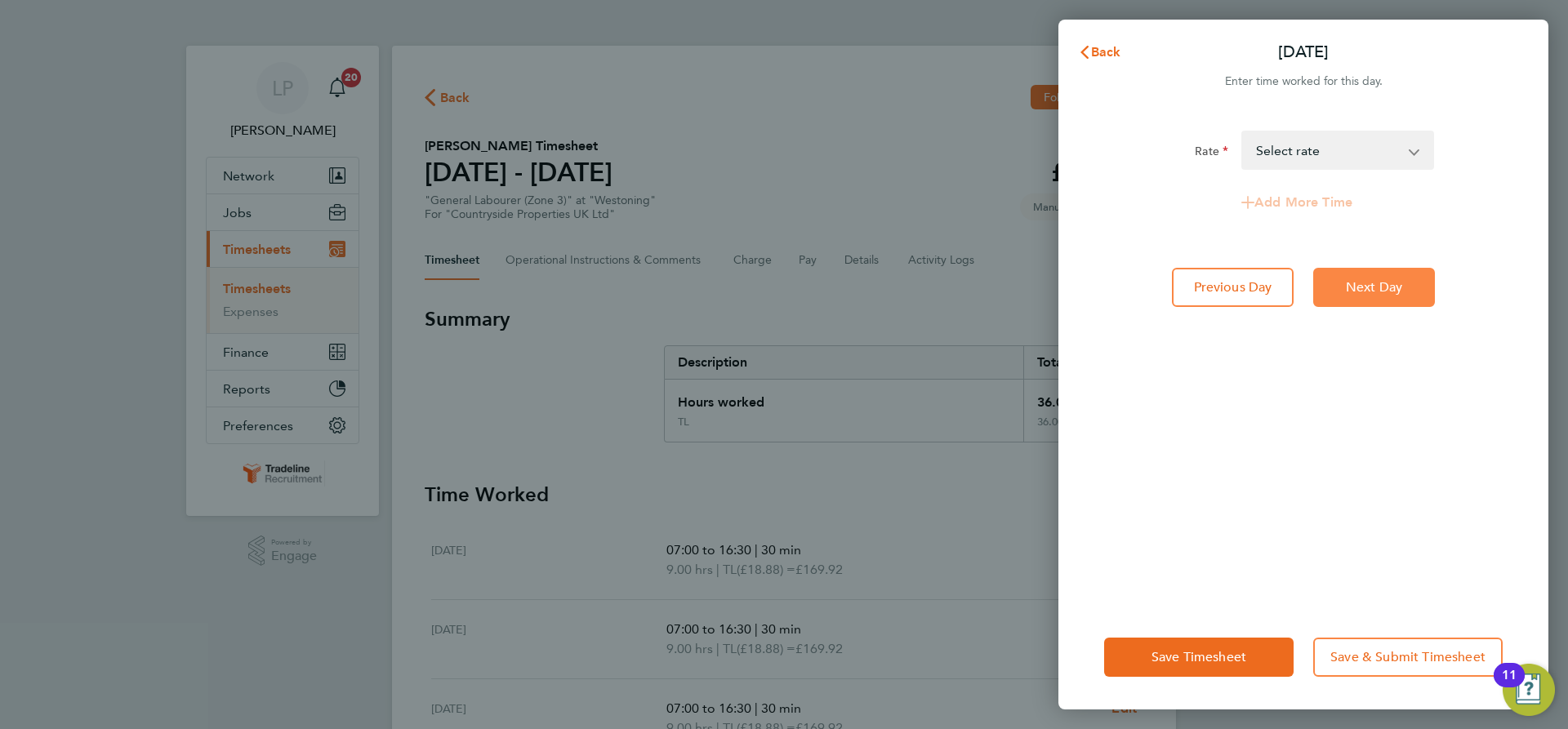
click at [1358, 294] on span "Next Day" at bounding box center [1374, 287] width 57 height 16
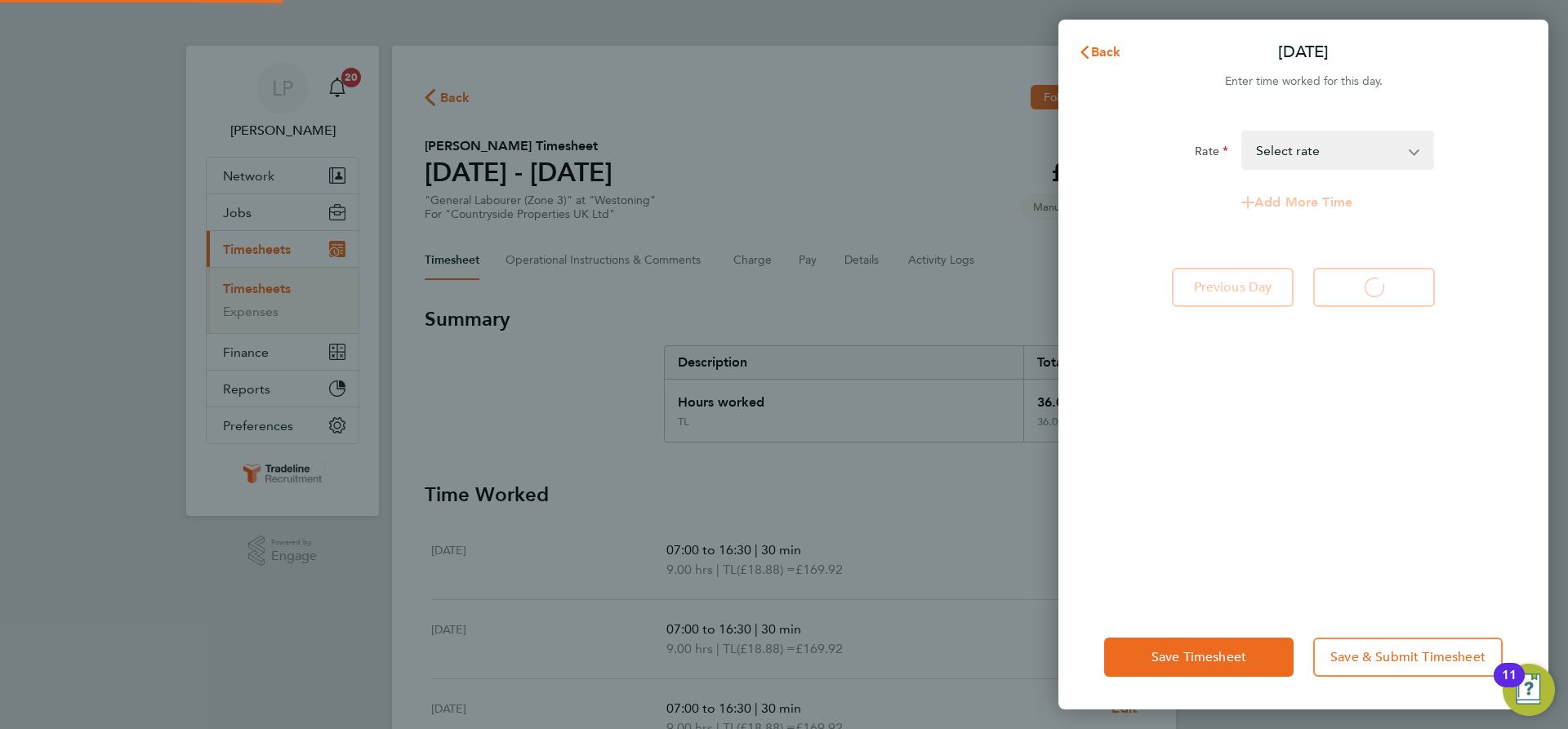
select select "30"
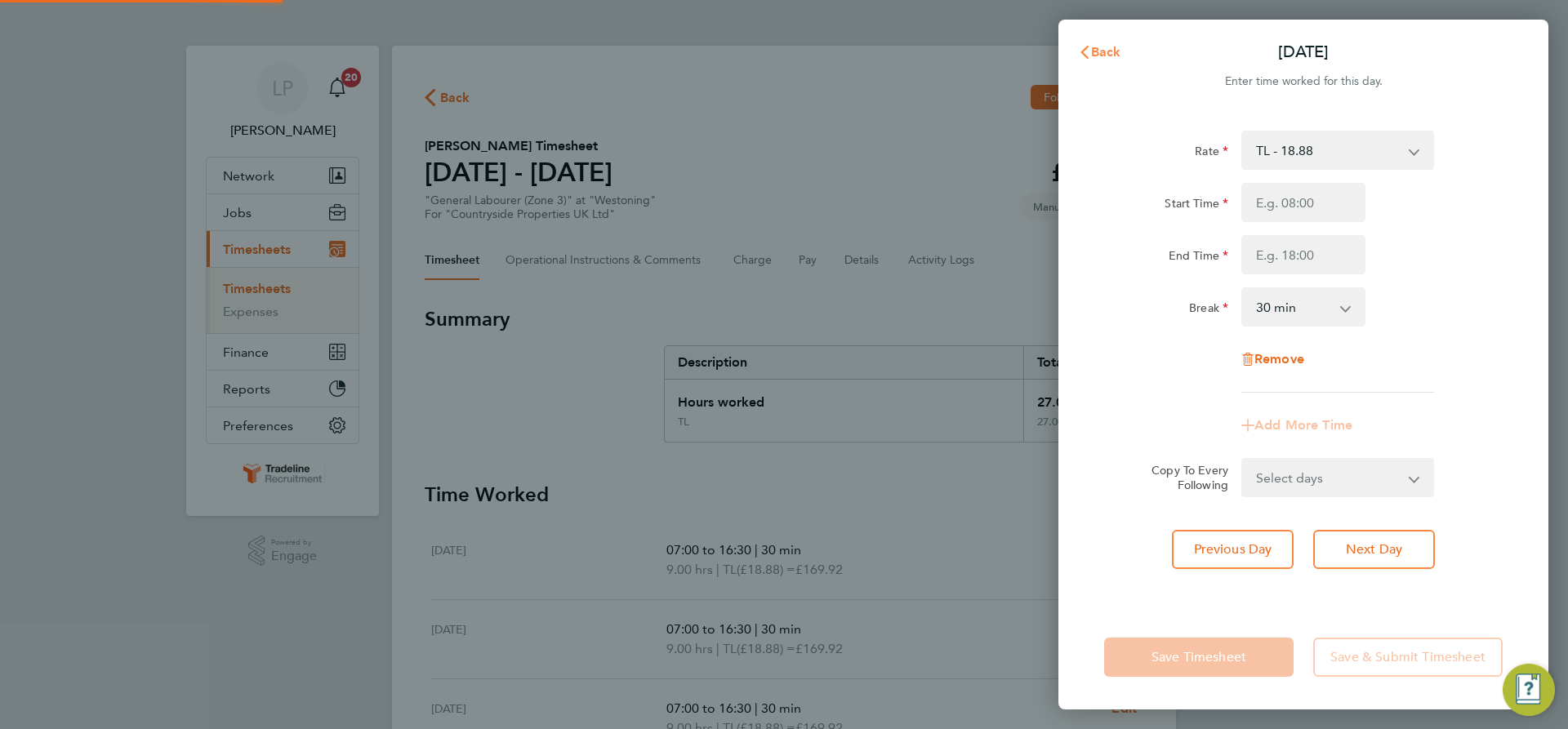
click at [1108, 43] on button "Back" at bounding box center [1100, 52] width 76 height 33
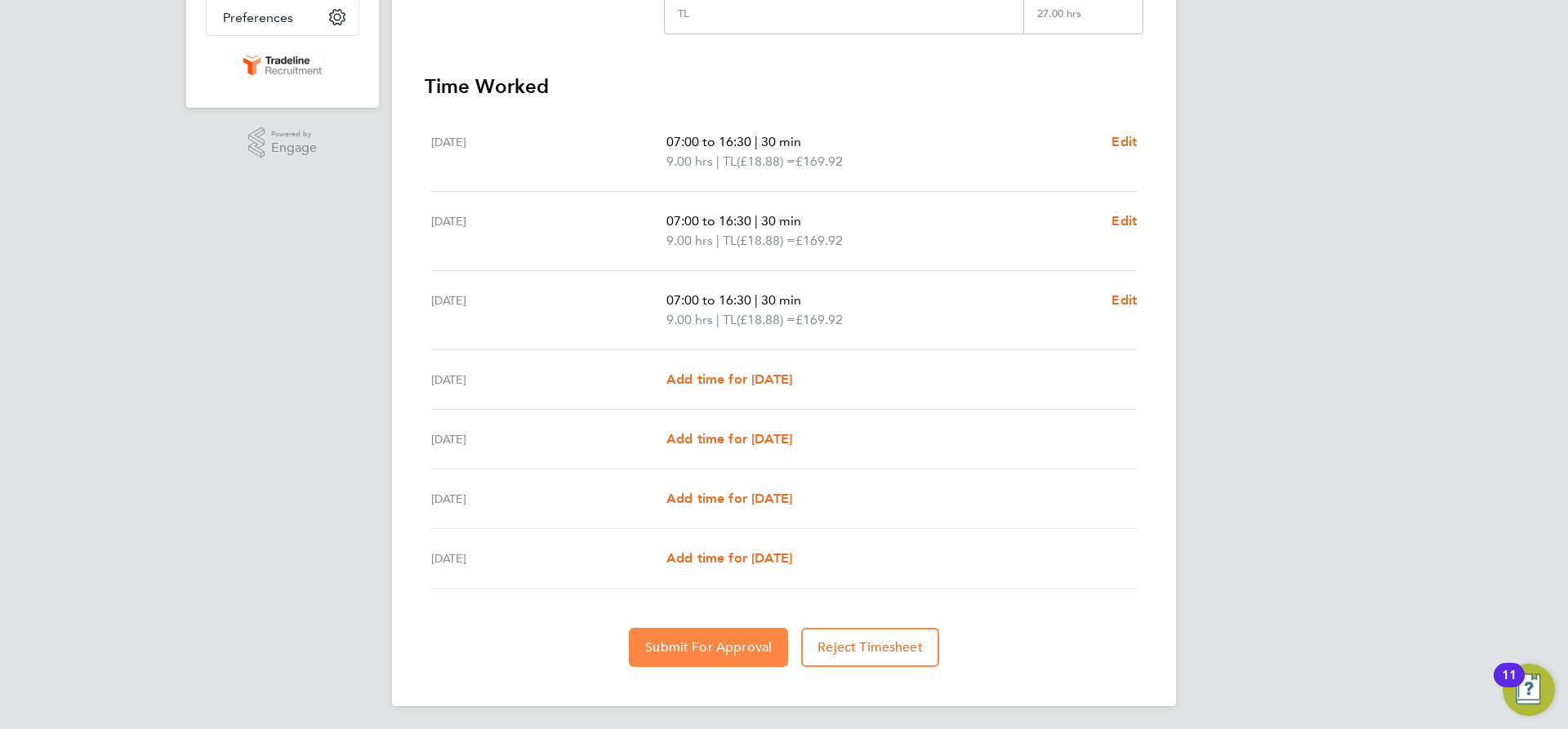
click at [695, 650] on span "Submit For Approval" at bounding box center [708, 647] width 127 height 16
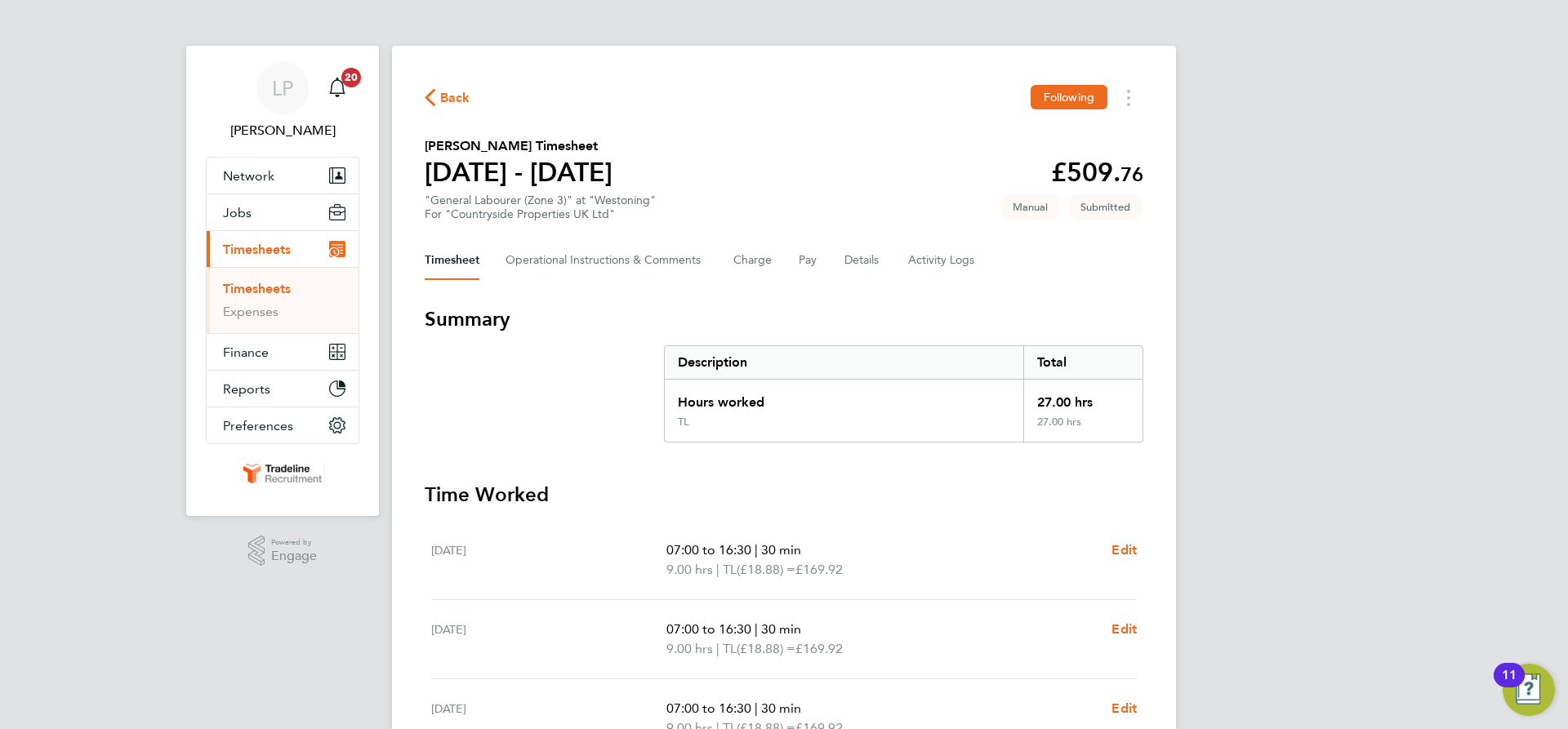
click at [274, 285] on link "Timesheets" at bounding box center [257, 289] width 68 height 16
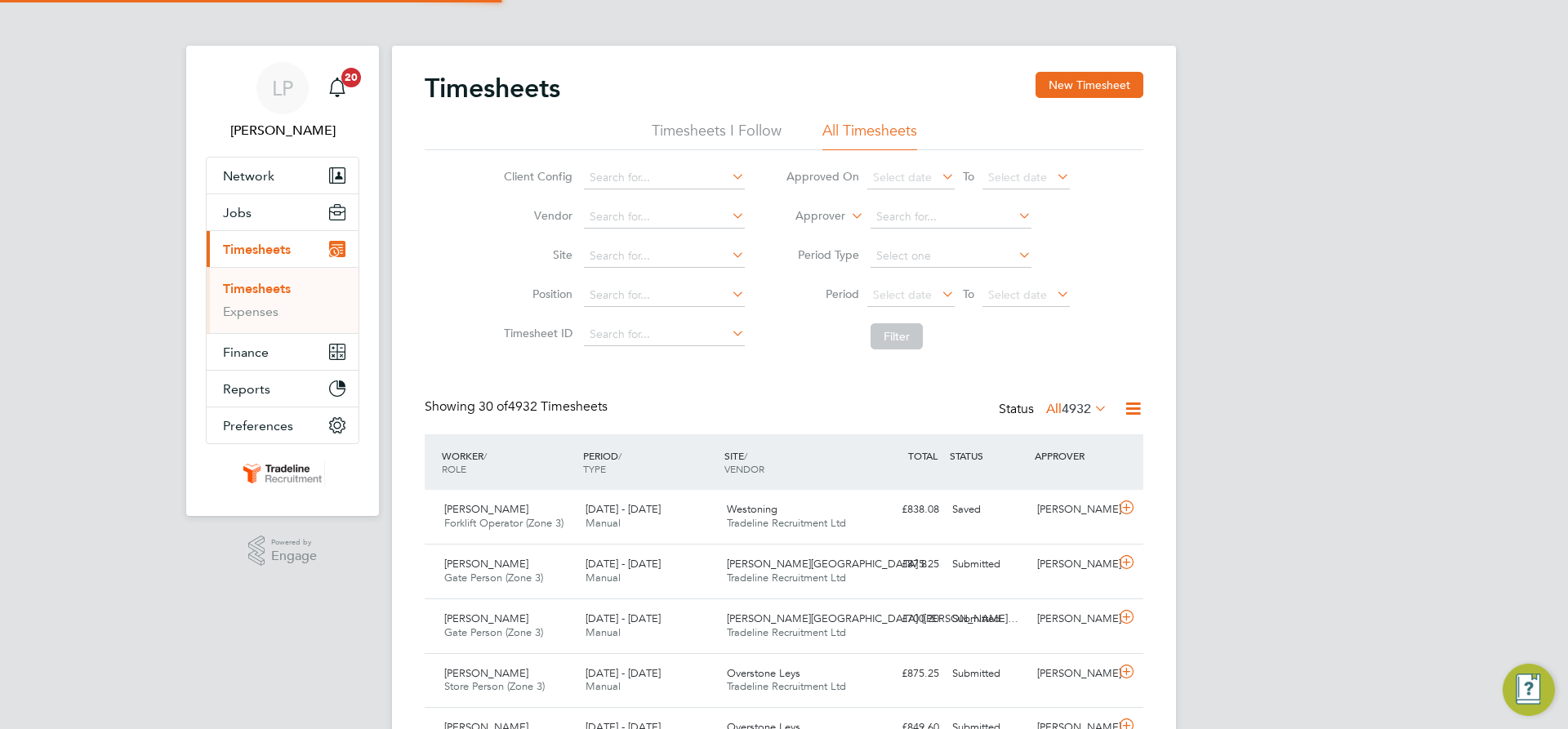
scroll to position [42, 142]
click at [1081, 85] on button "New Timesheet" at bounding box center [1089, 85] width 108 height 26
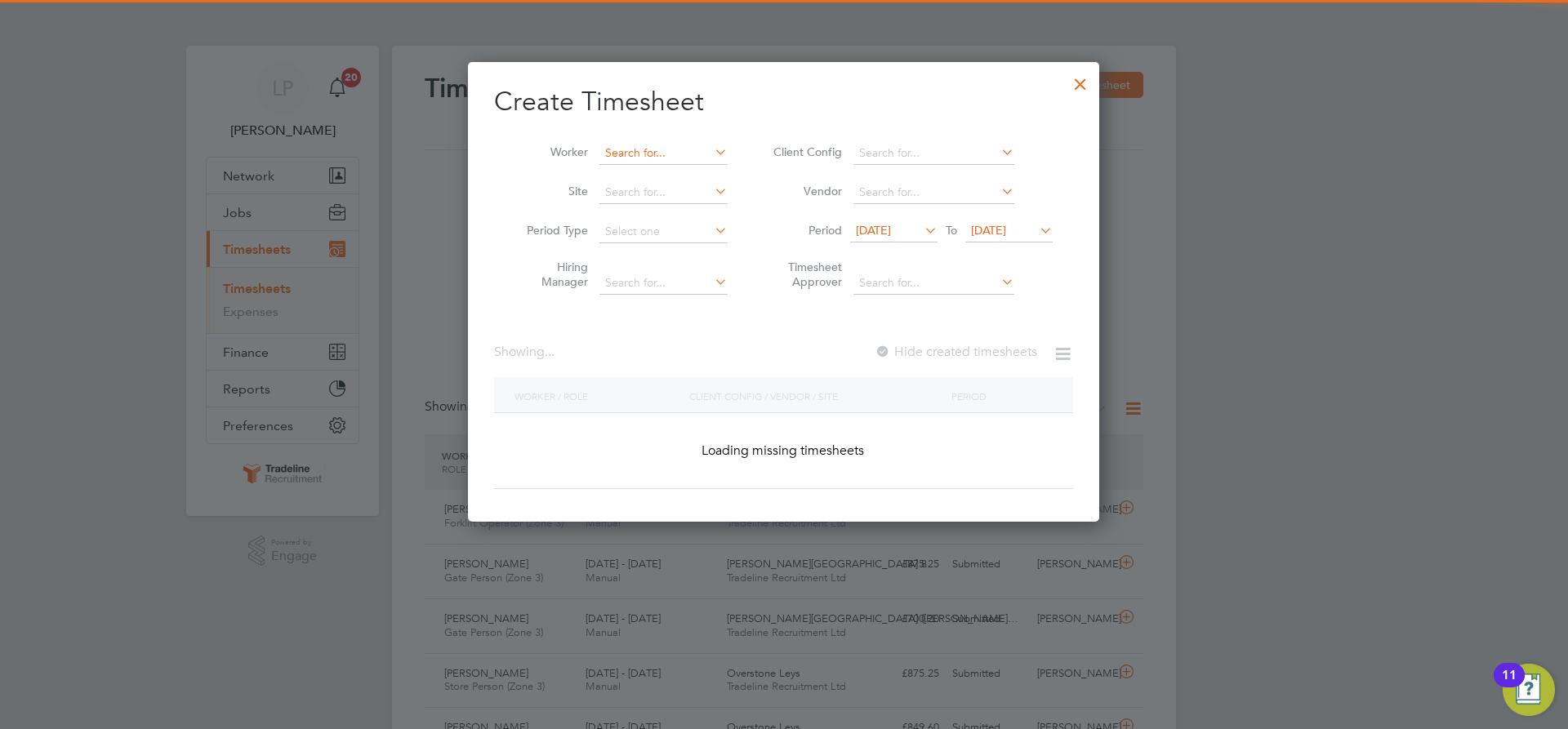
click at [632, 146] on input at bounding box center [663, 153] width 129 height 23
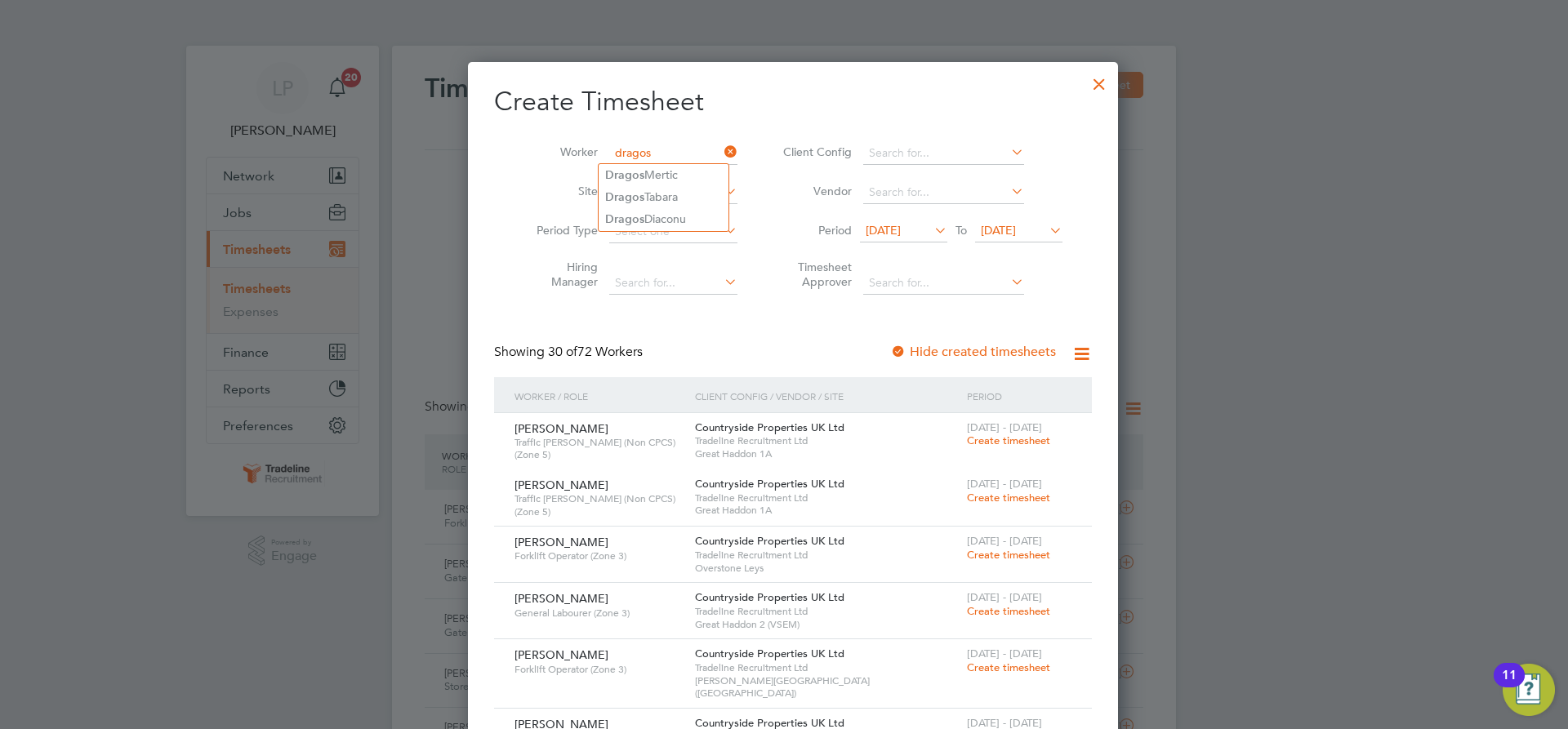
type input "dragos"
click at [654, 154] on input at bounding box center [673, 153] width 129 height 23
type input "best"
click at [1085, 87] on div at bounding box center [1100, 81] width 30 height 30
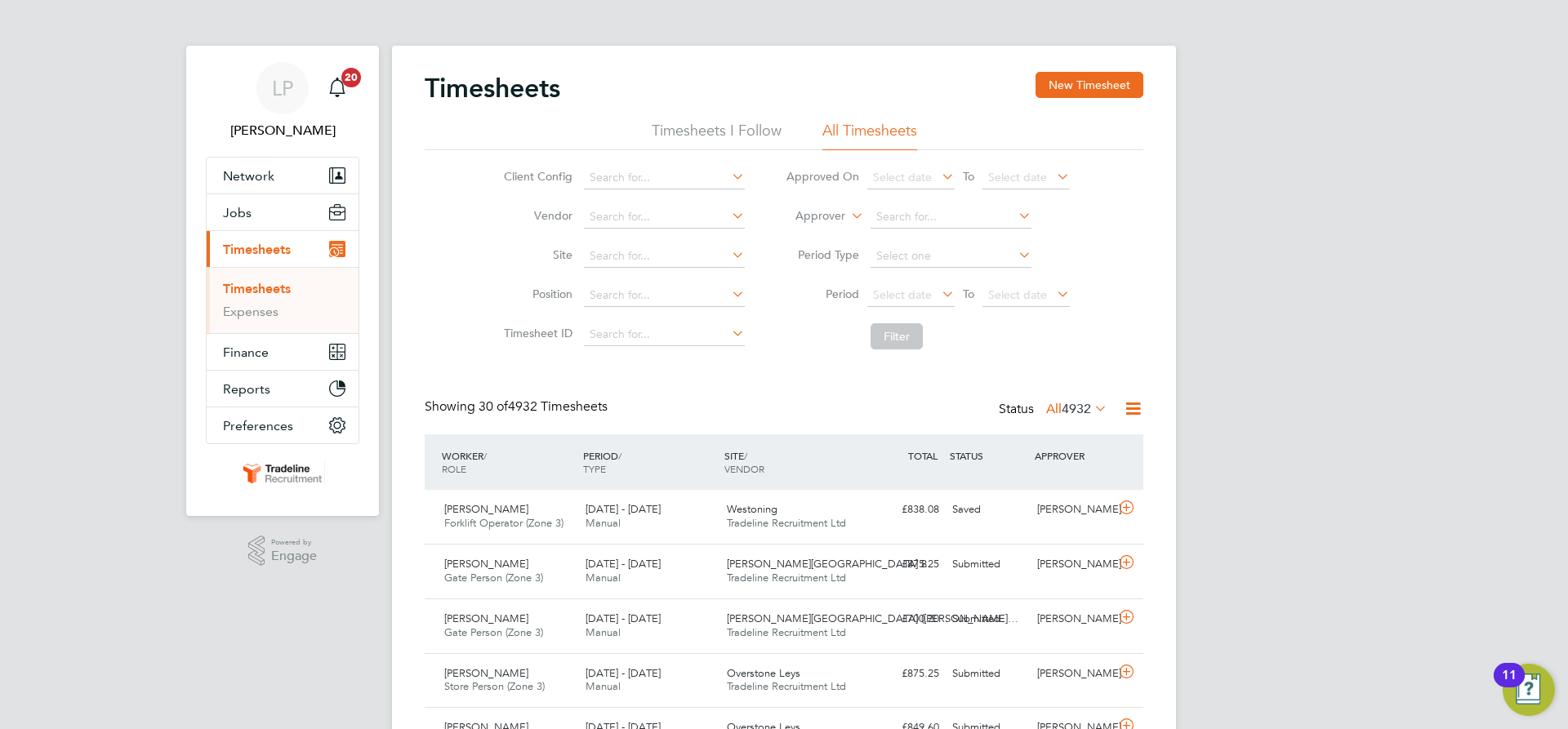
drag, startPoint x: 1102, startPoint y: 80, endPoint x: 1063, endPoint y: 106, distance: 46.9
click at [1102, 80] on button "New Timesheet" at bounding box center [1089, 85] width 108 height 26
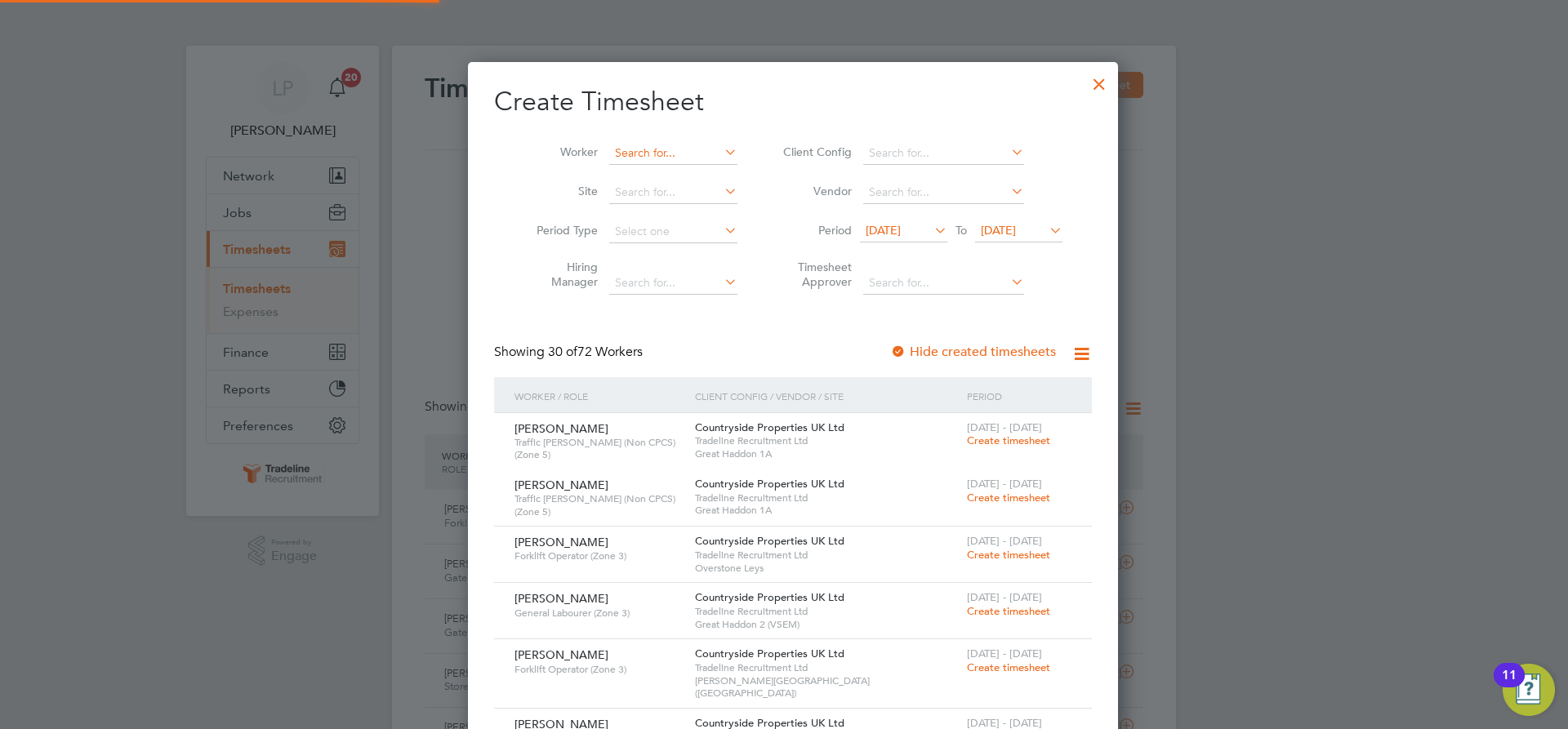
click at [659, 152] on input at bounding box center [673, 153] width 129 height 23
type input "best"
click at [1085, 81] on div at bounding box center [1100, 81] width 30 height 30
